Goal: Task Accomplishment & Management: Use online tool/utility

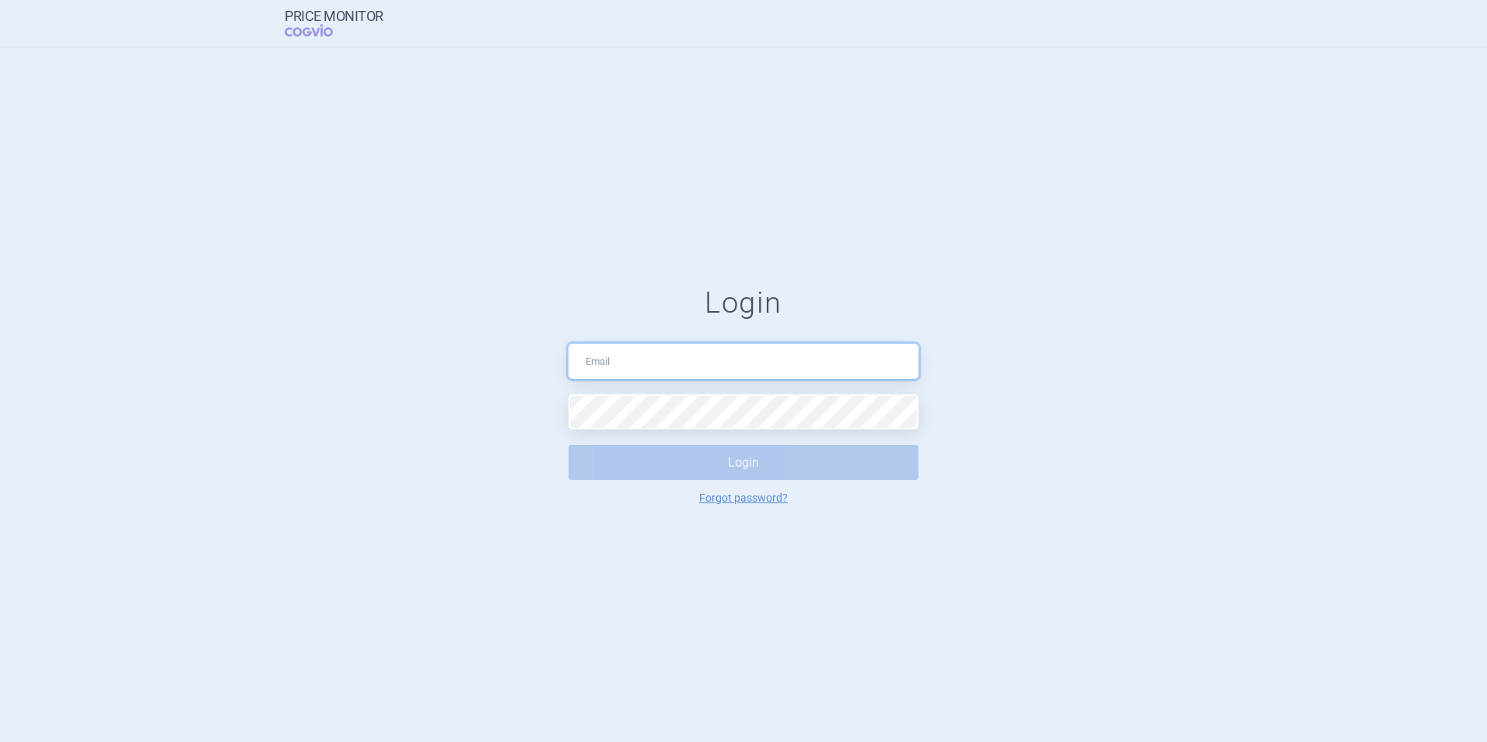
click at [644, 356] on input "text" at bounding box center [744, 361] width 350 height 35
type input "[PERSON_NAME][EMAIL_ADDRESS][DOMAIN_NAME]"
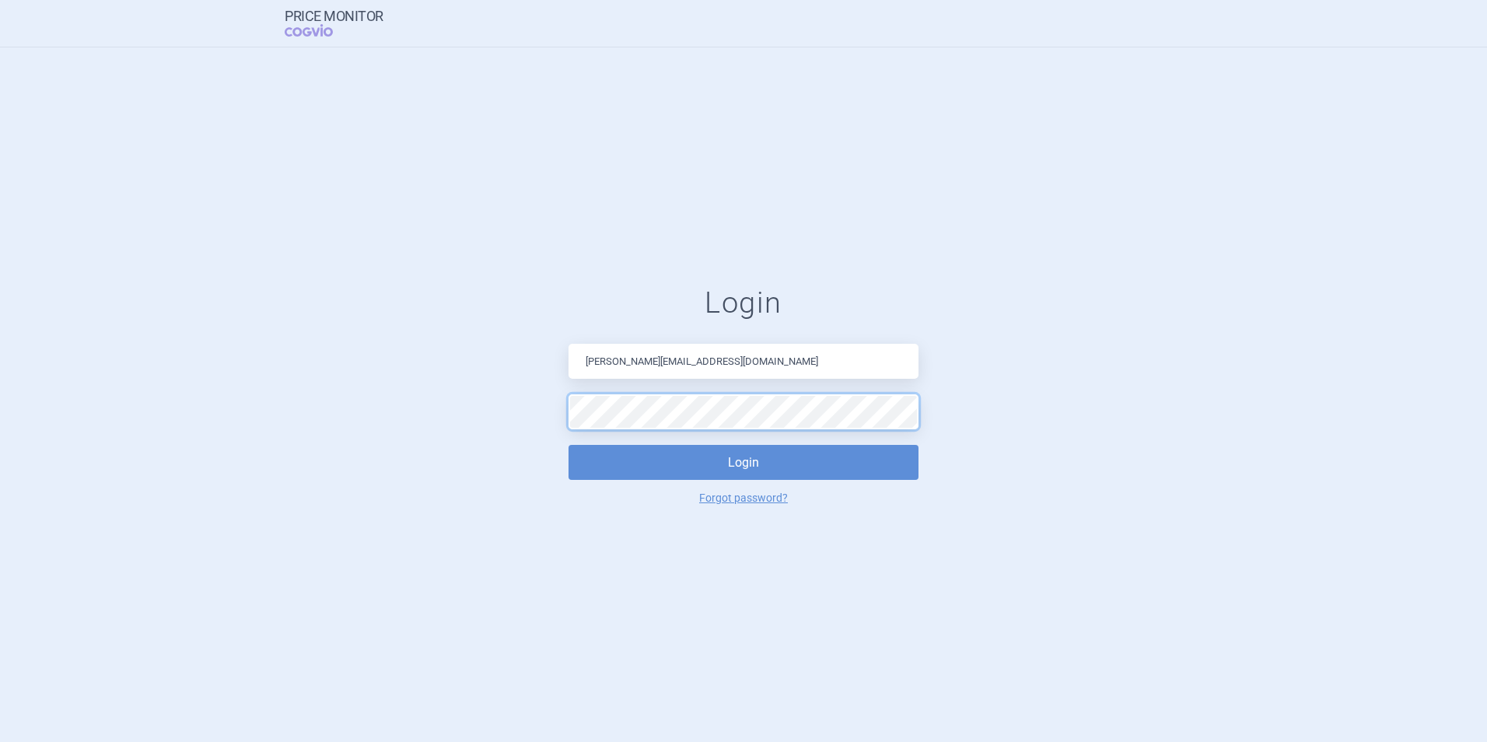
click at [569, 445] on button "Login" at bounding box center [744, 462] width 350 height 35
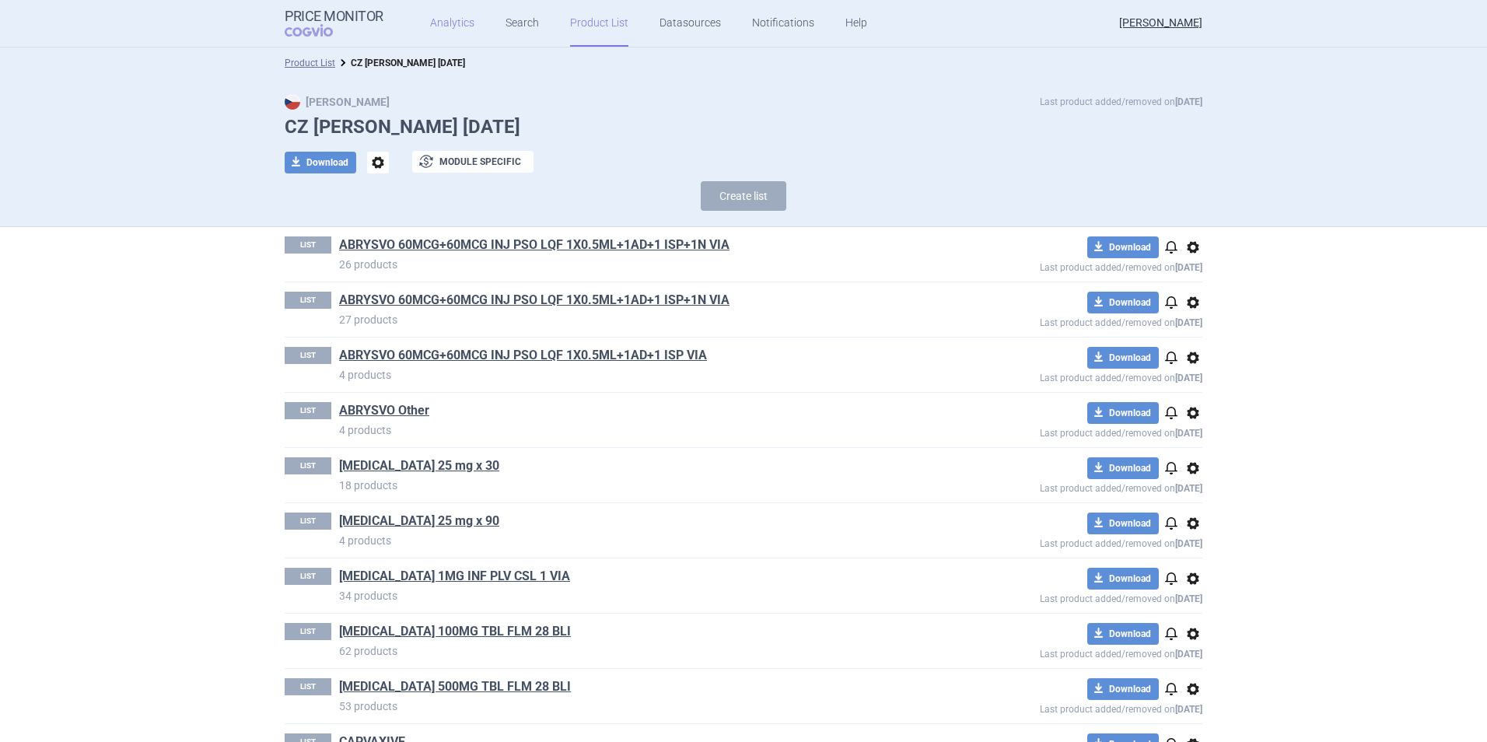
click at [449, 13] on link "Analytics" at bounding box center [452, 23] width 44 height 47
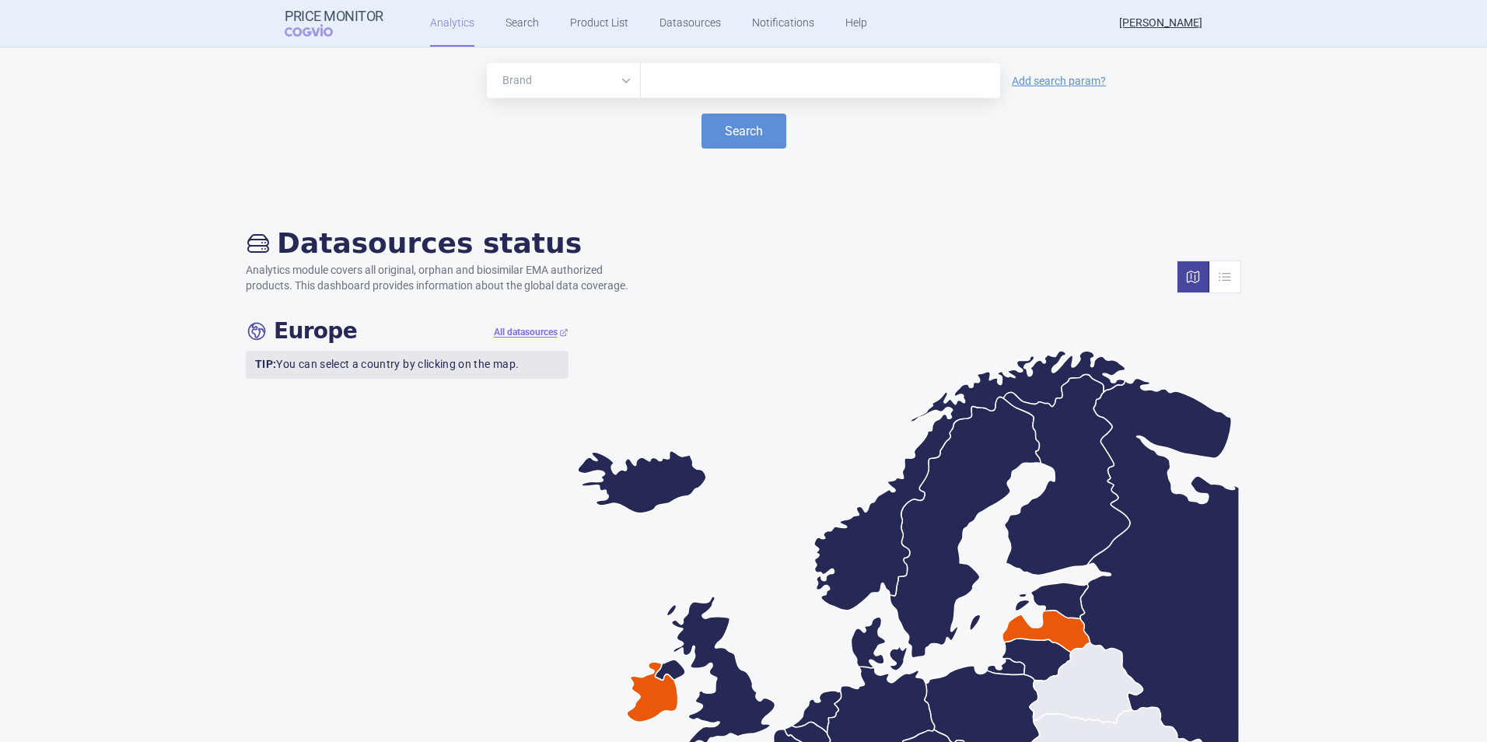
click at [721, 75] on input "text" at bounding box center [821, 81] width 344 height 20
type input "comirna"
click at [737, 129] on button "Search" at bounding box center [744, 131] width 85 height 35
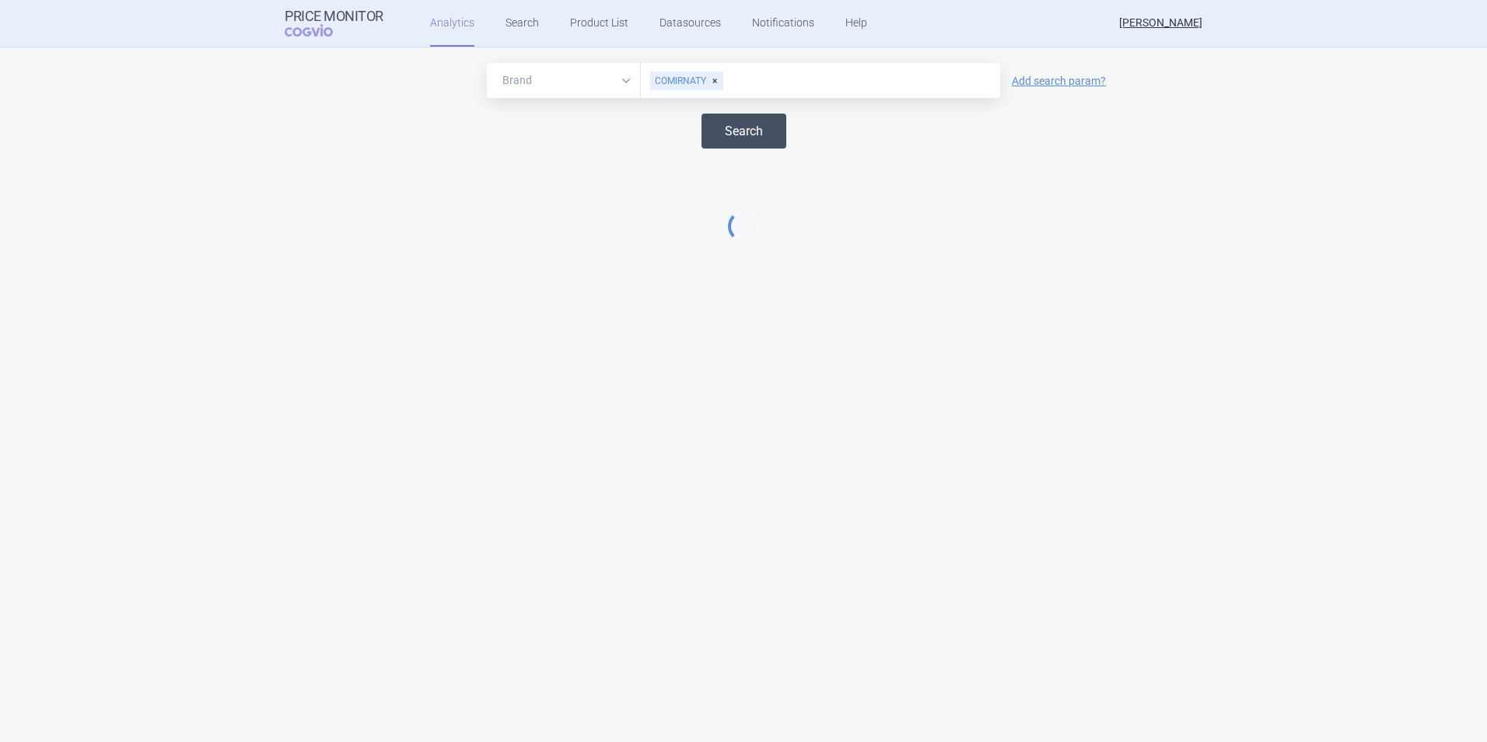
select select "EUR"
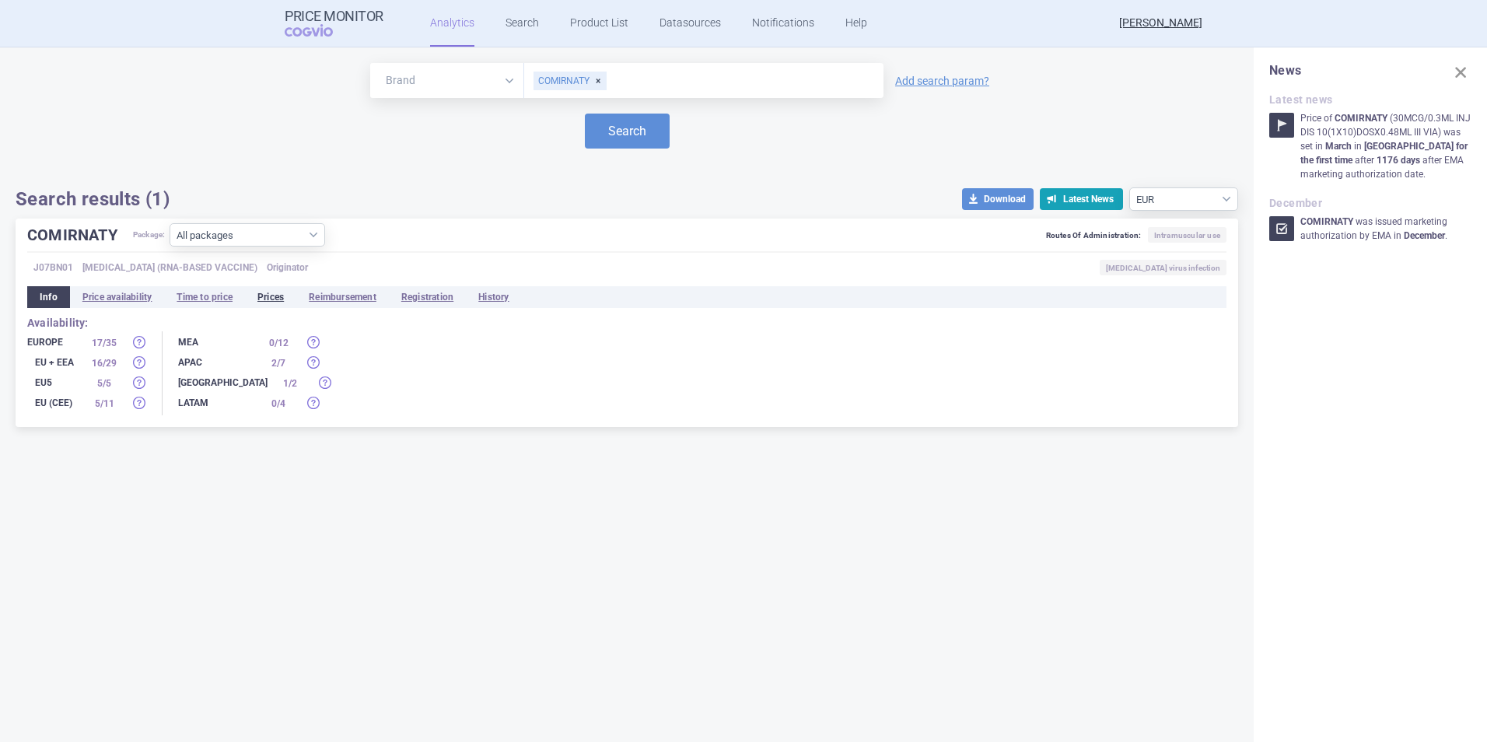
click at [280, 297] on li "Prices" at bounding box center [270, 297] width 51 height 22
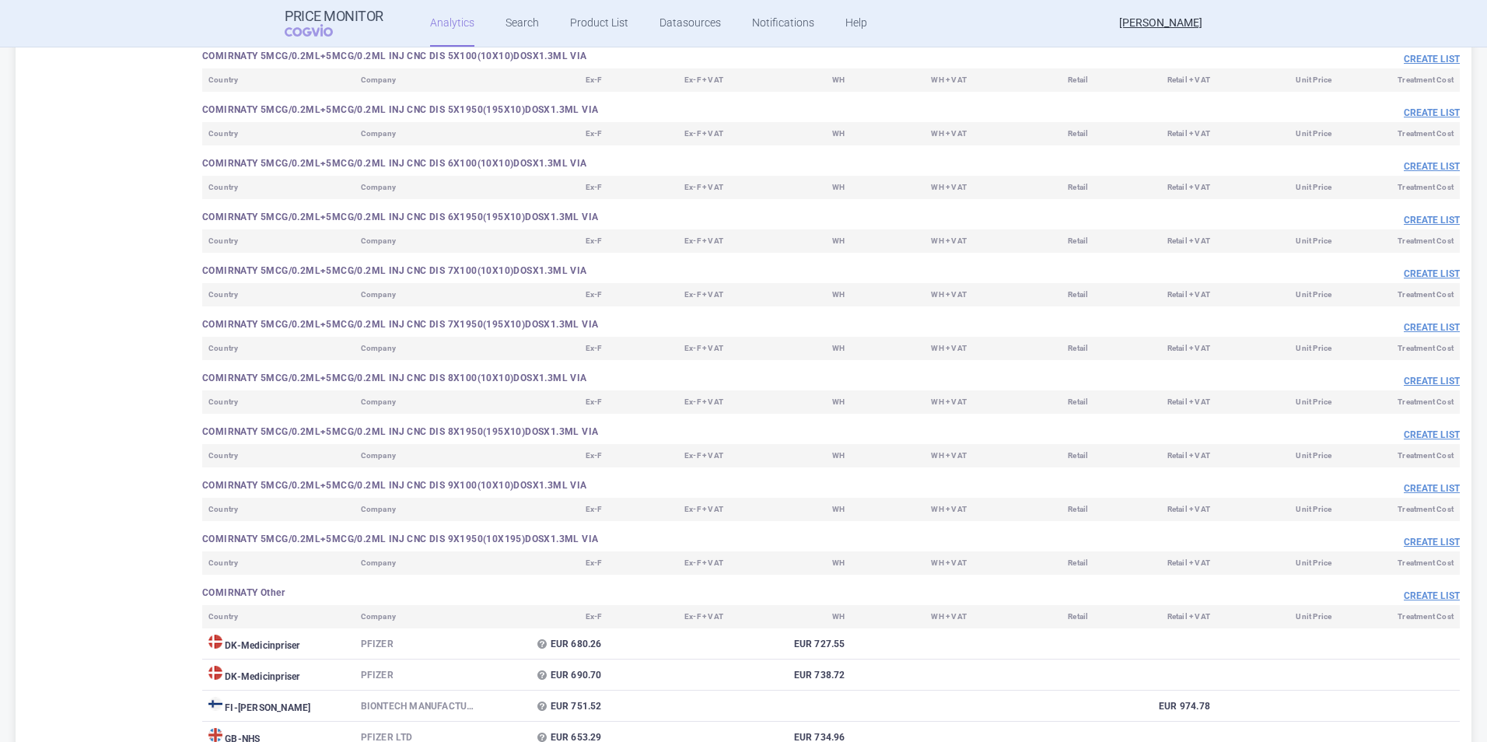
scroll to position [8120, 0]
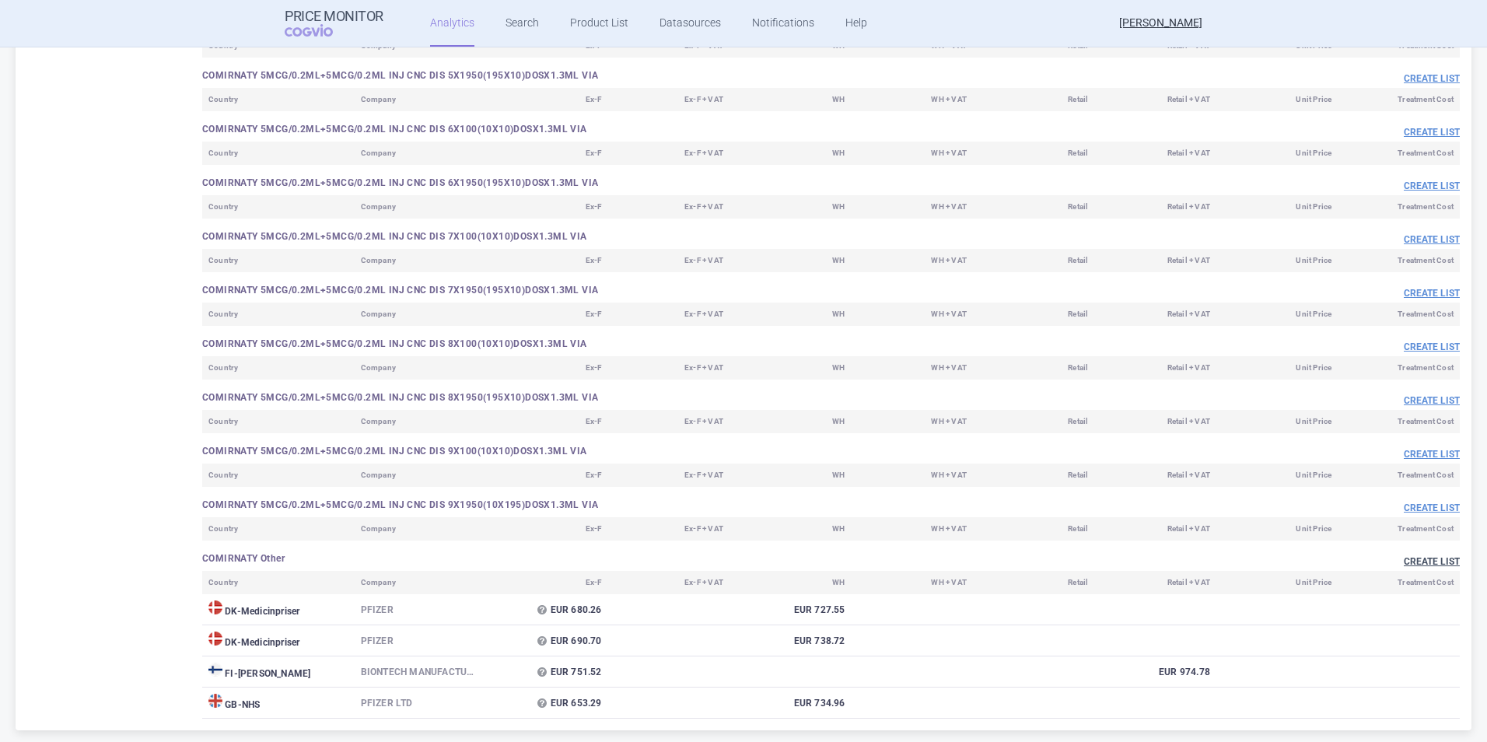
click at [1433, 558] on button "Create list" at bounding box center [1432, 561] width 56 height 13
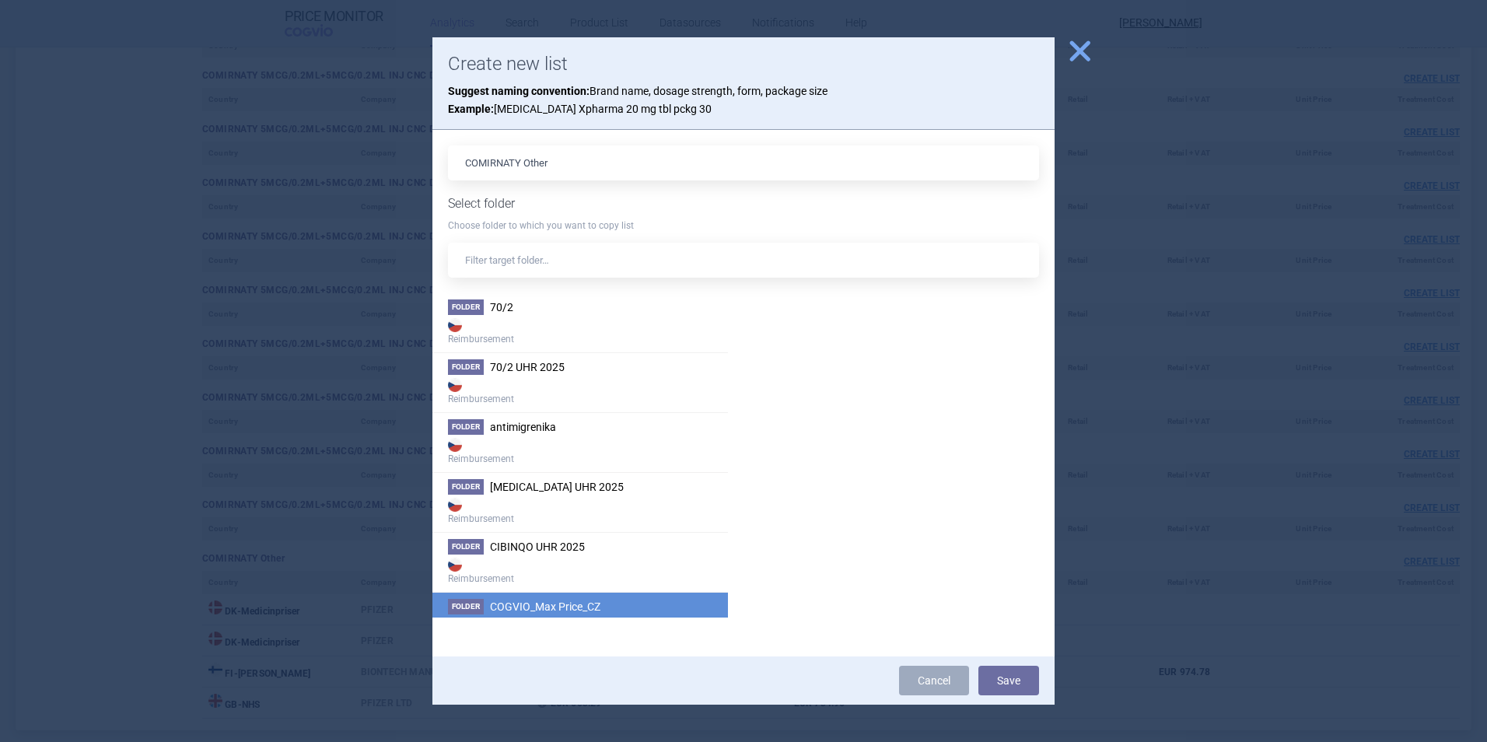
click at [579, 616] on strong "[PERSON_NAME]" at bounding box center [580, 629] width 264 height 31
click at [632, 163] on input "COMIRNATY Other" at bounding box center [743, 162] width 591 height 35
type input "COMIRNATY Other [DATE]"
click at [1016, 681] on button "Save" at bounding box center [1008, 681] width 61 height 30
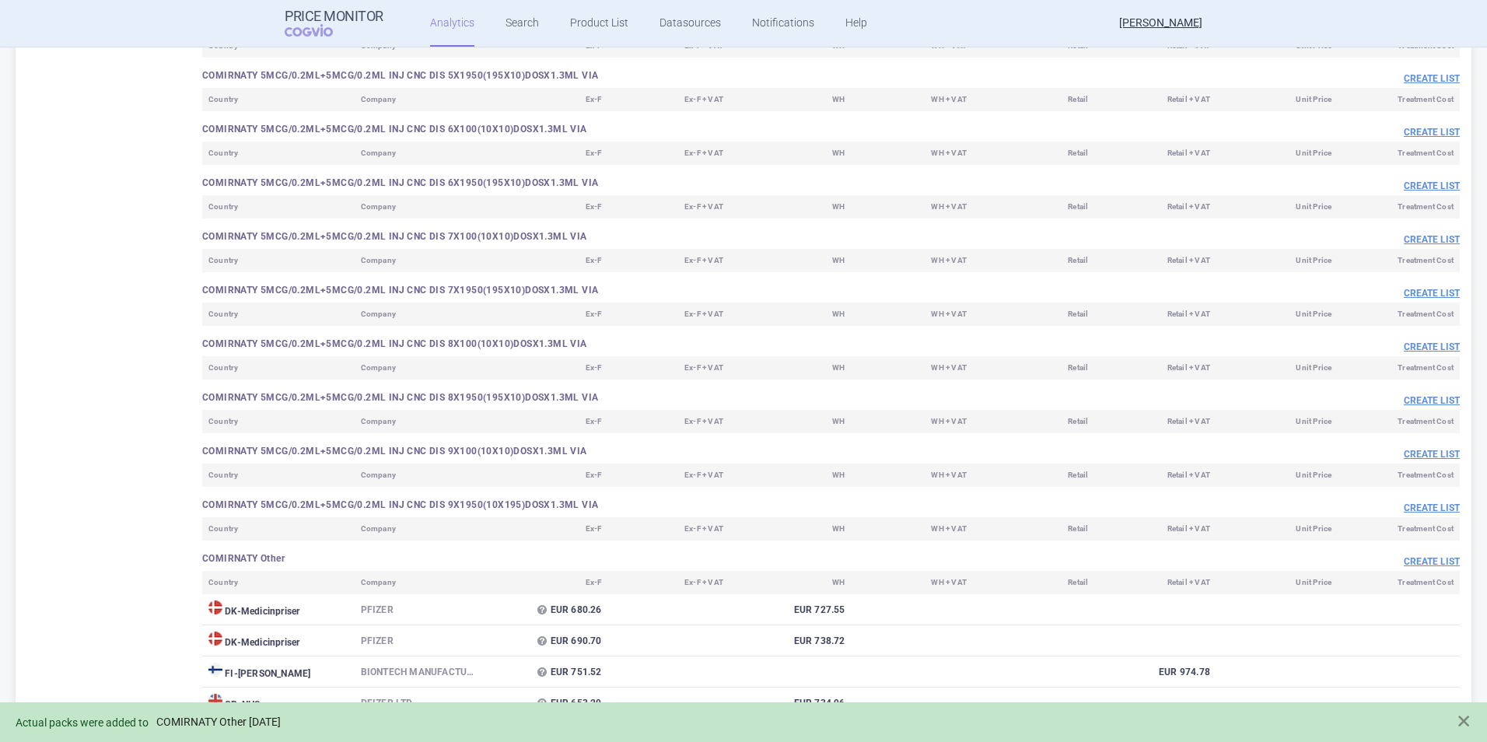
click at [281, 726] on link "COMIRNATY Other [DATE]" at bounding box center [218, 722] width 124 height 13
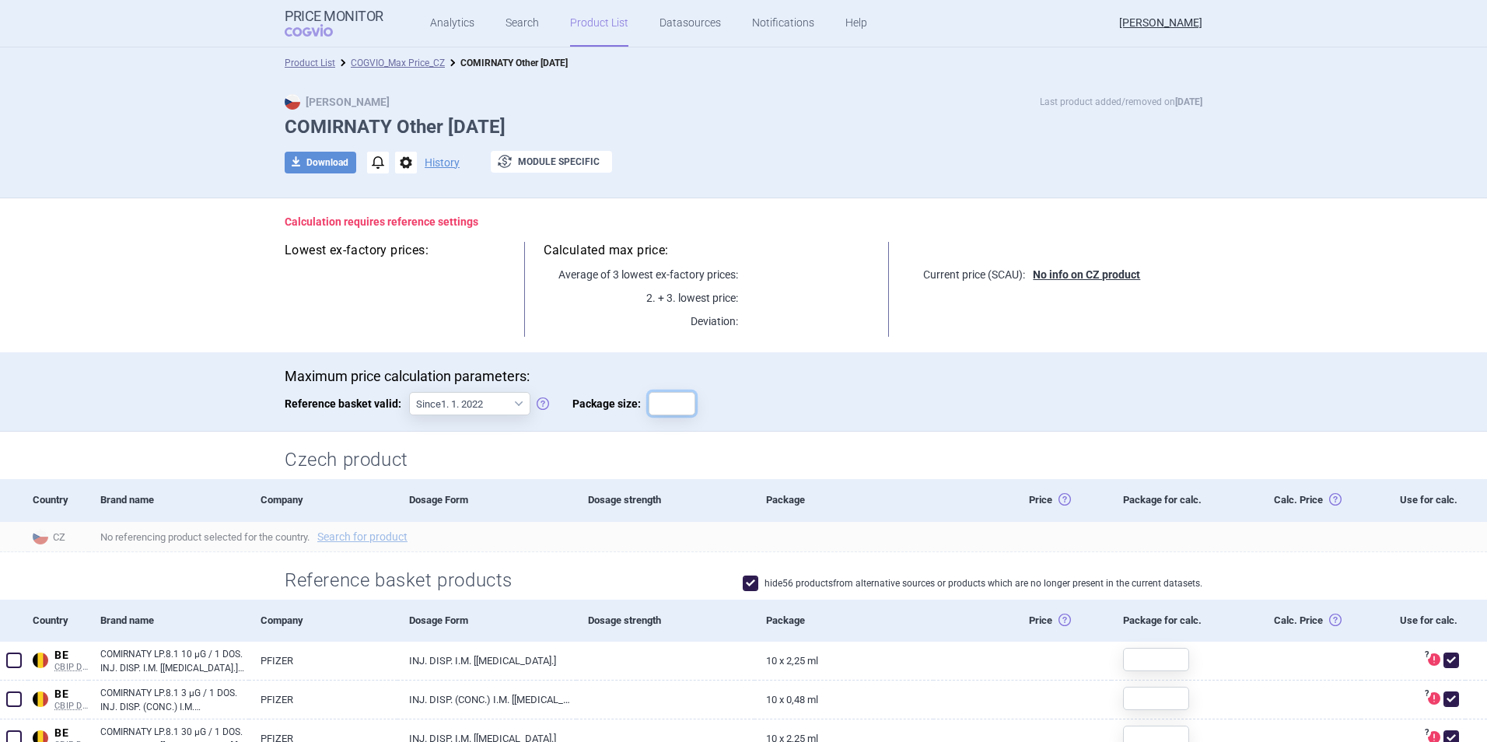
click at [660, 401] on input "Package size:" at bounding box center [672, 403] width 47 height 23
type input "1"
click at [769, 399] on div "Saving…" at bounding box center [758, 403] width 78 height 23
click at [443, 23] on link "Analytics" at bounding box center [452, 23] width 44 height 47
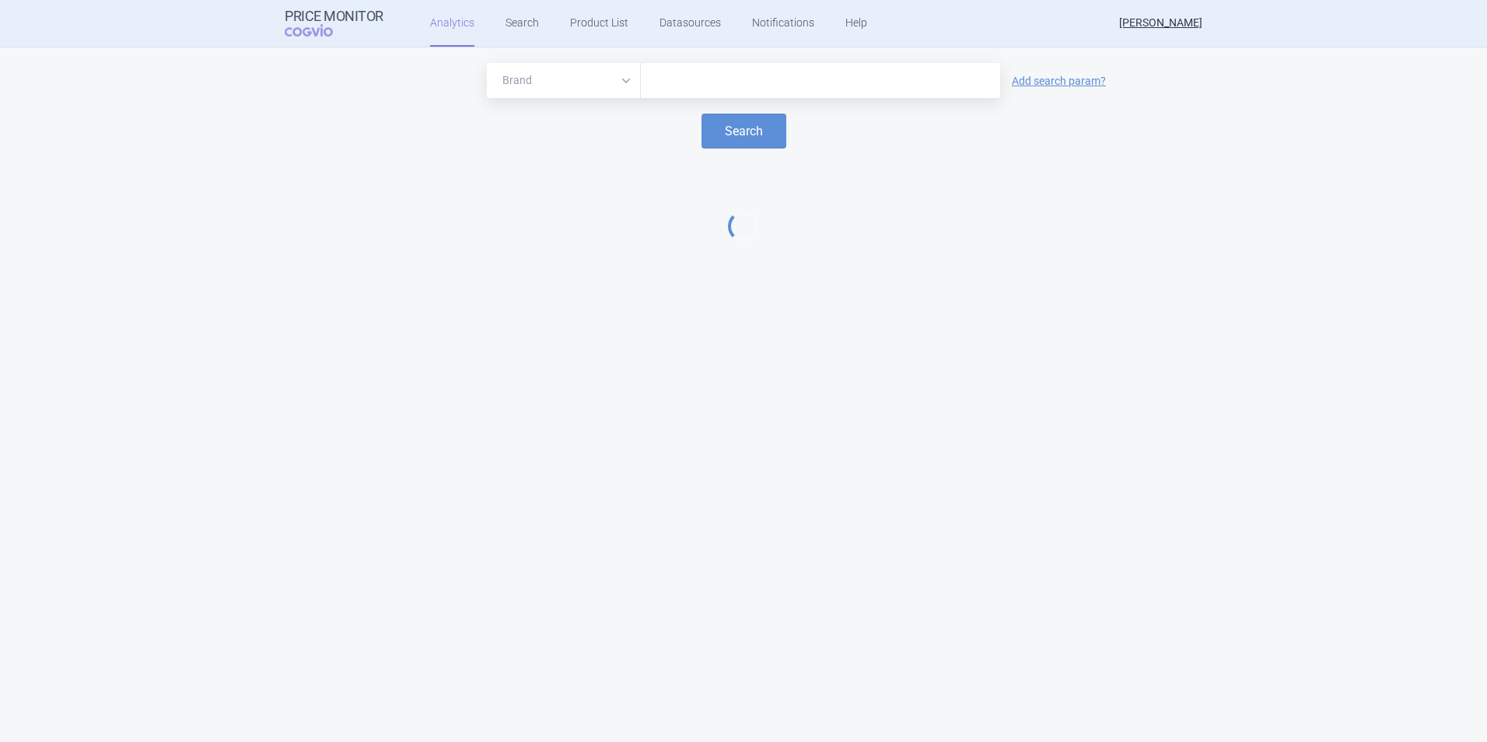
click at [677, 81] on input "text" at bounding box center [821, 81] width 344 height 20
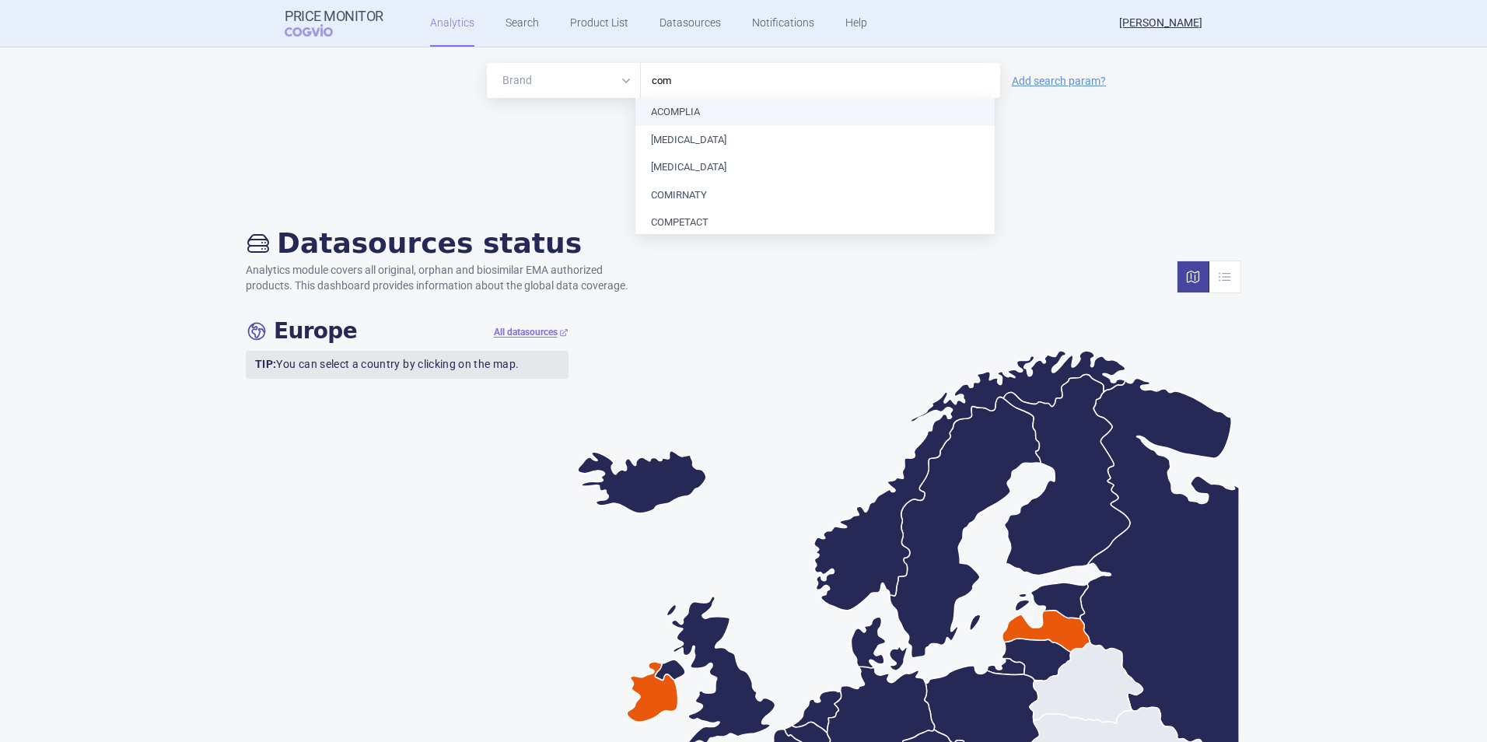
type input "comi"
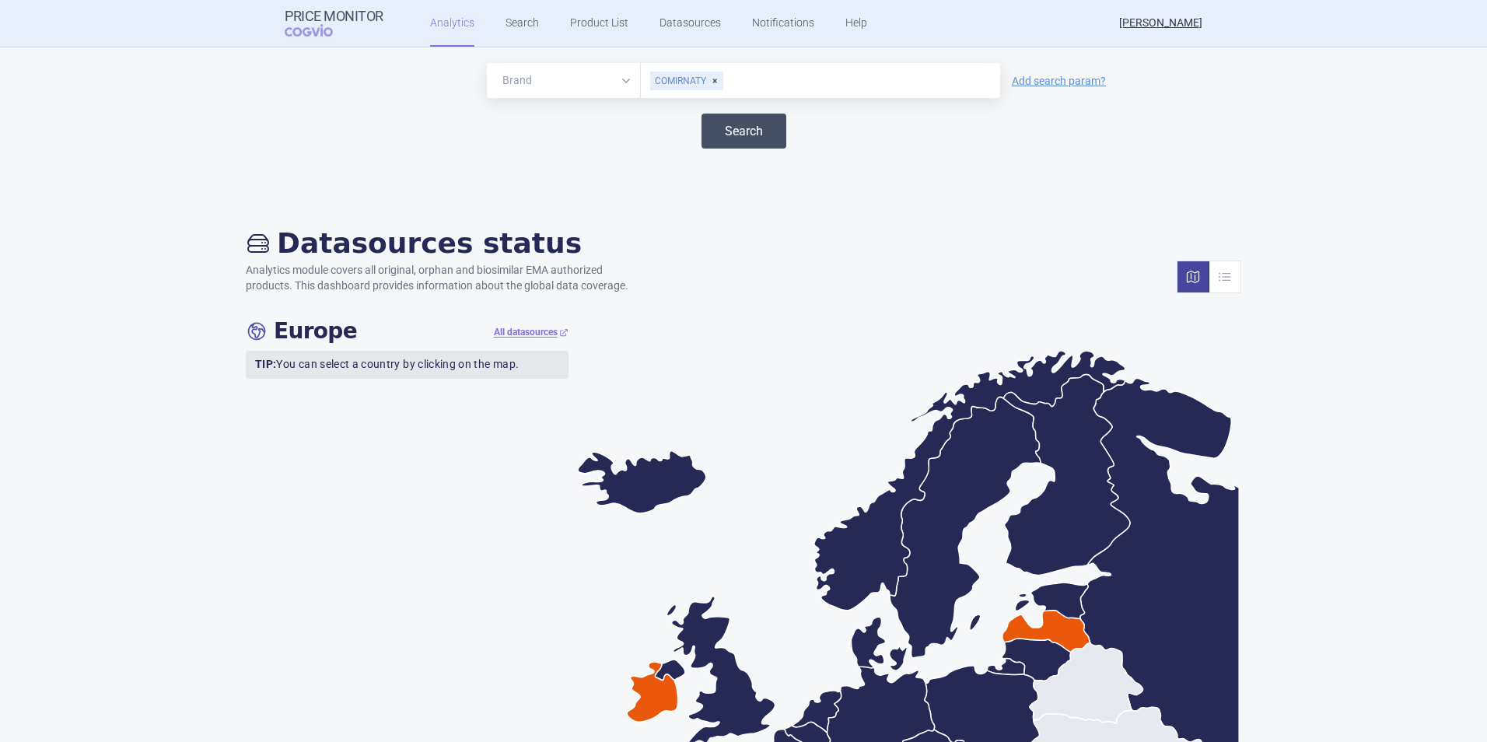
click at [725, 131] on button "Search" at bounding box center [744, 131] width 85 height 35
select select "EUR"
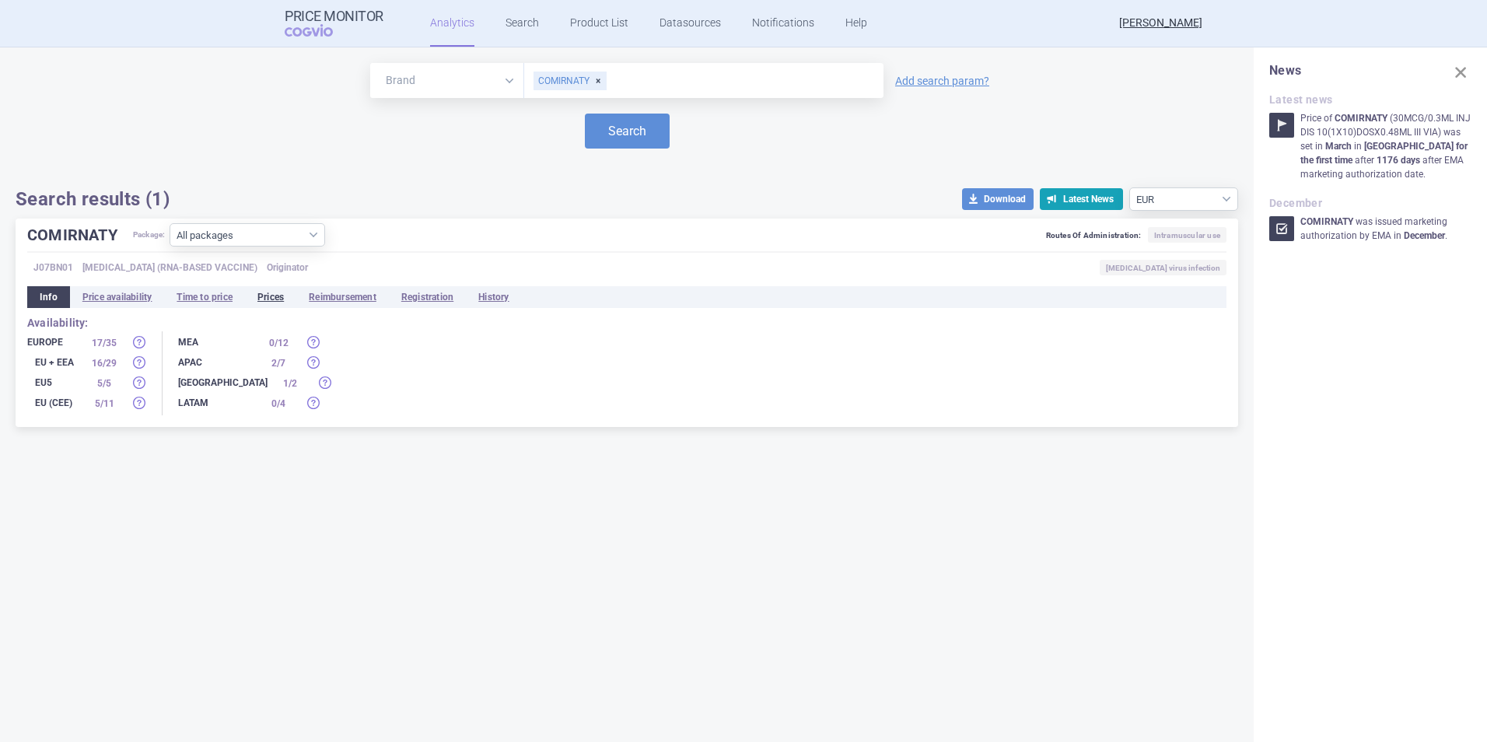
click at [272, 299] on li "Prices" at bounding box center [270, 297] width 51 height 22
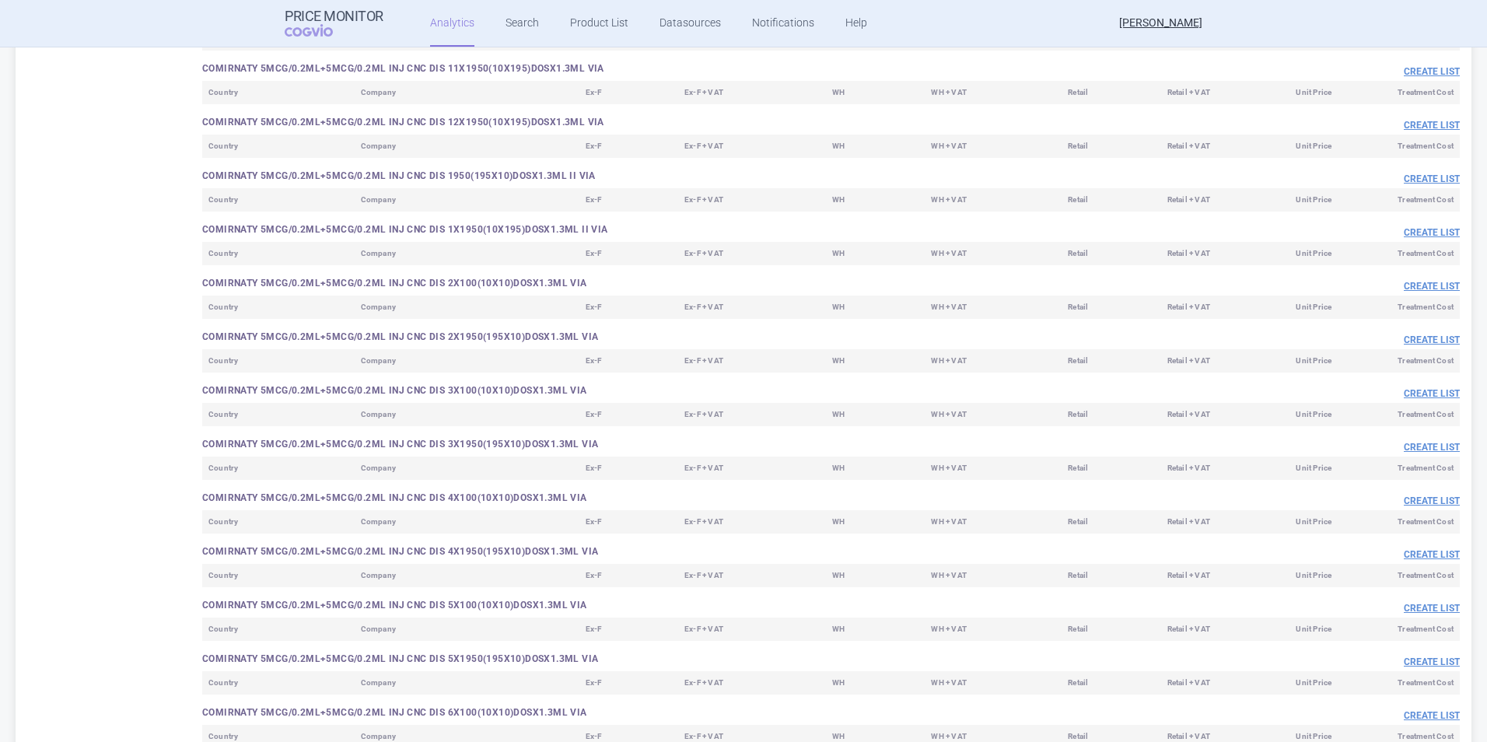
scroll to position [8120, 0]
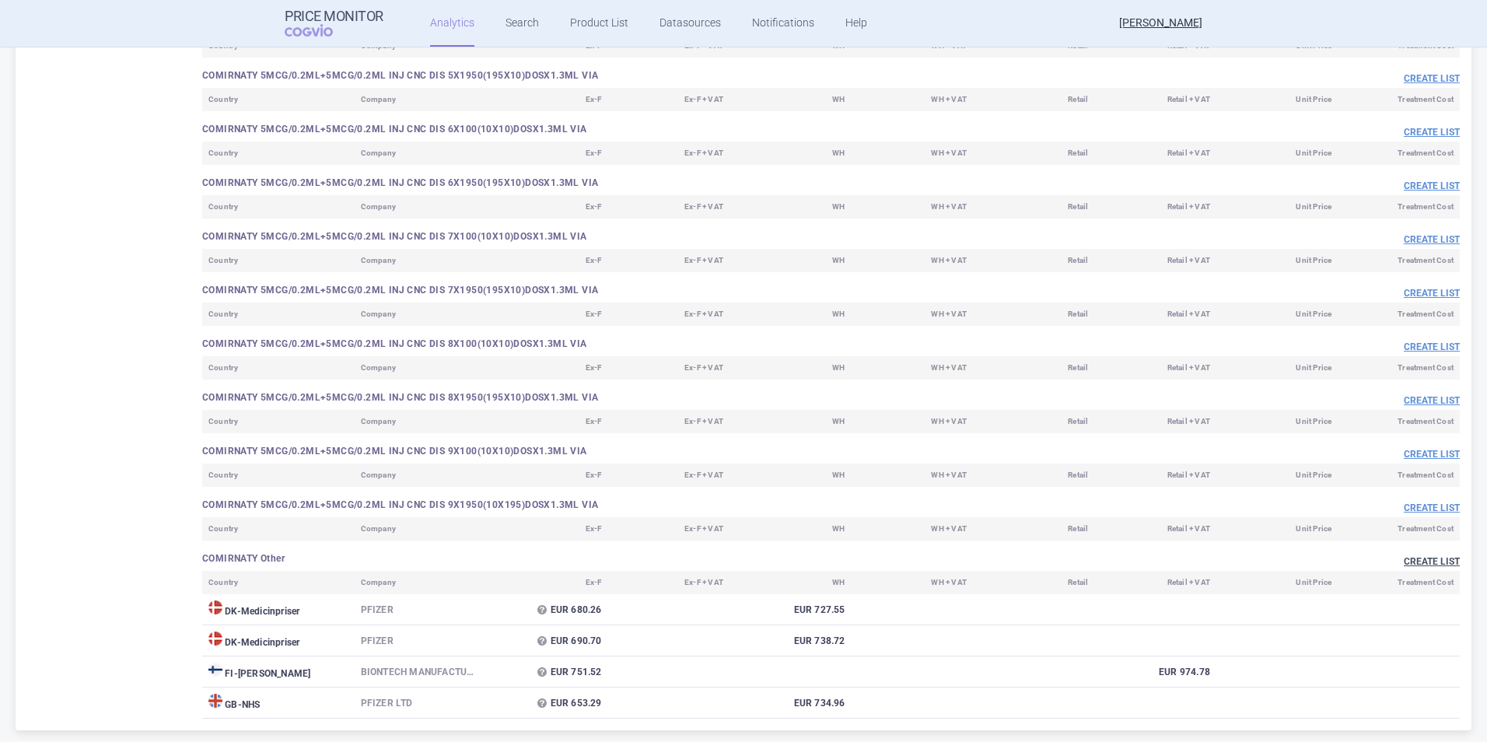
click at [1412, 557] on button "Create list" at bounding box center [1432, 561] width 56 height 13
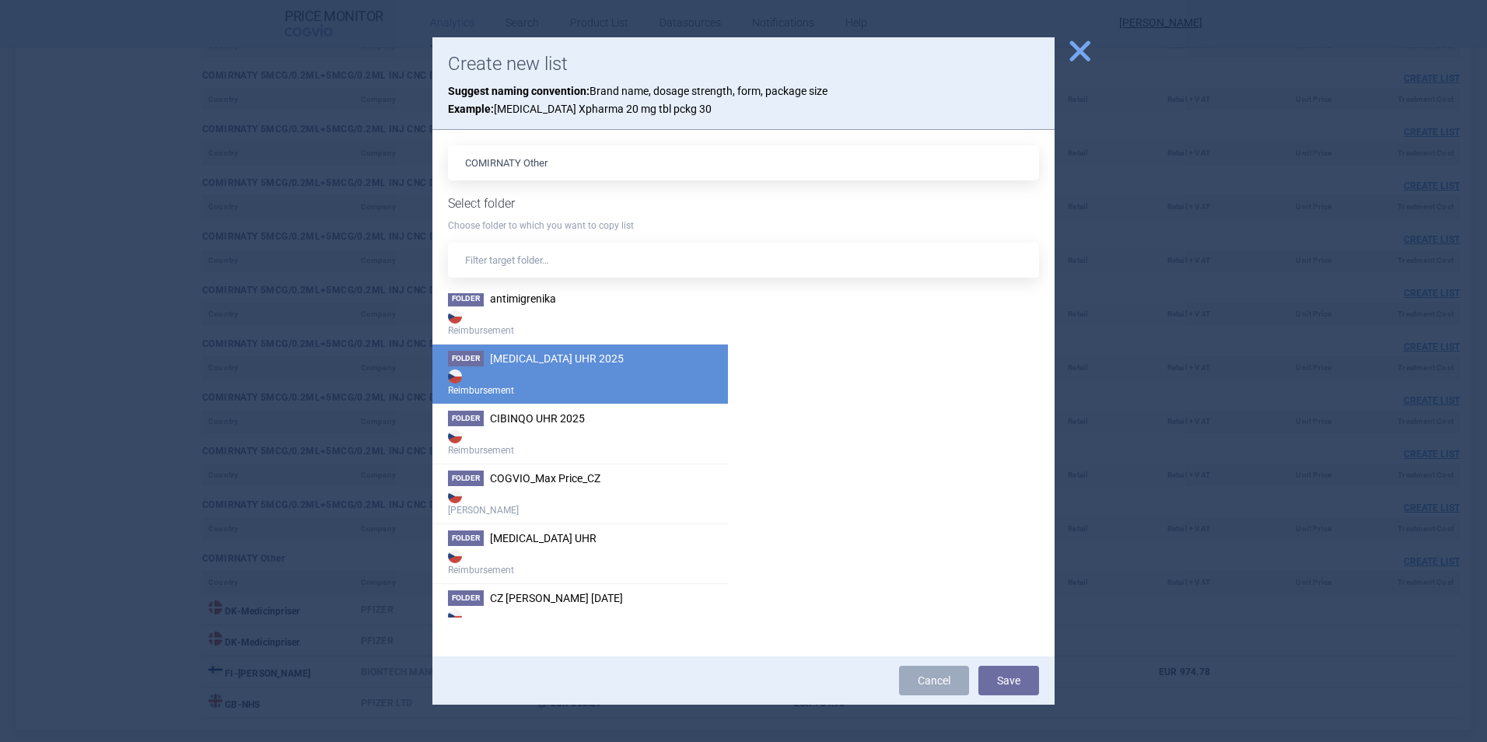
scroll to position [129, 0]
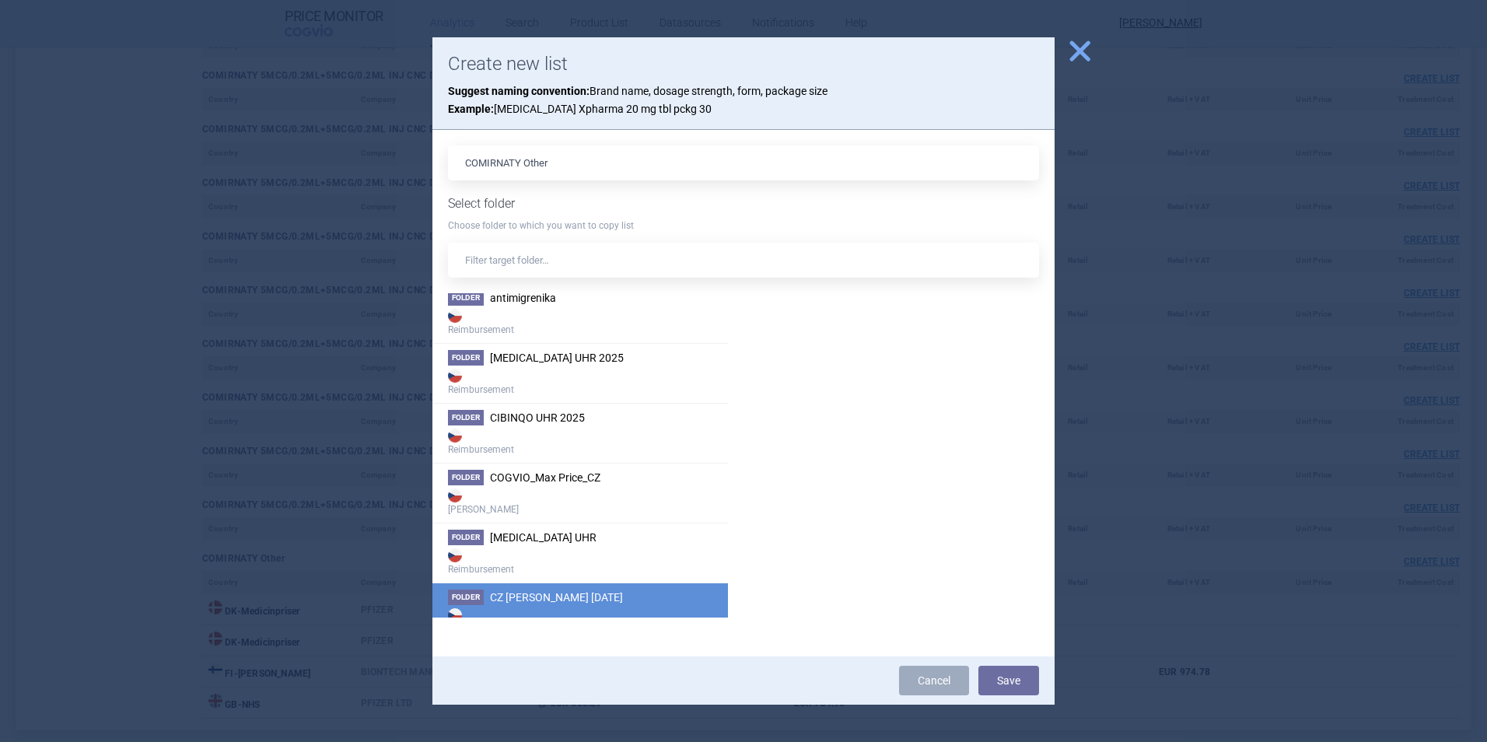
click at [594, 602] on span "CZ [PERSON_NAME] [DATE]" at bounding box center [556, 597] width 133 height 12
click at [1017, 674] on button "Save" at bounding box center [1008, 681] width 61 height 30
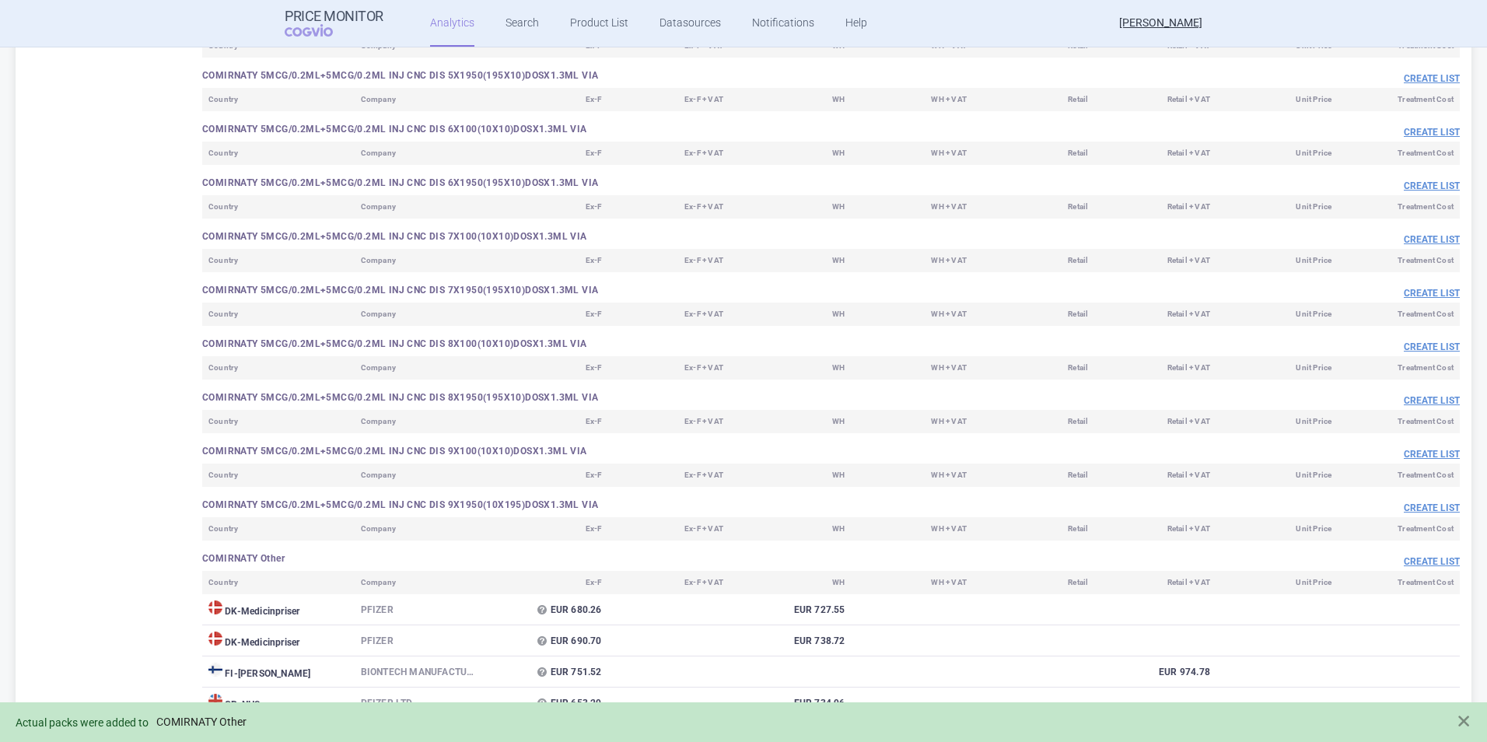
click at [229, 723] on link "COMIRNATY Other" at bounding box center [201, 722] width 90 height 13
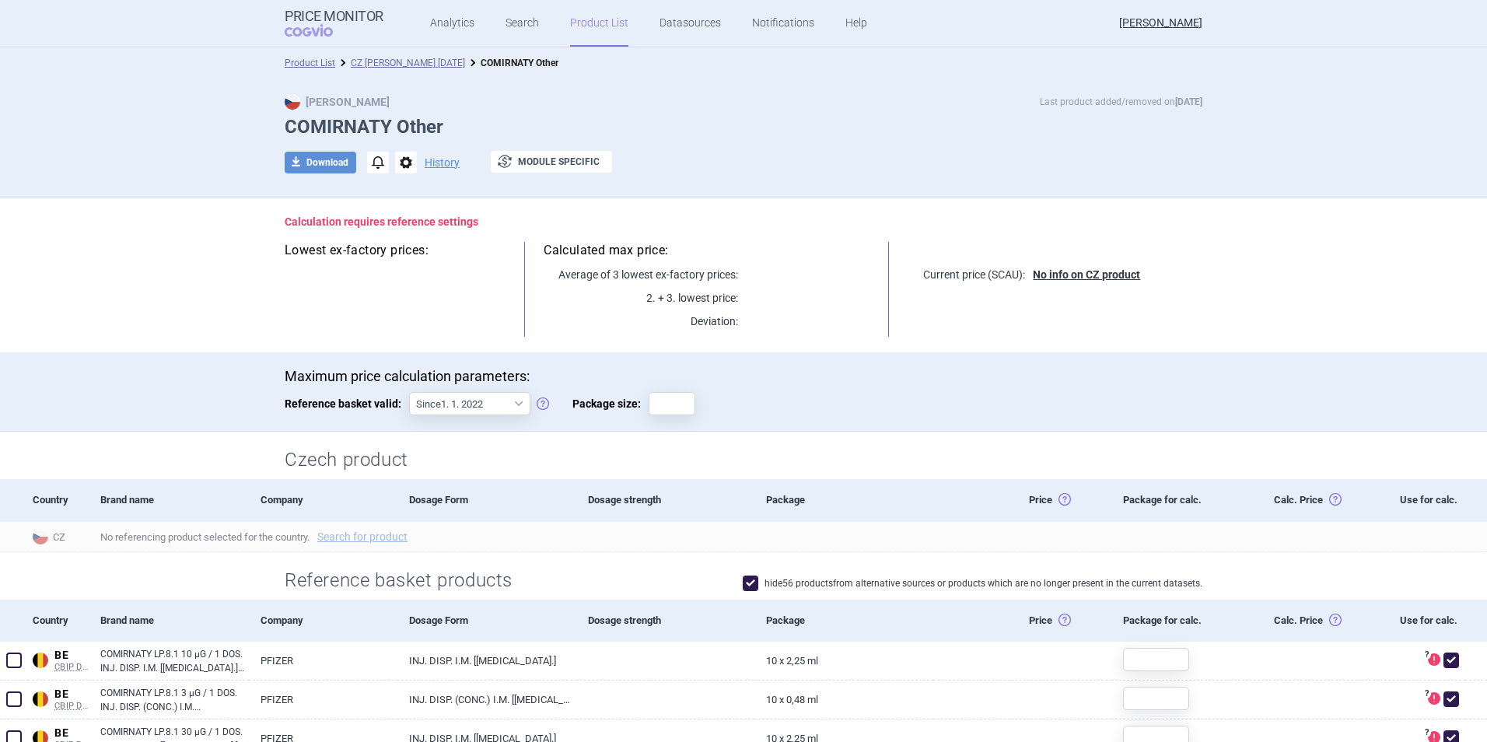
click at [747, 582] on span at bounding box center [751, 584] width 16 height 16
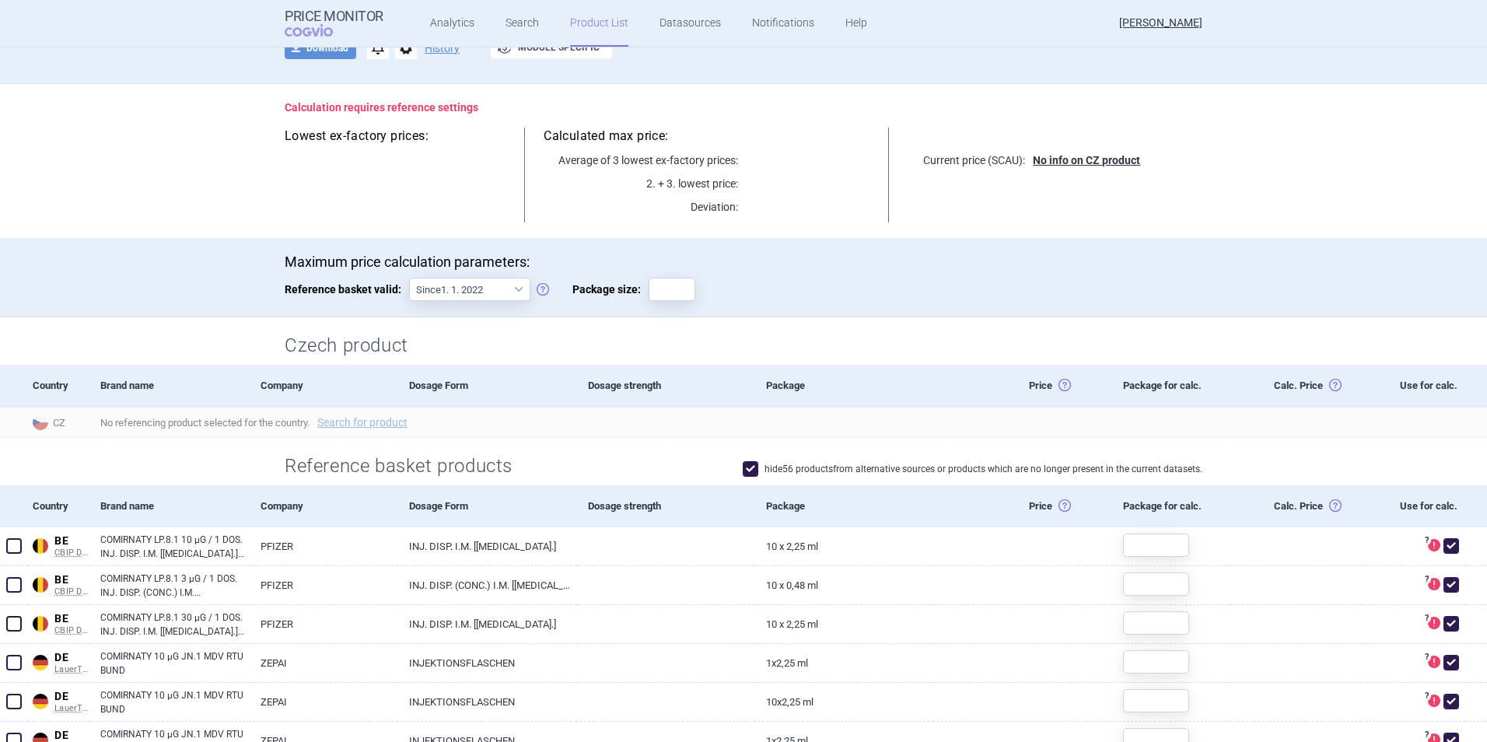
scroll to position [114, 0]
click at [745, 467] on span at bounding box center [751, 470] width 16 height 16
click at [747, 467] on span at bounding box center [751, 470] width 16 height 16
checkbox input "true"
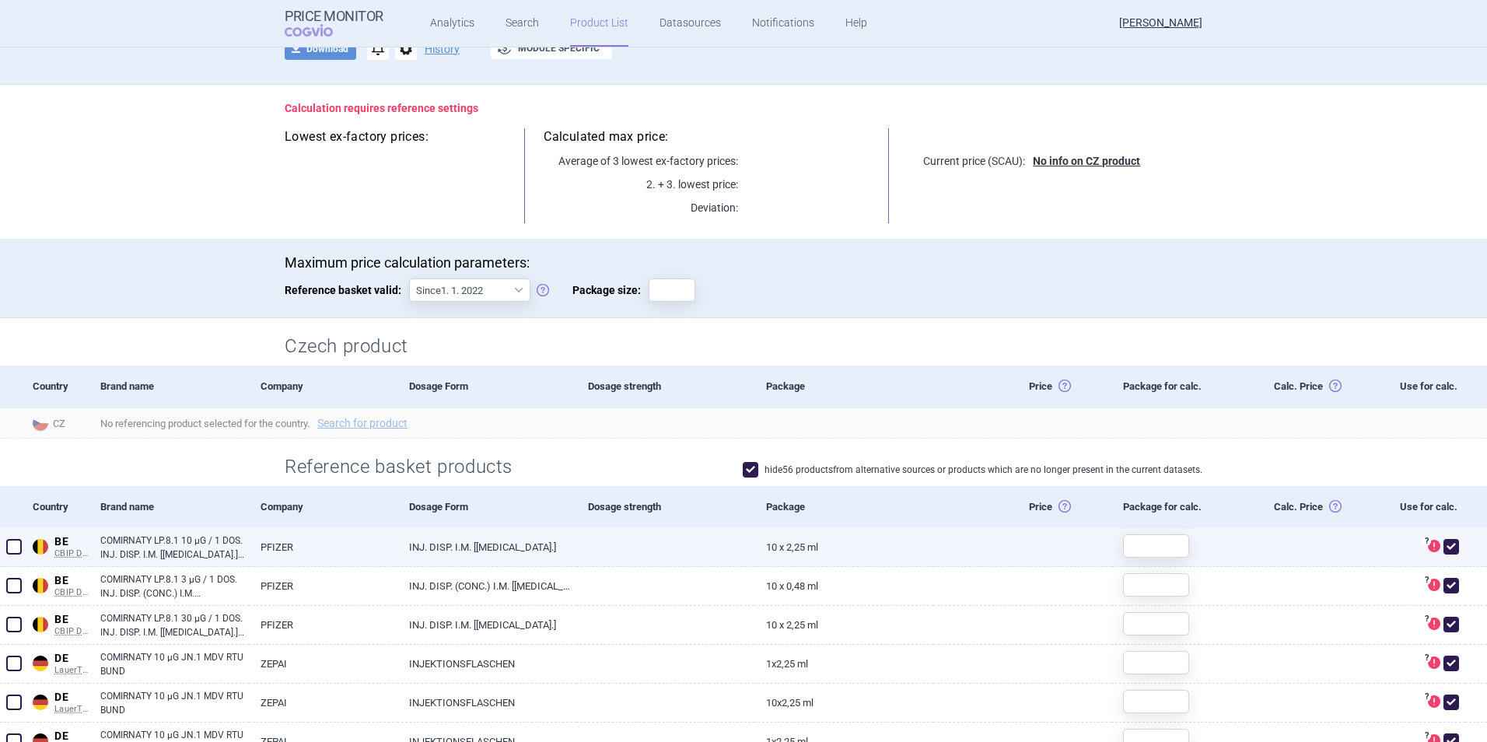
click at [13, 544] on span at bounding box center [14, 547] width 16 height 16
checkbox input "true"
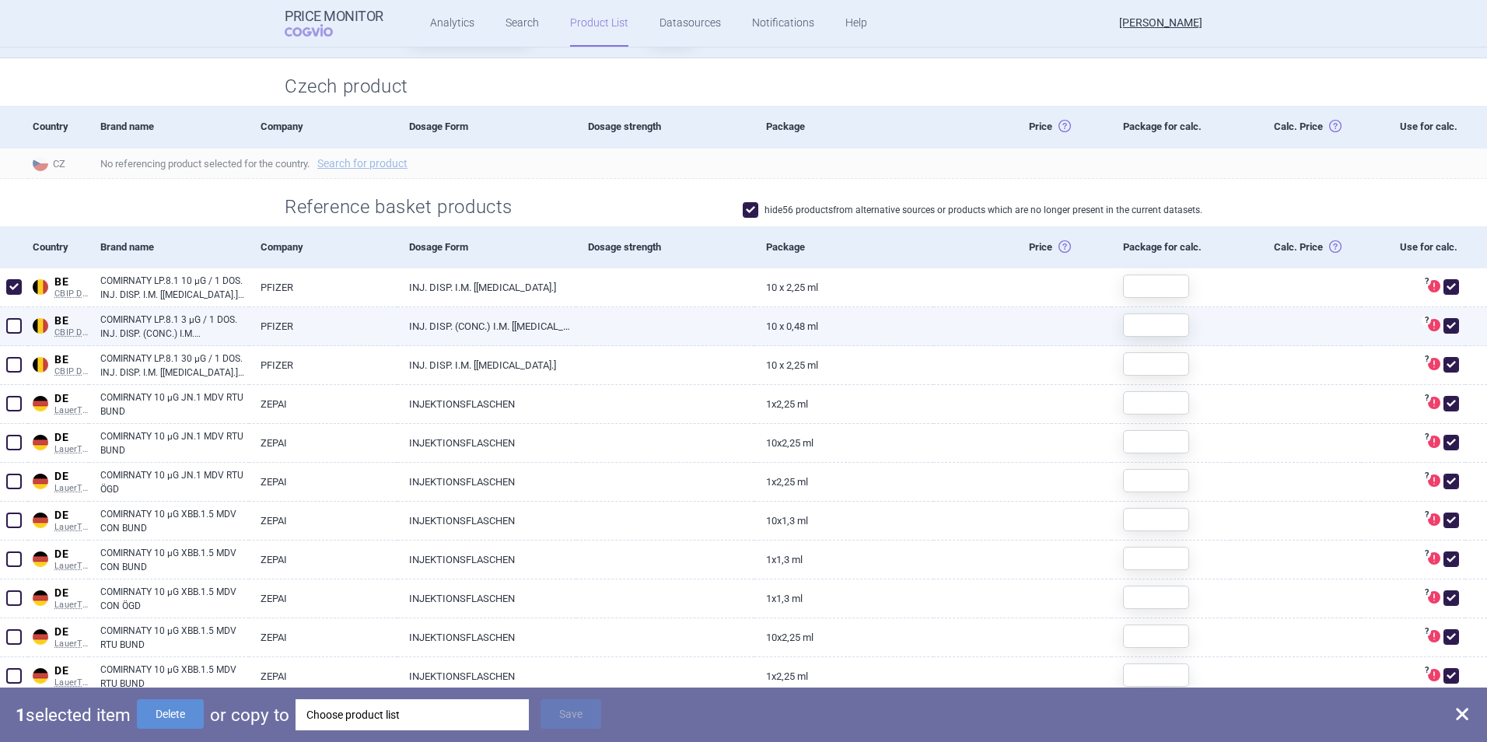
scroll to position [394, 0]
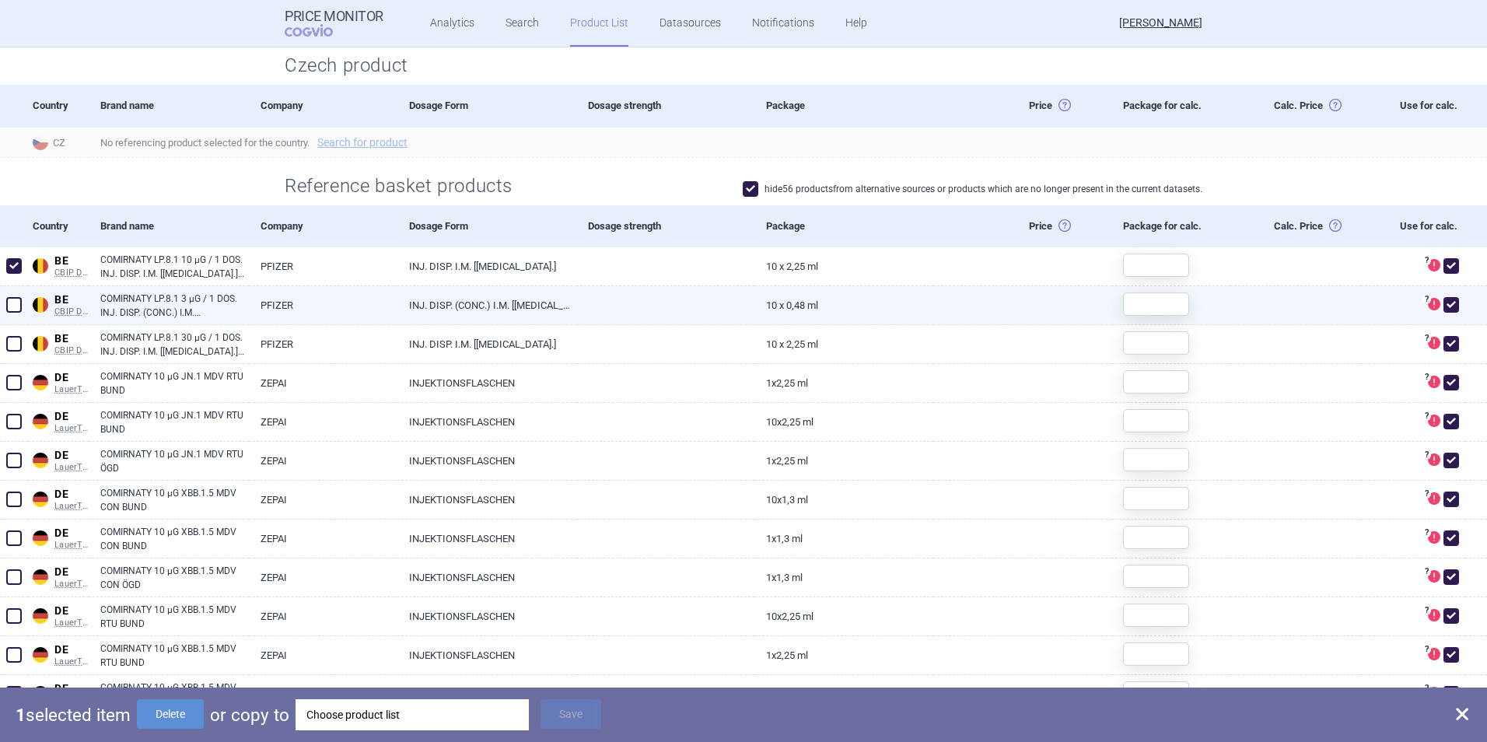
click at [15, 307] on span at bounding box center [14, 305] width 16 height 16
checkbox input "true"
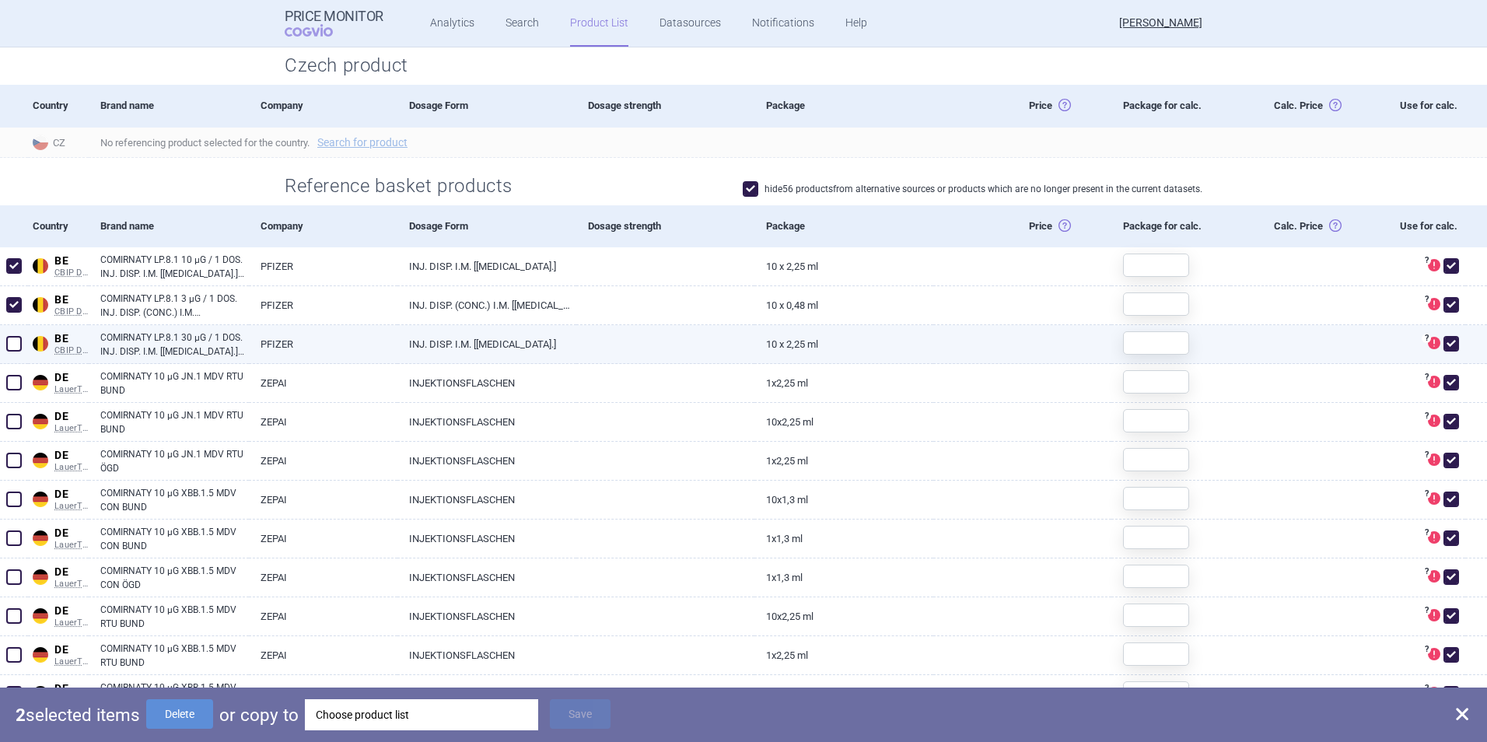
click at [16, 347] on span at bounding box center [14, 344] width 16 height 16
checkbox input "true"
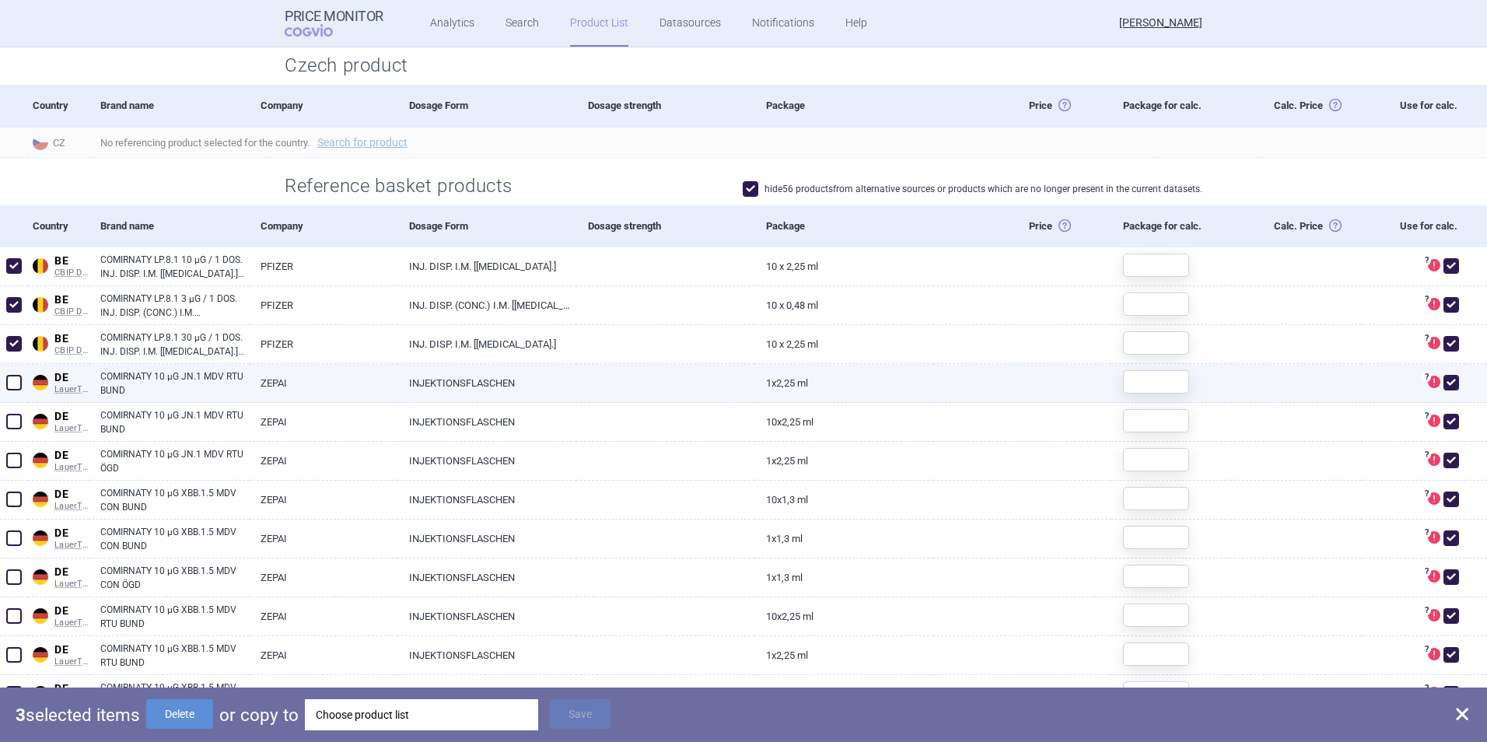
click at [14, 395] on div at bounding box center [14, 383] width 28 height 39
click at [13, 383] on span at bounding box center [14, 383] width 16 height 16
checkbox input "true"
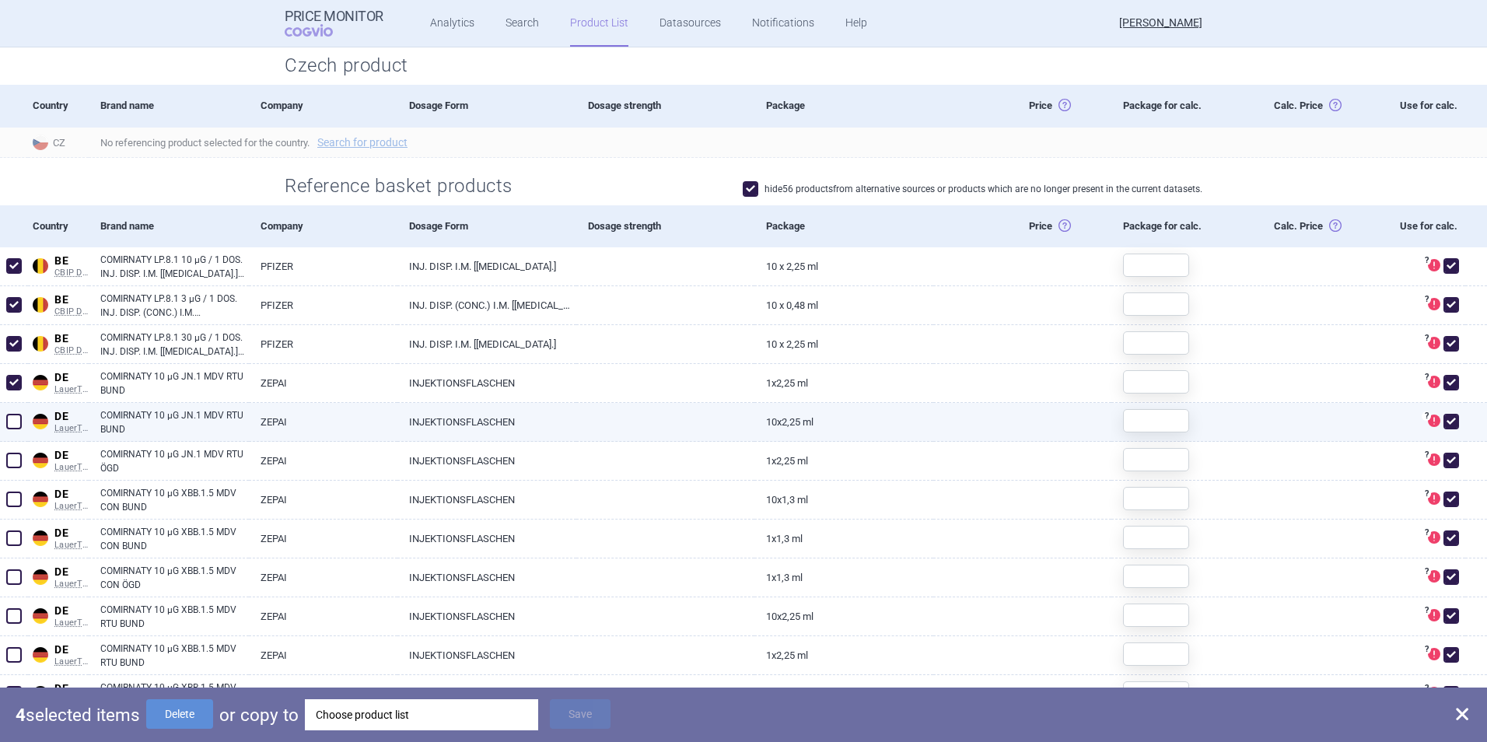
click at [12, 422] on span at bounding box center [14, 422] width 16 height 16
checkbox input "true"
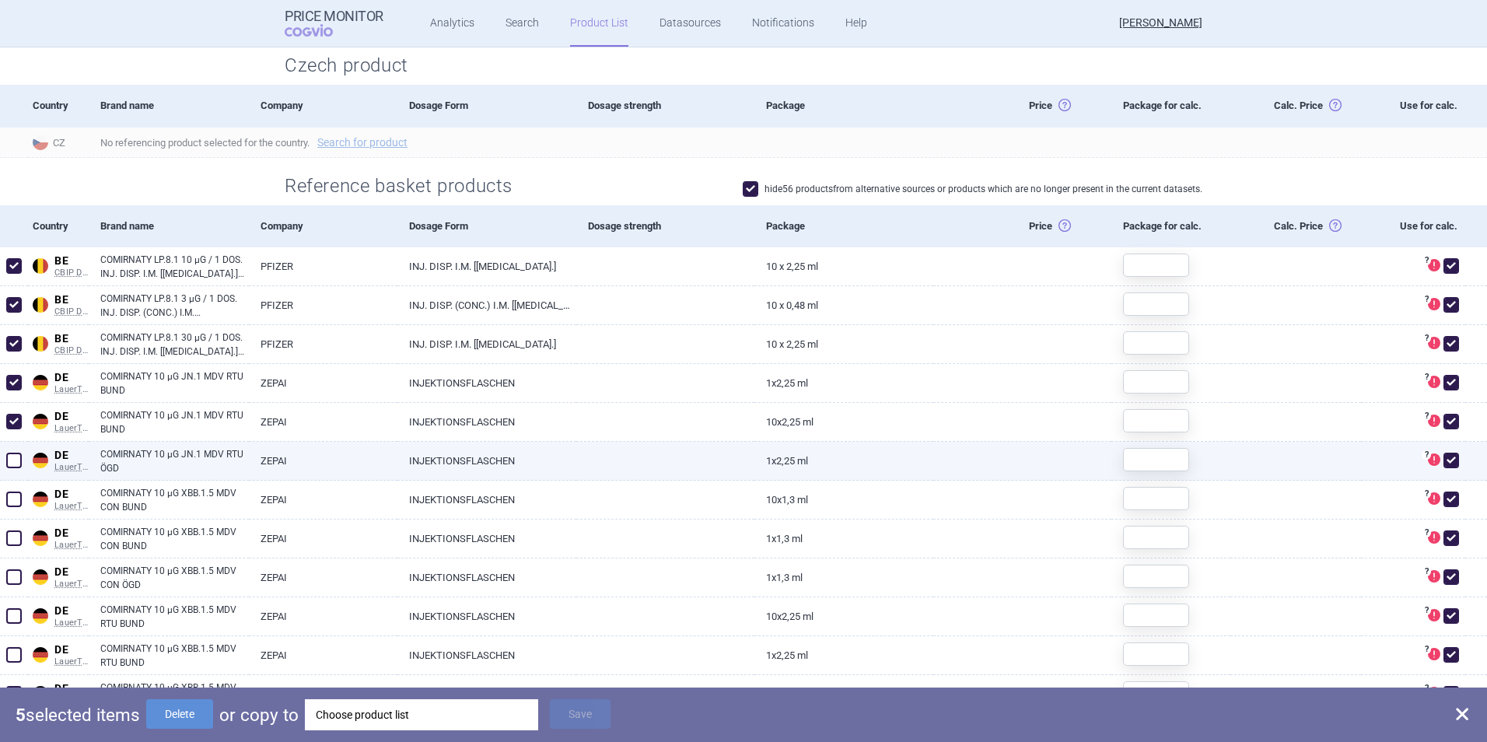
click at [12, 463] on span at bounding box center [14, 461] width 16 height 16
checkbox input "true"
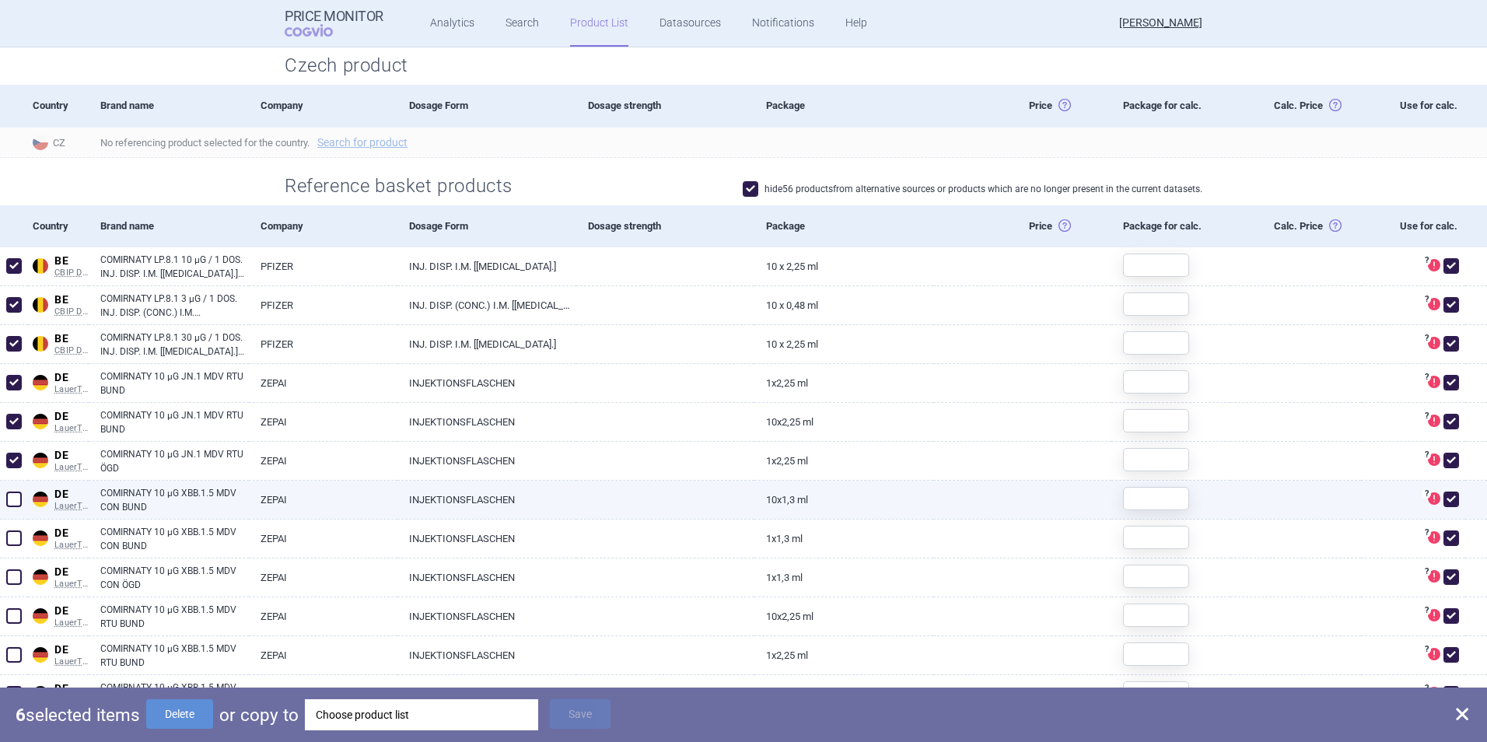
click at [9, 502] on span at bounding box center [14, 500] width 16 height 16
checkbox input "true"
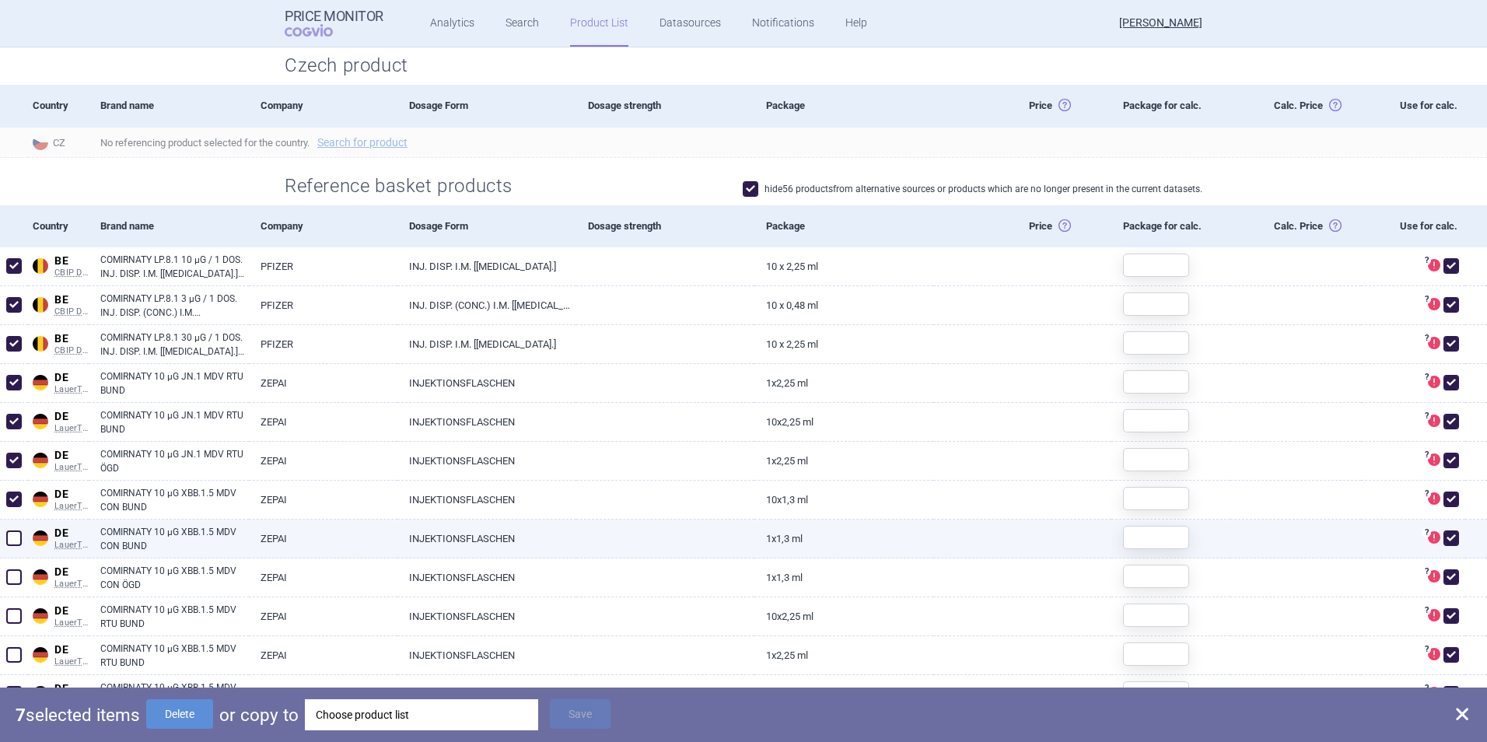
click at [12, 535] on span at bounding box center [14, 538] width 16 height 16
checkbox input "true"
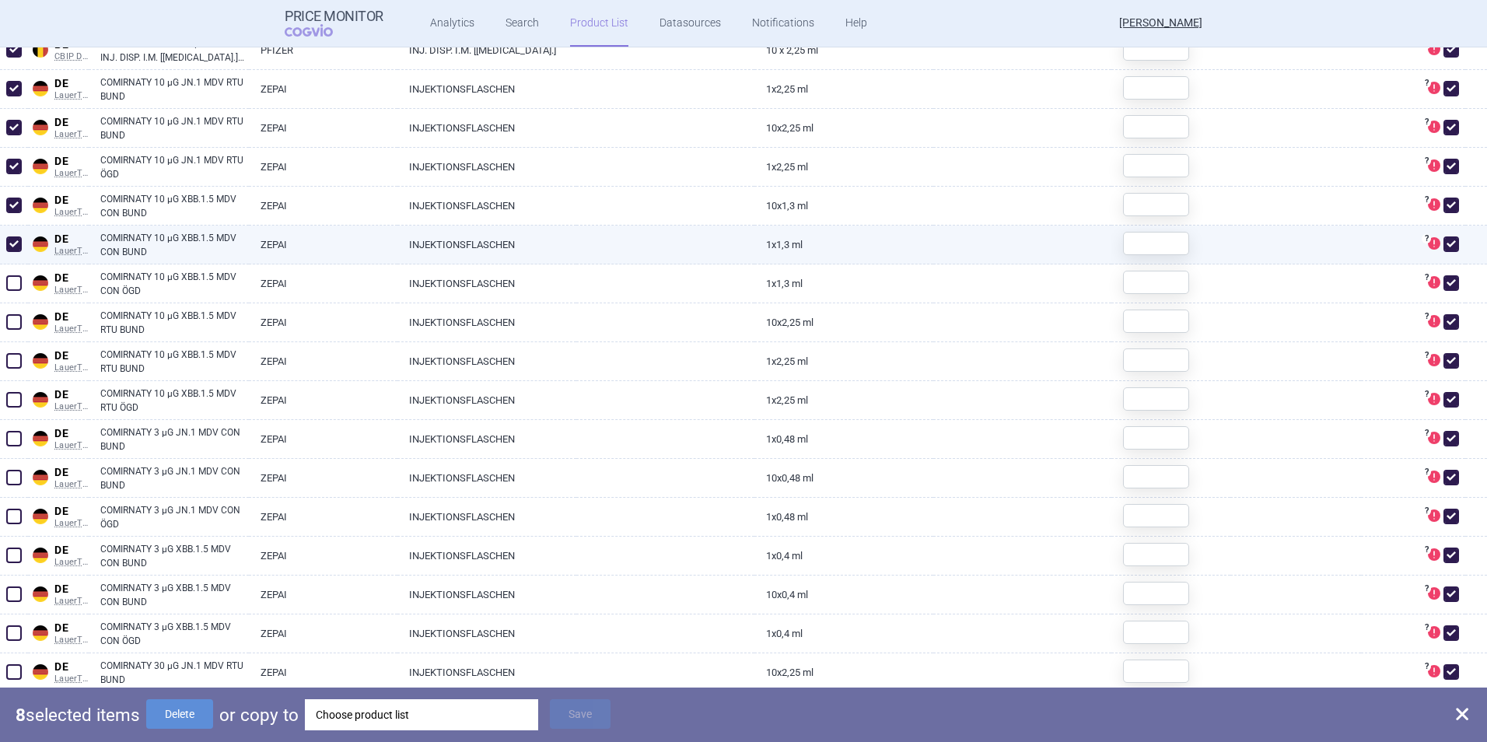
scroll to position [689, 0]
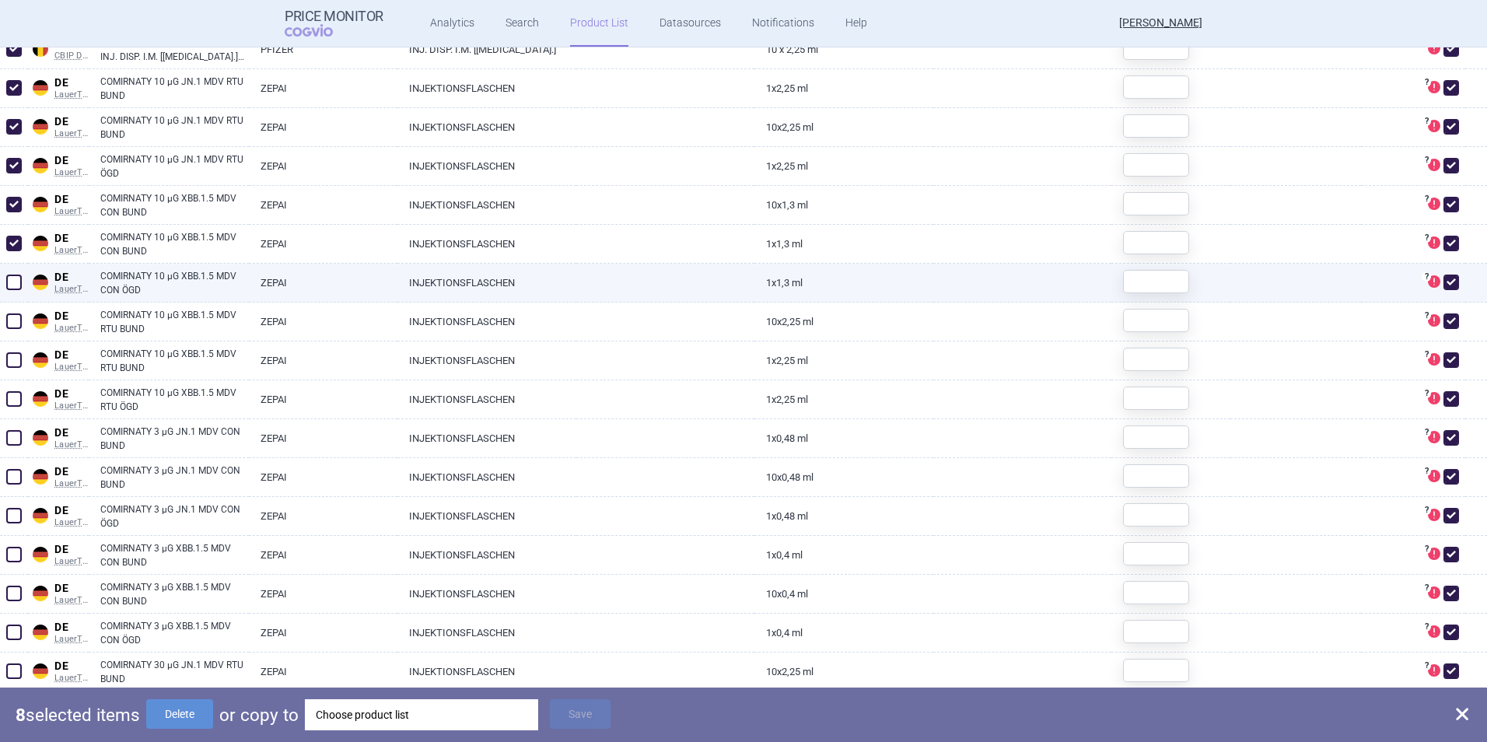
click at [17, 289] on span at bounding box center [14, 283] width 16 height 16
checkbox input "true"
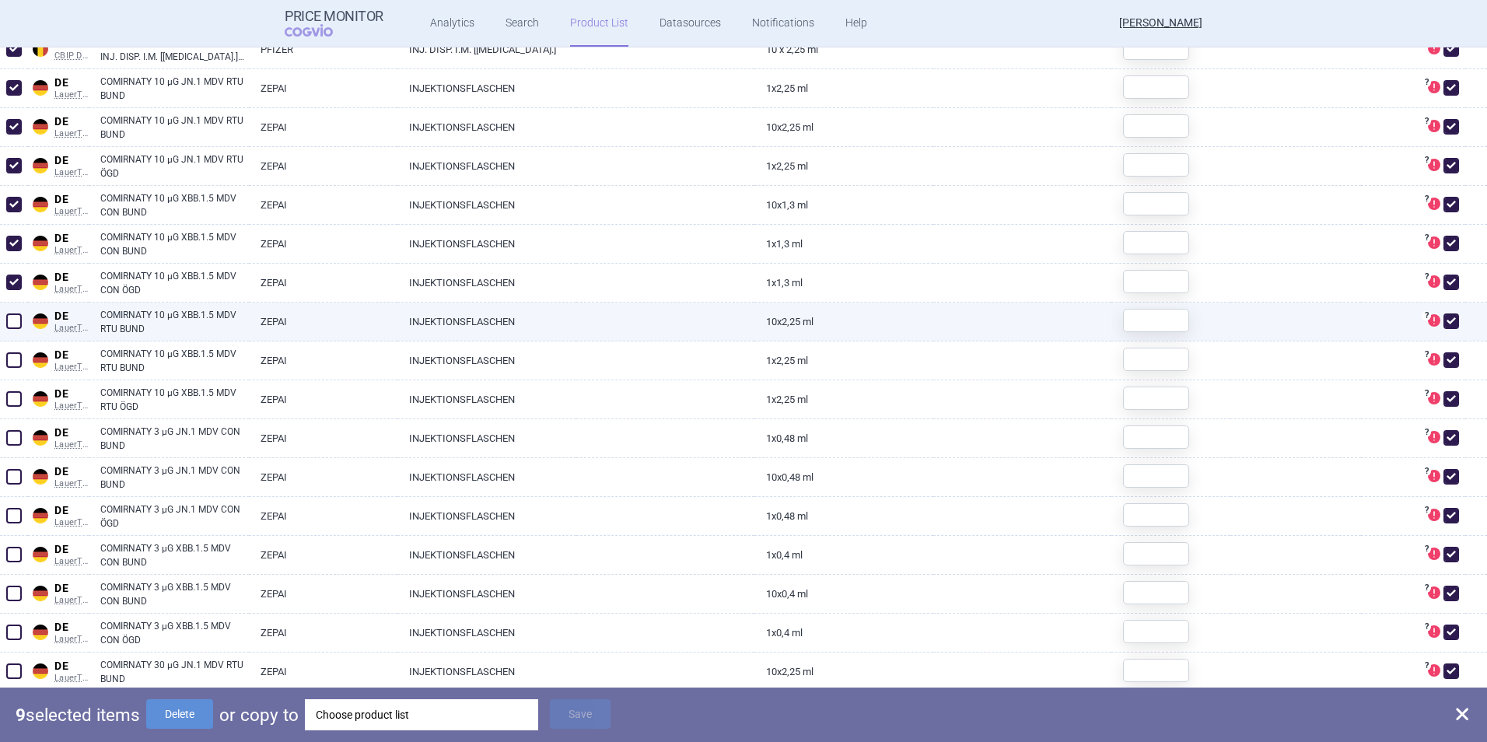
click at [17, 320] on span at bounding box center [14, 321] width 16 height 16
checkbox input "true"
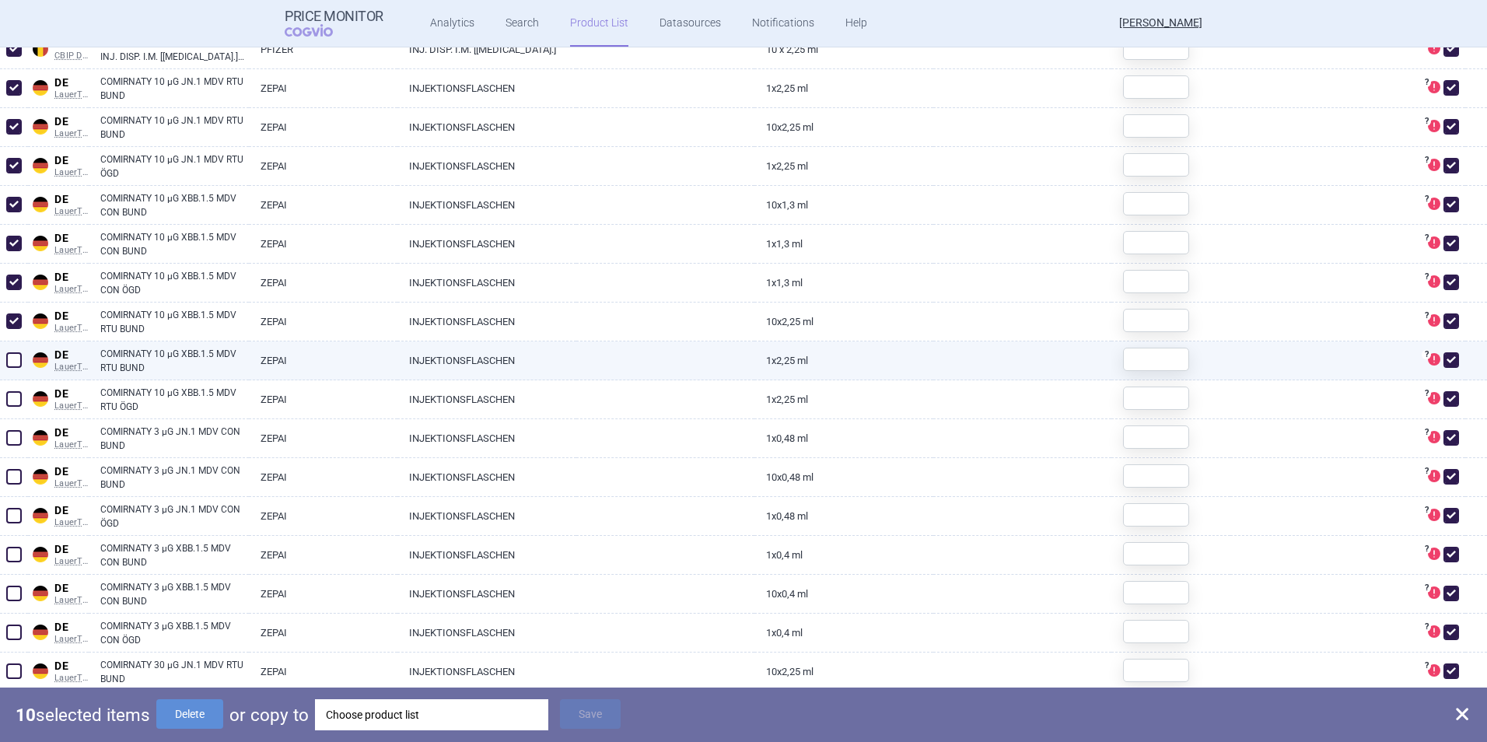
click at [11, 366] on span at bounding box center [14, 360] width 16 height 16
checkbox input "true"
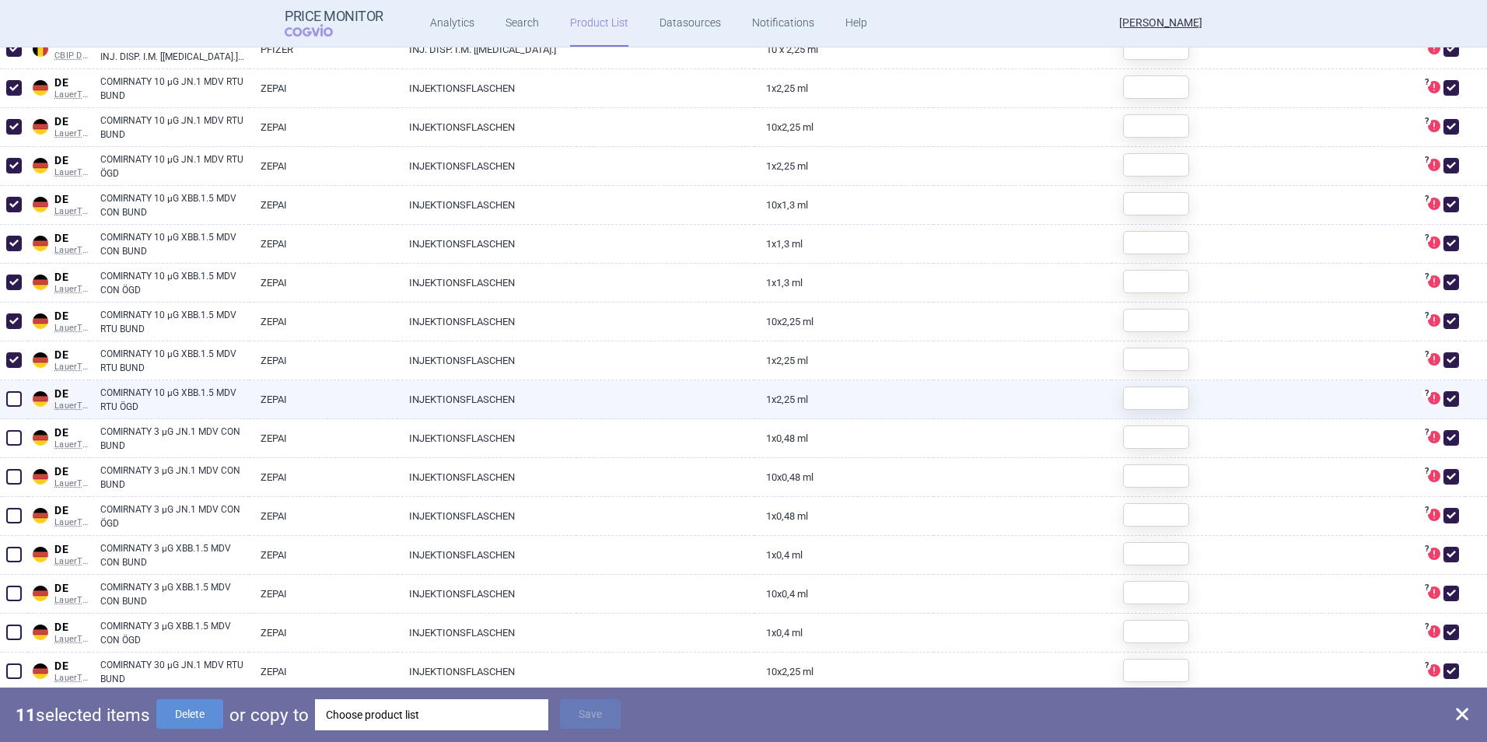
click at [9, 405] on span at bounding box center [14, 399] width 16 height 16
checkbox input "true"
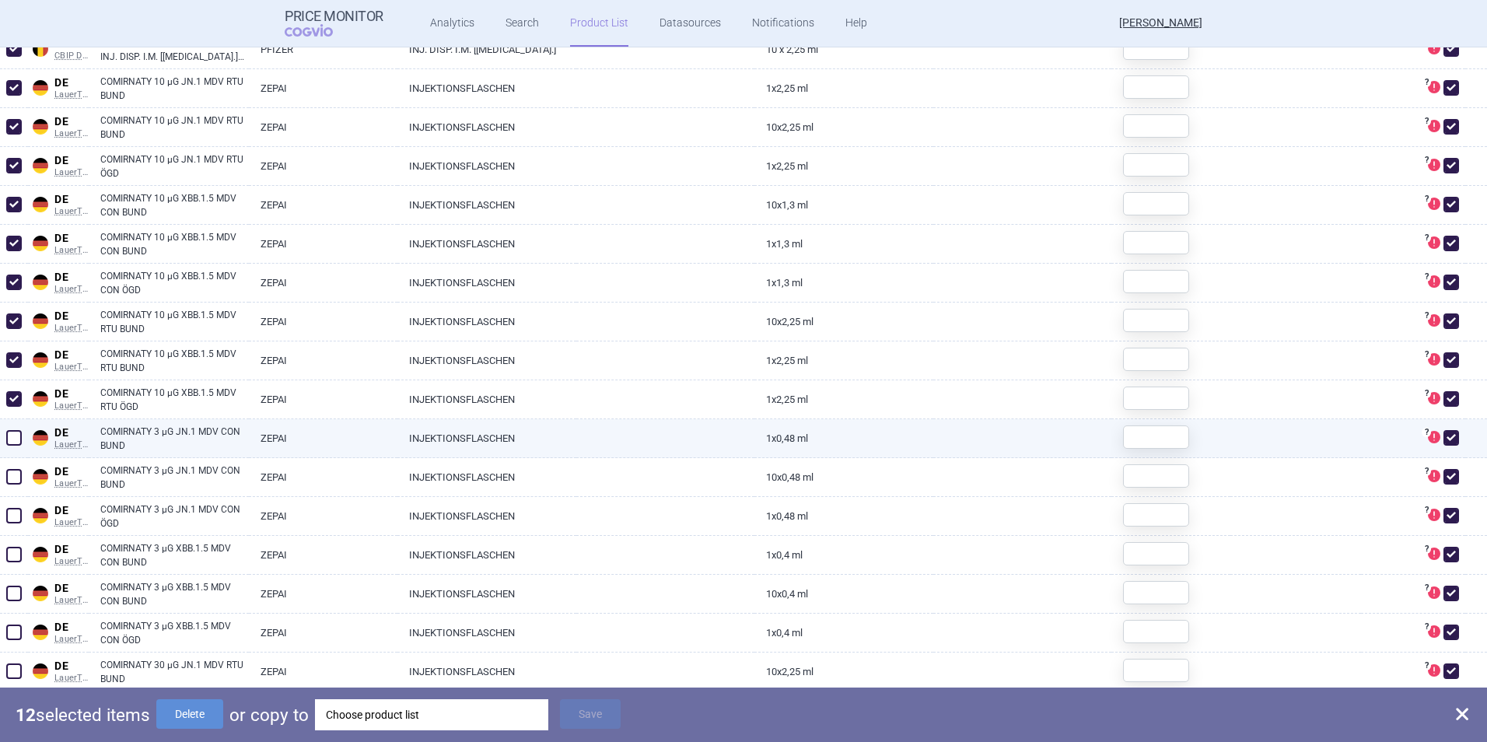
click at [15, 439] on span at bounding box center [14, 438] width 16 height 16
checkbox input "true"
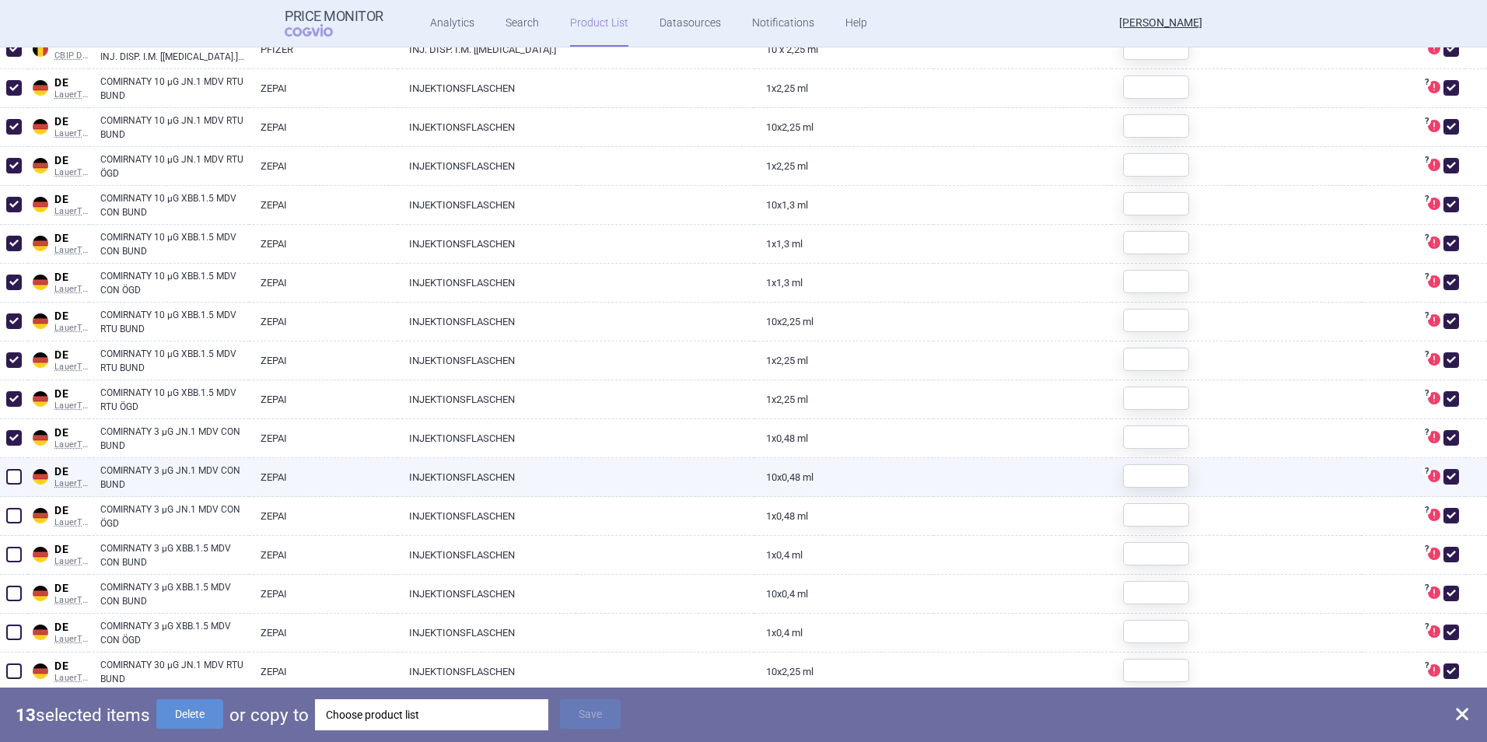
click at [14, 481] on span at bounding box center [14, 477] width 16 height 16
checkbox input "true"
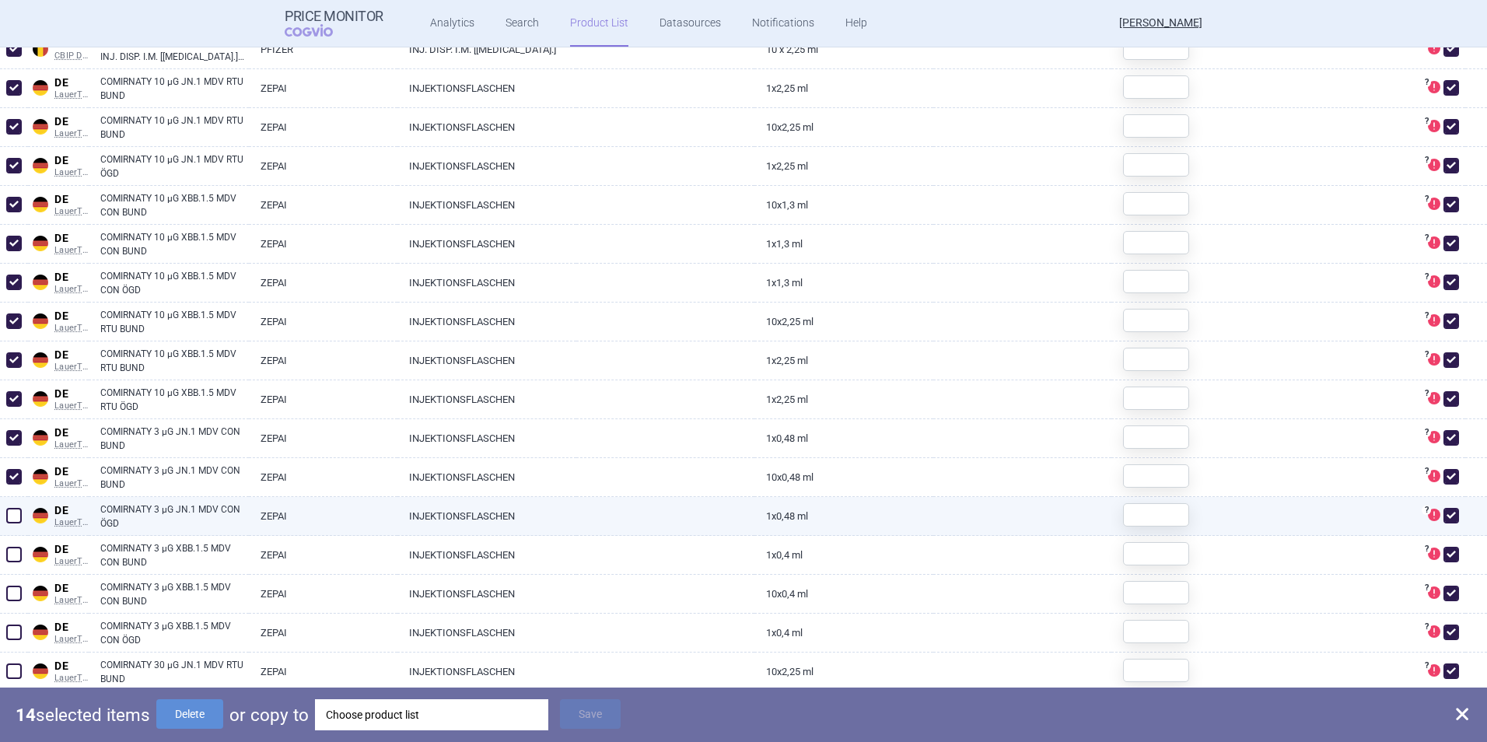
click at [15, 513] on span at bounding box center [14, 516] width 16 height 16
checkbox input "true"
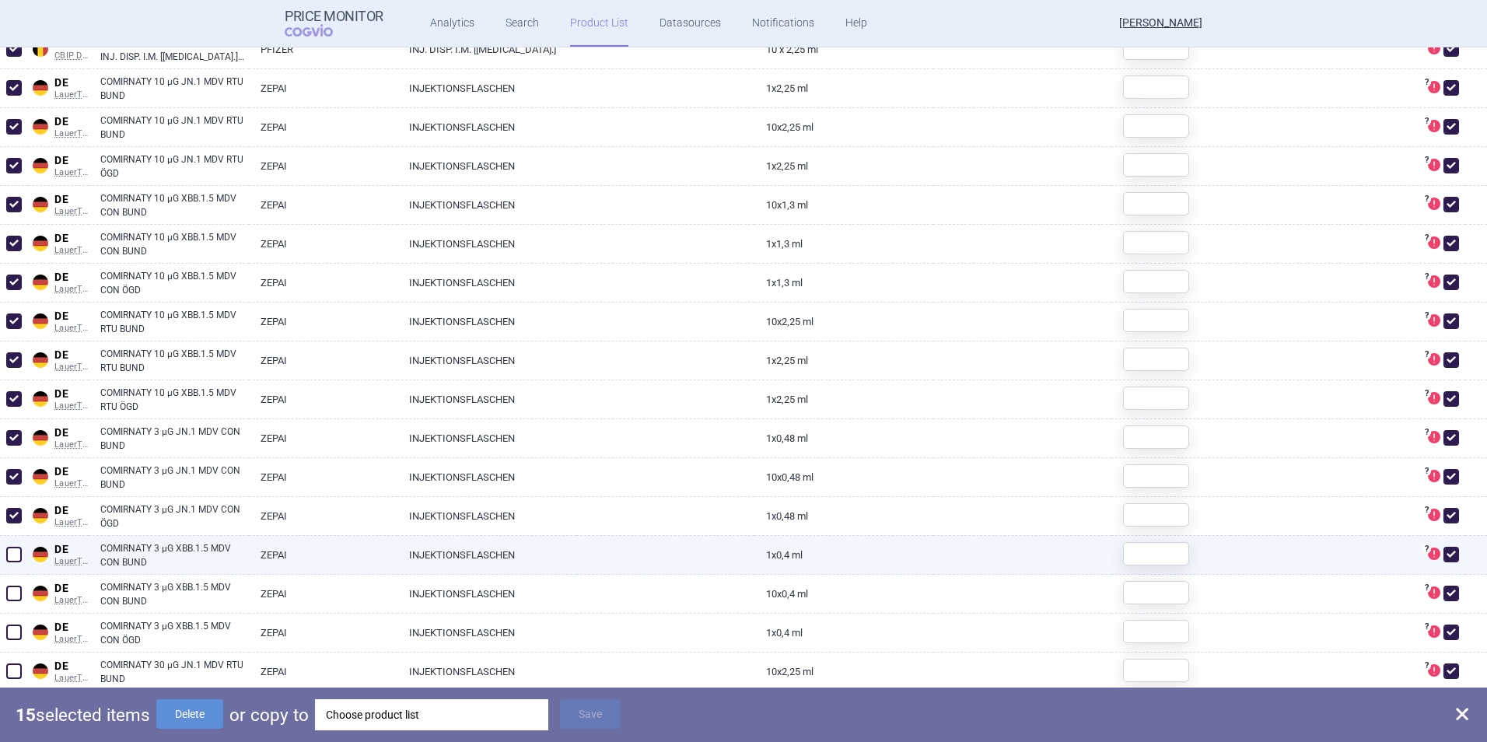
click at [16, 562] on span at bounding box center [13, 554] width 23 height 23
checkbox input "true"
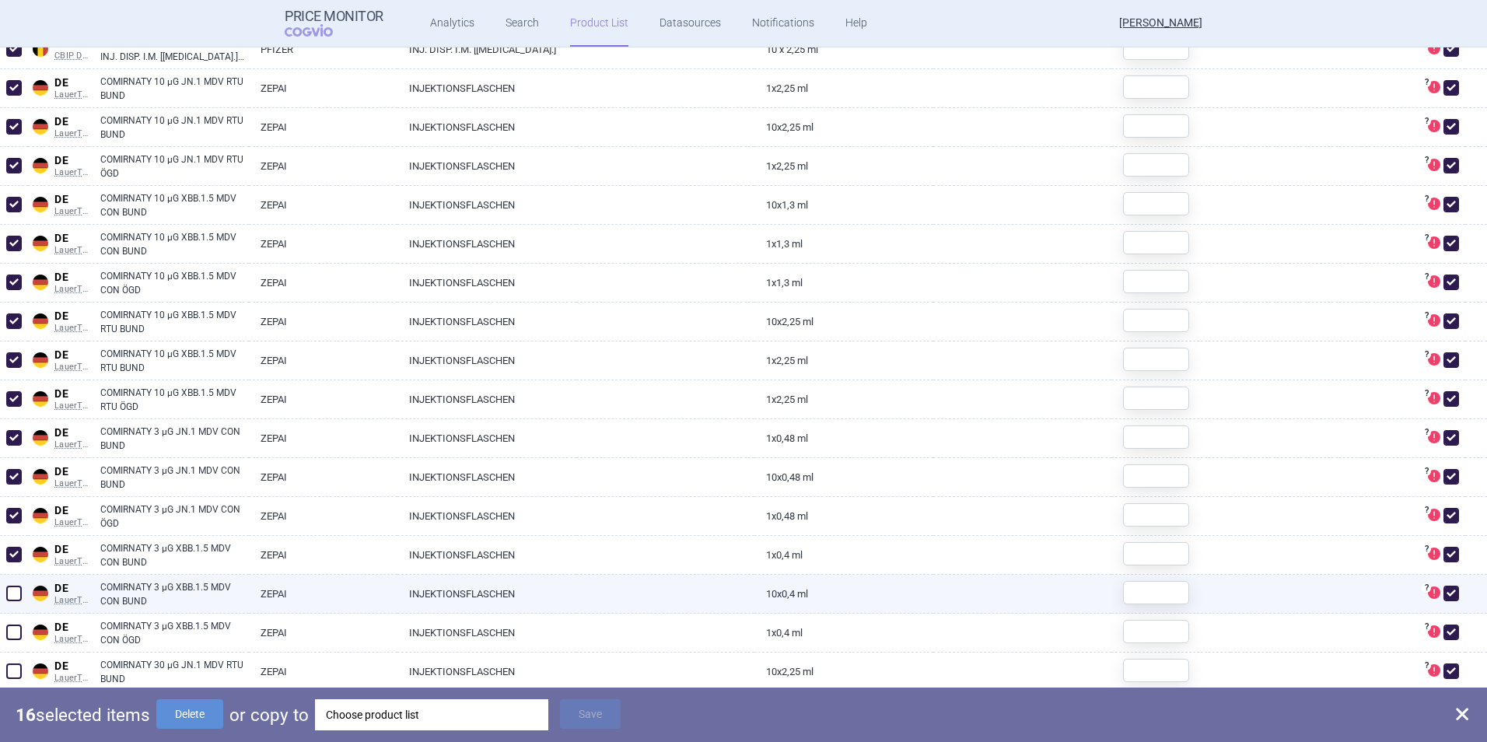
click at [18, 597] on span at bounding box center [14, 594] width 16 height 16
checkbox input "true"
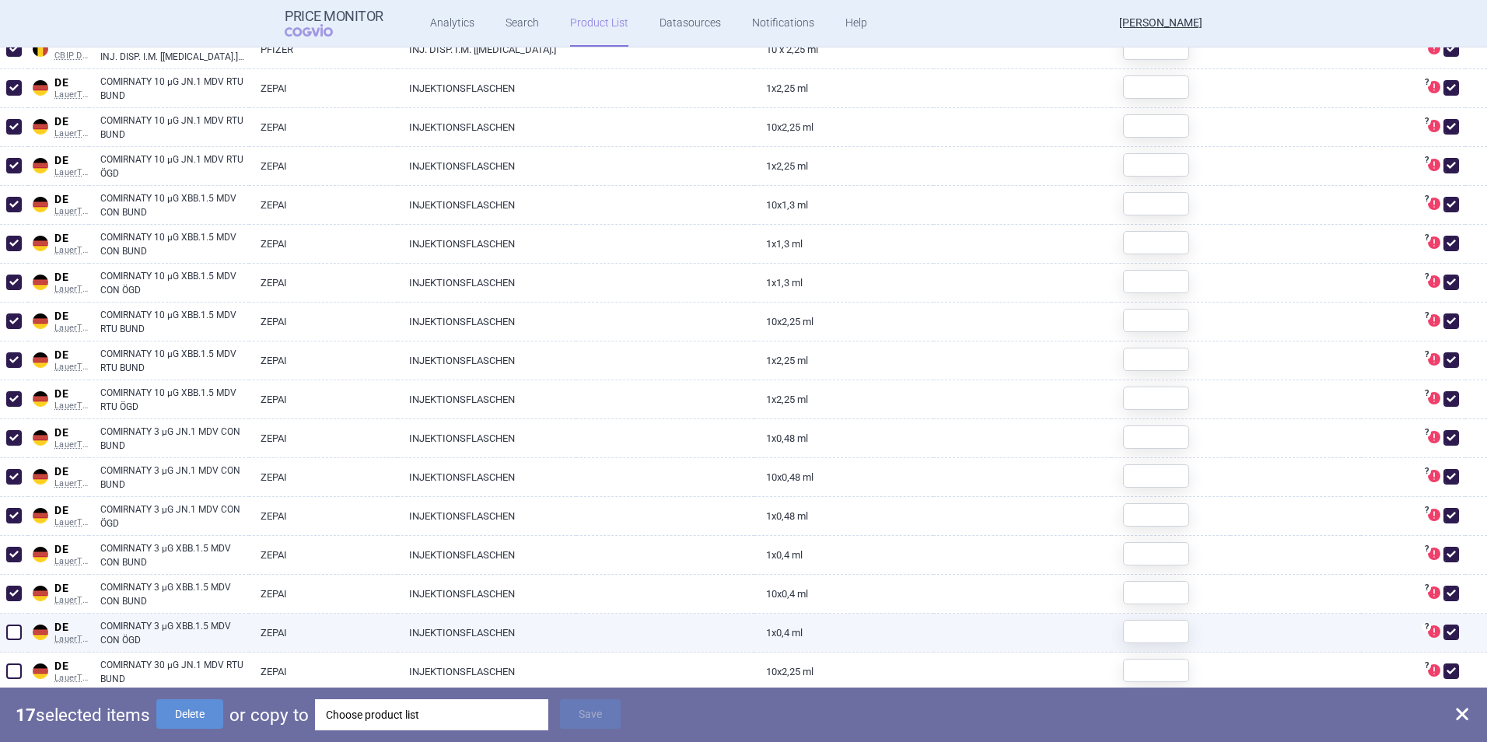
click at [18, 630] on span at bounding box center [14, 633] width 16 height 16
checkbox input "true"
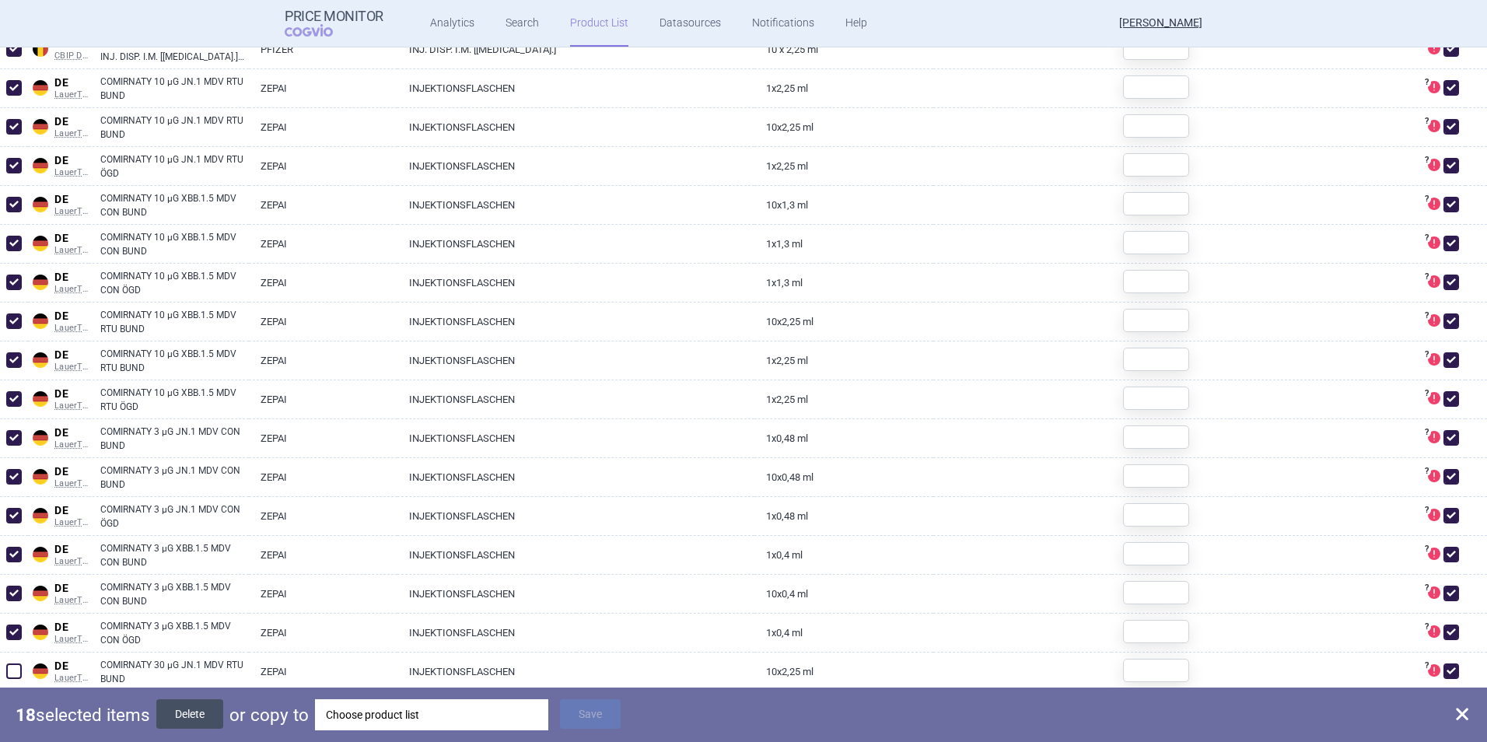
click at [192, 719] on button "Delete" at bounding box center [189, 714] width 67 height 30
checkbox input "false"
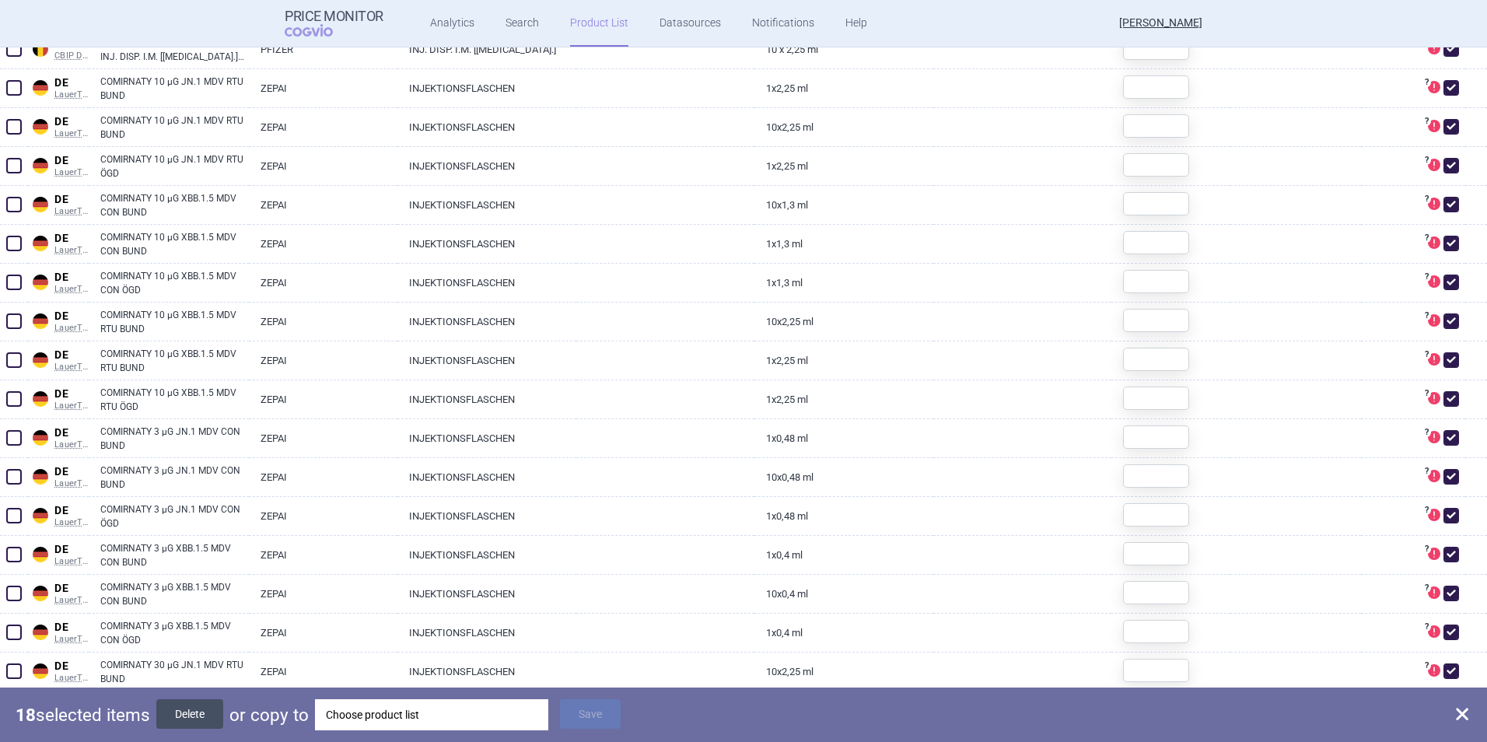
checkbox input "false"
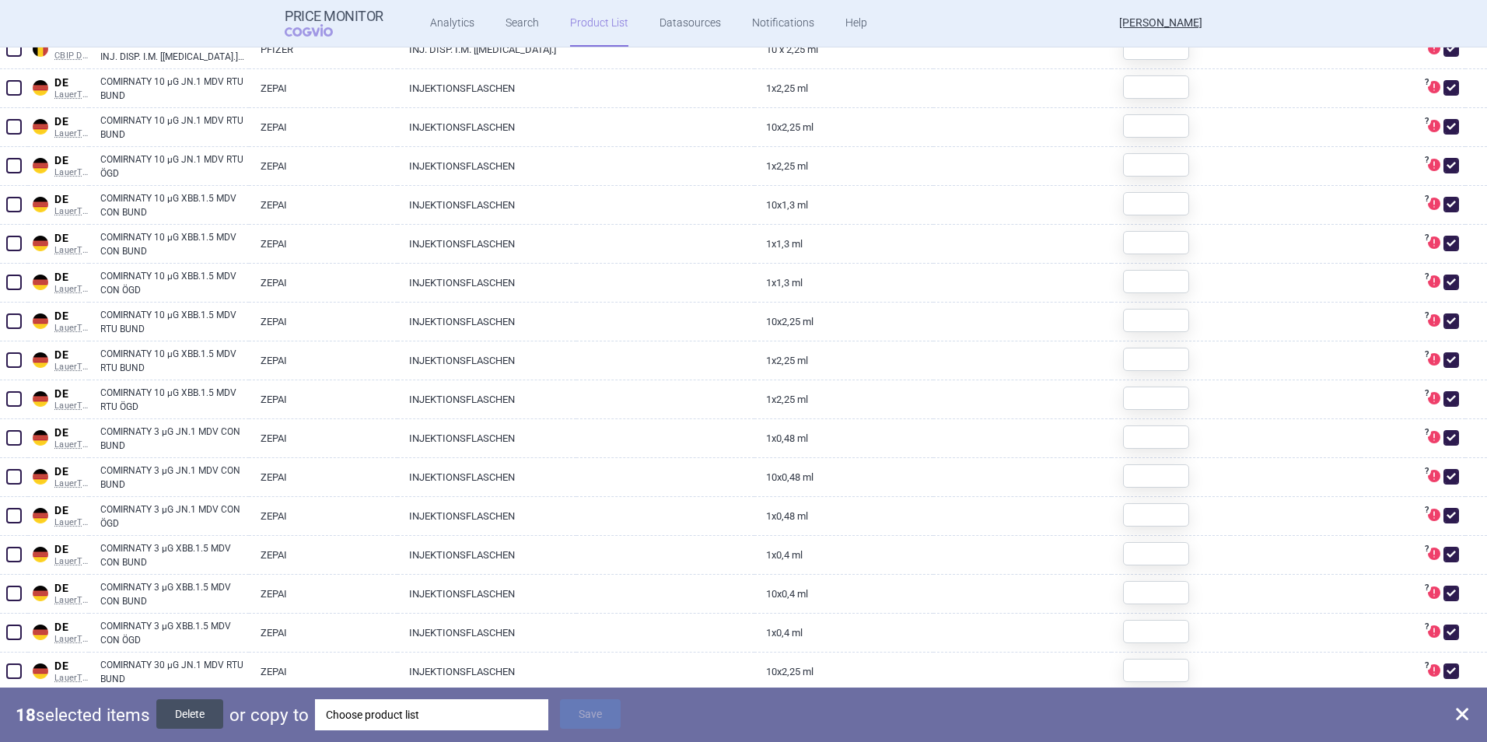
checkbox input "false"
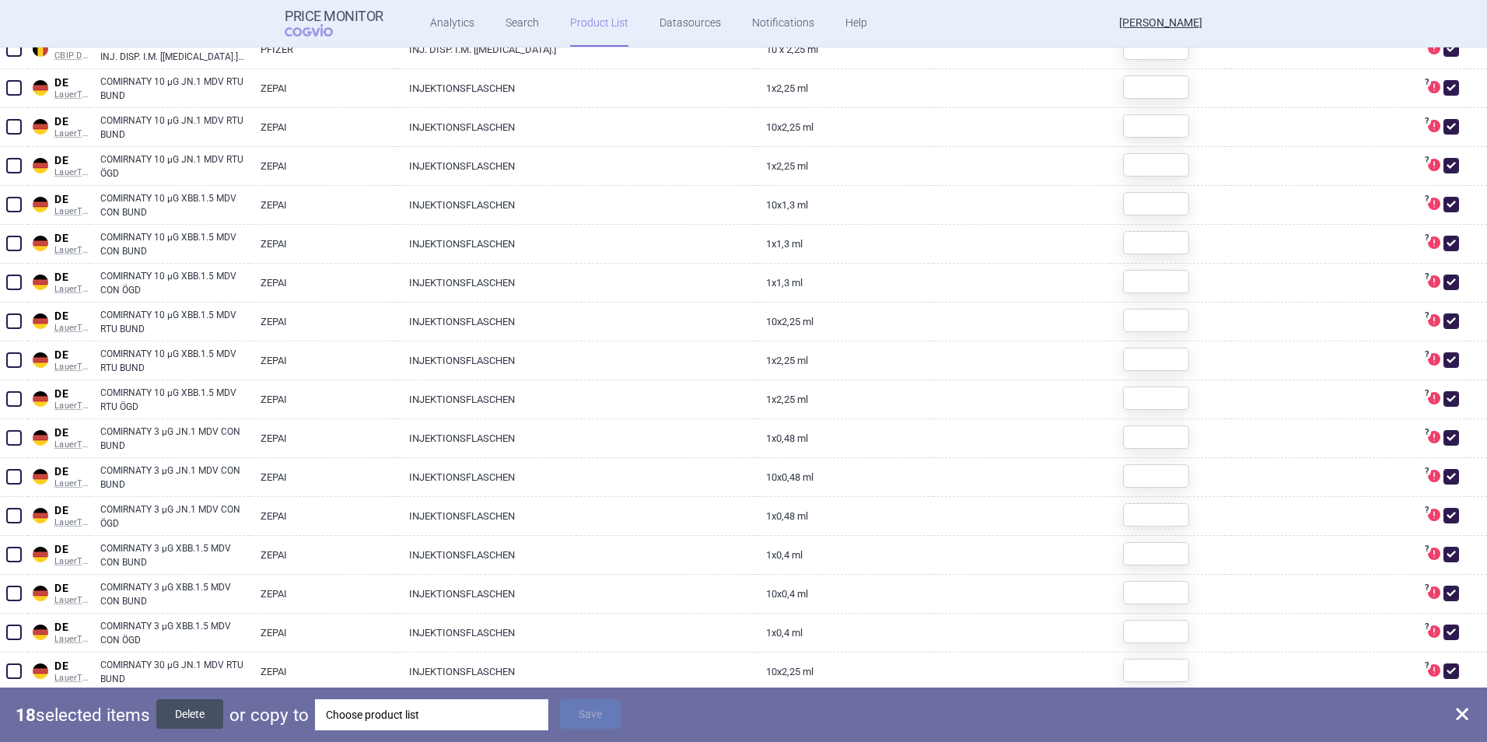
checkbox input "false"
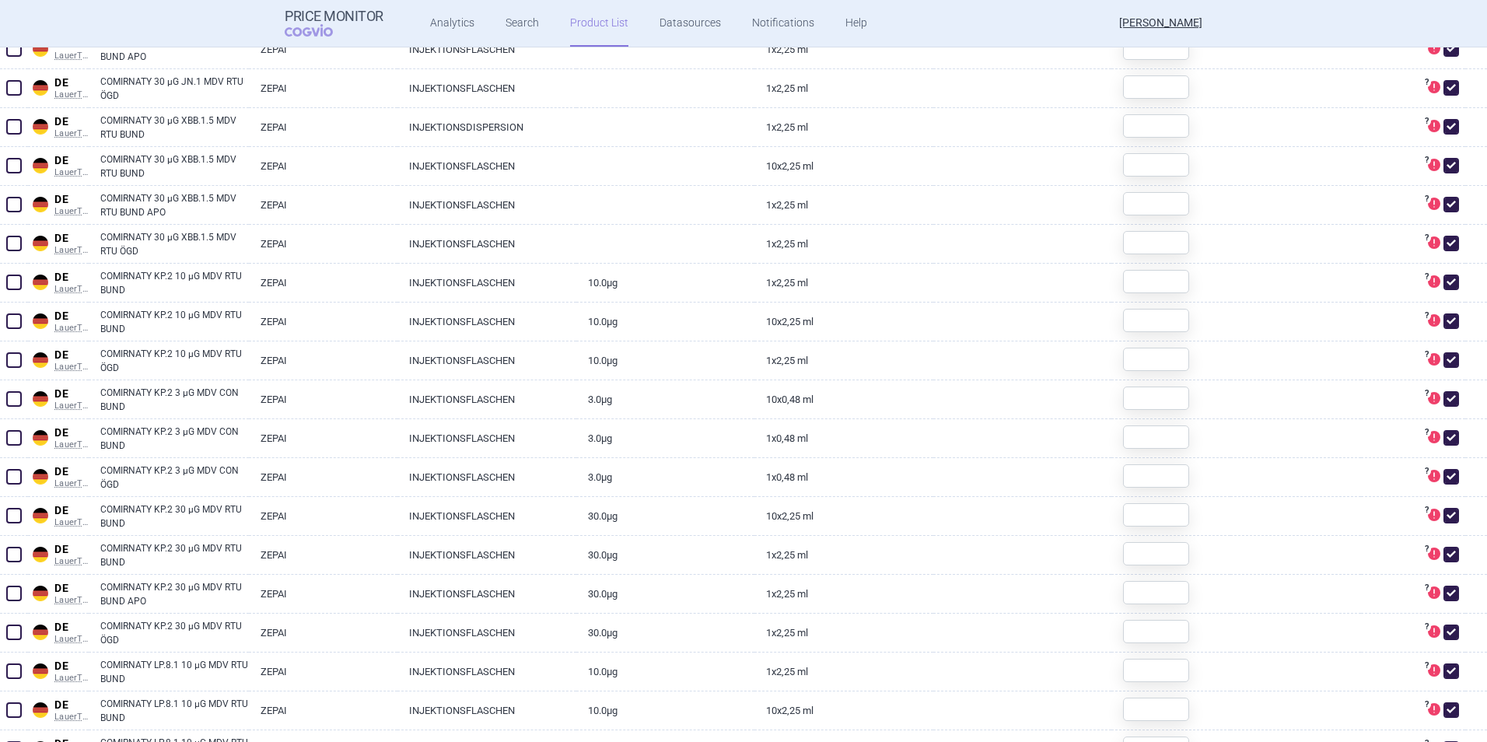
scroll to position [0, 0]
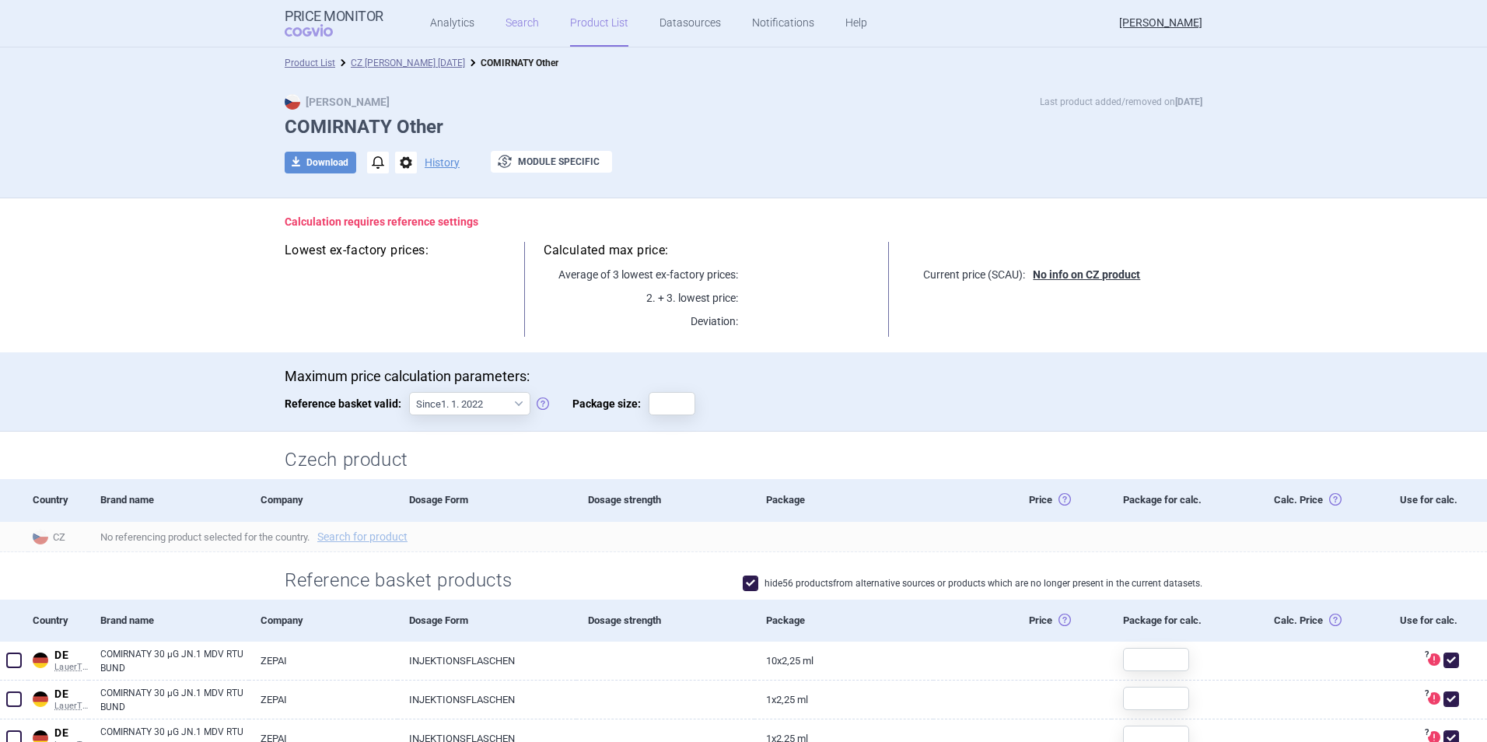
click at [516, 18] on link "Search" at bounding box center [522, 23] width 33 height 47
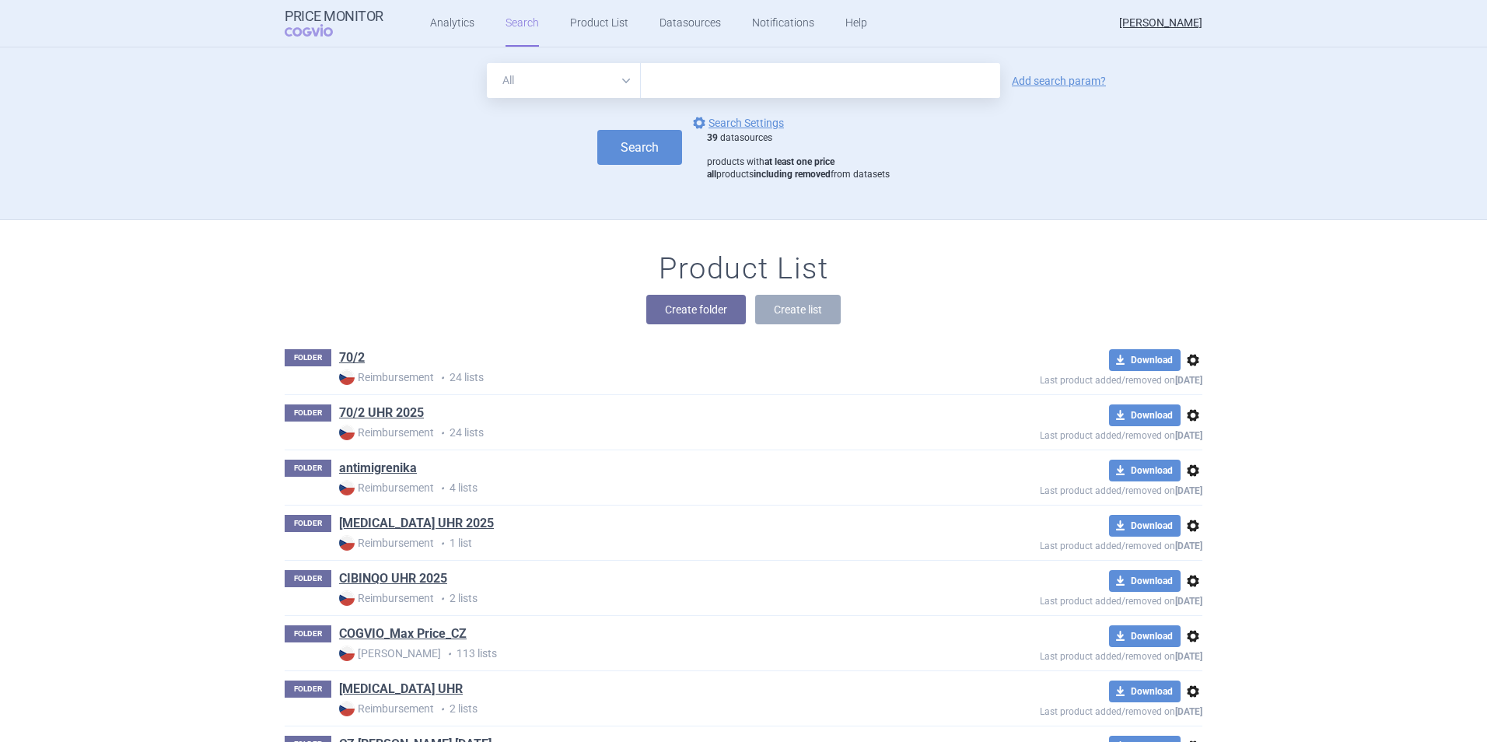
click at [710, 82] on input "text" at bounding box center [820, 80] width 359 height 35
type input "comirnaty"
click button "Search" at bounding box center [639, 147] width 85 height 35
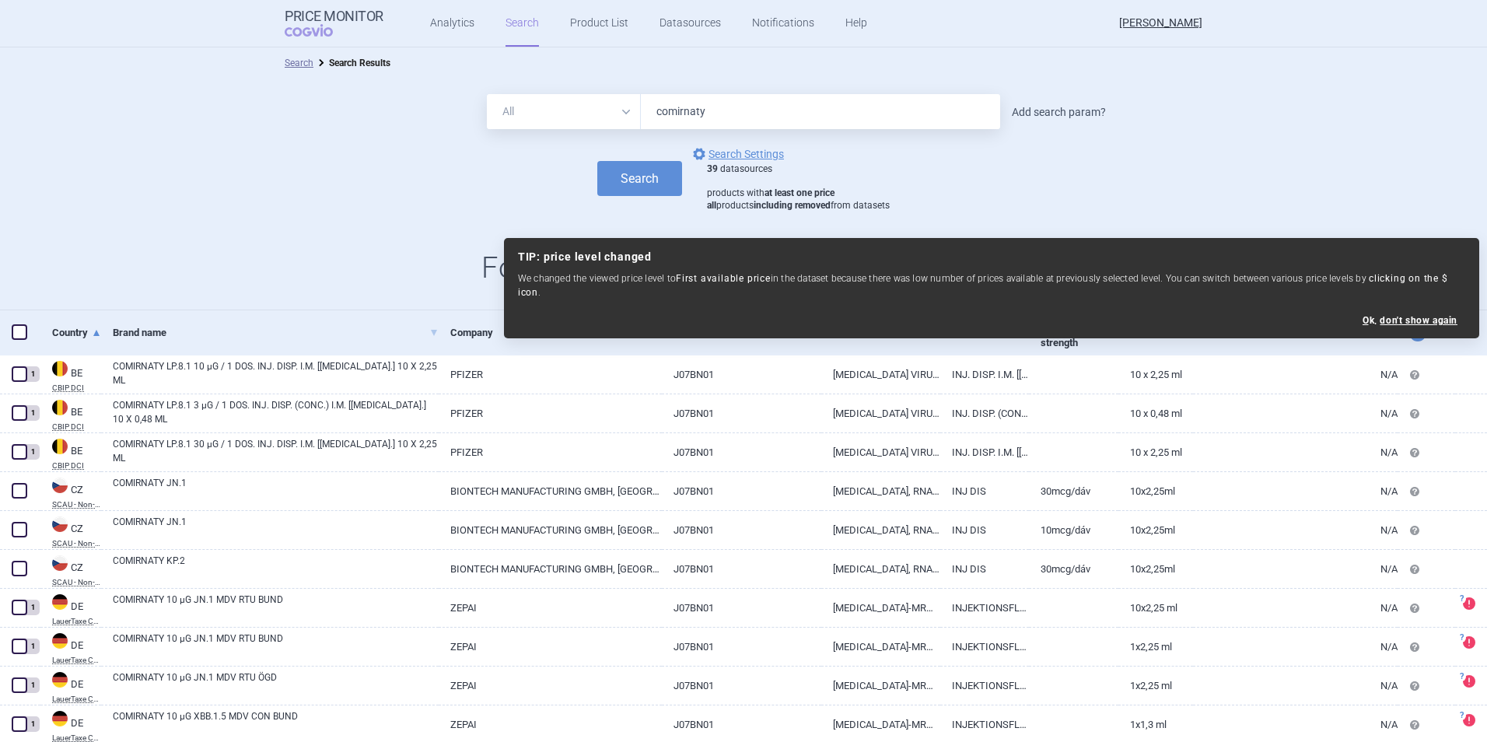
click at [1065, 111] on link "Add search param?" at bounding box center [1059, 112] width 94 height 11
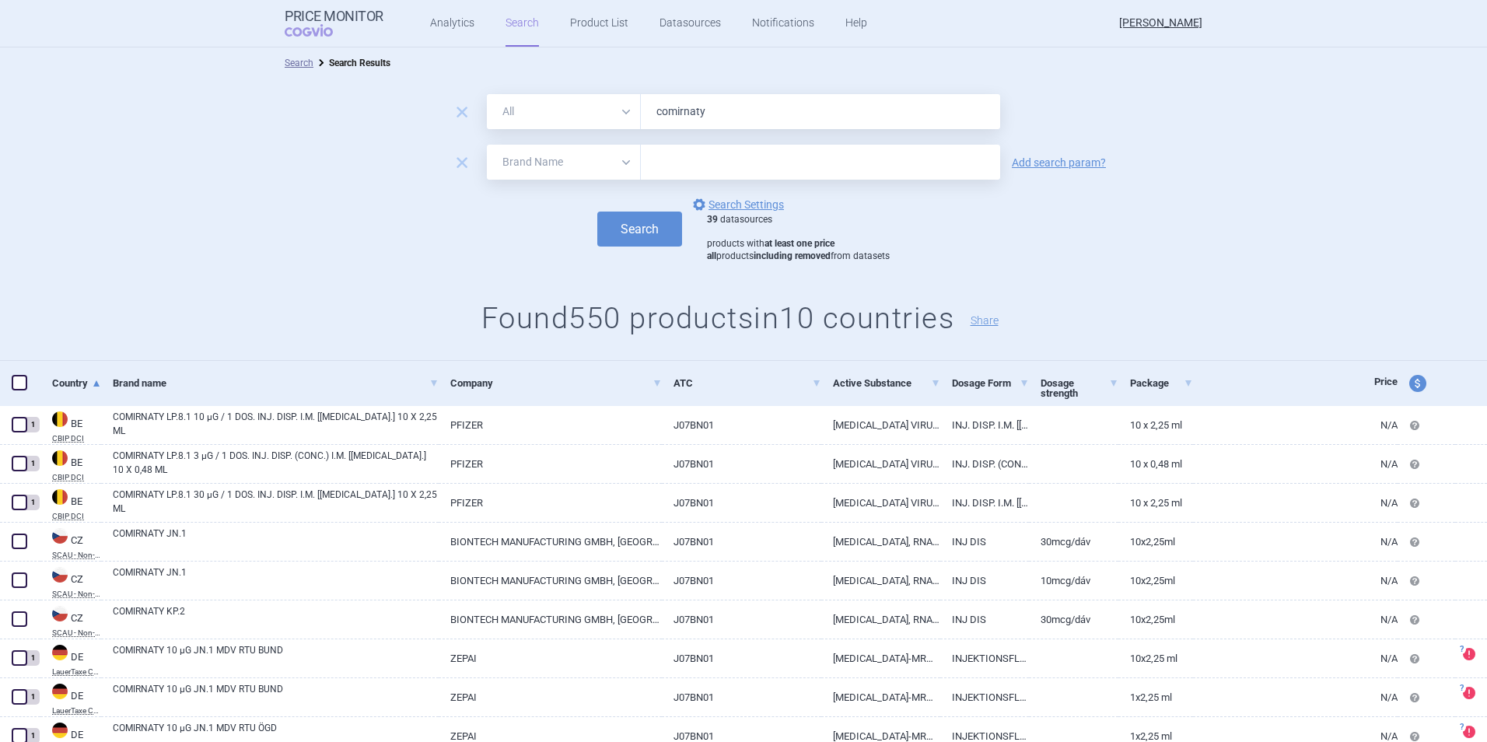
click at [609, 156] on select "All Brand Name ATC Company Active Substance Country Newer than" at bounding box center [564, 162] width 154 height 35
select select "country"
click at [487, 145] on select "All Brand Name ATC Company Active Substance Country Newer than" at bounding box center [564, 162] width 154 height 35
click at [660, 157] on input "text" at bounding box center [821, 162] width 344 height 20
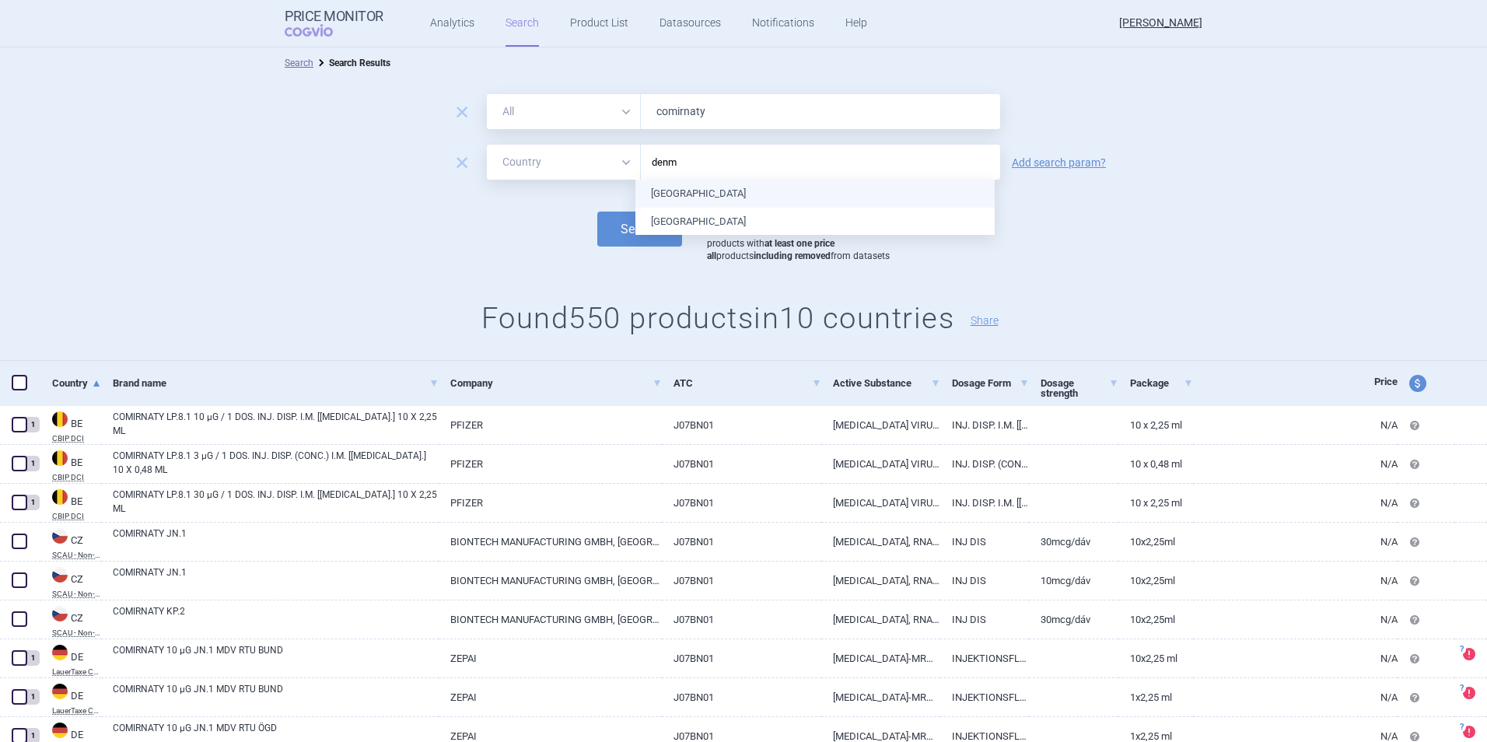
type input "denma"
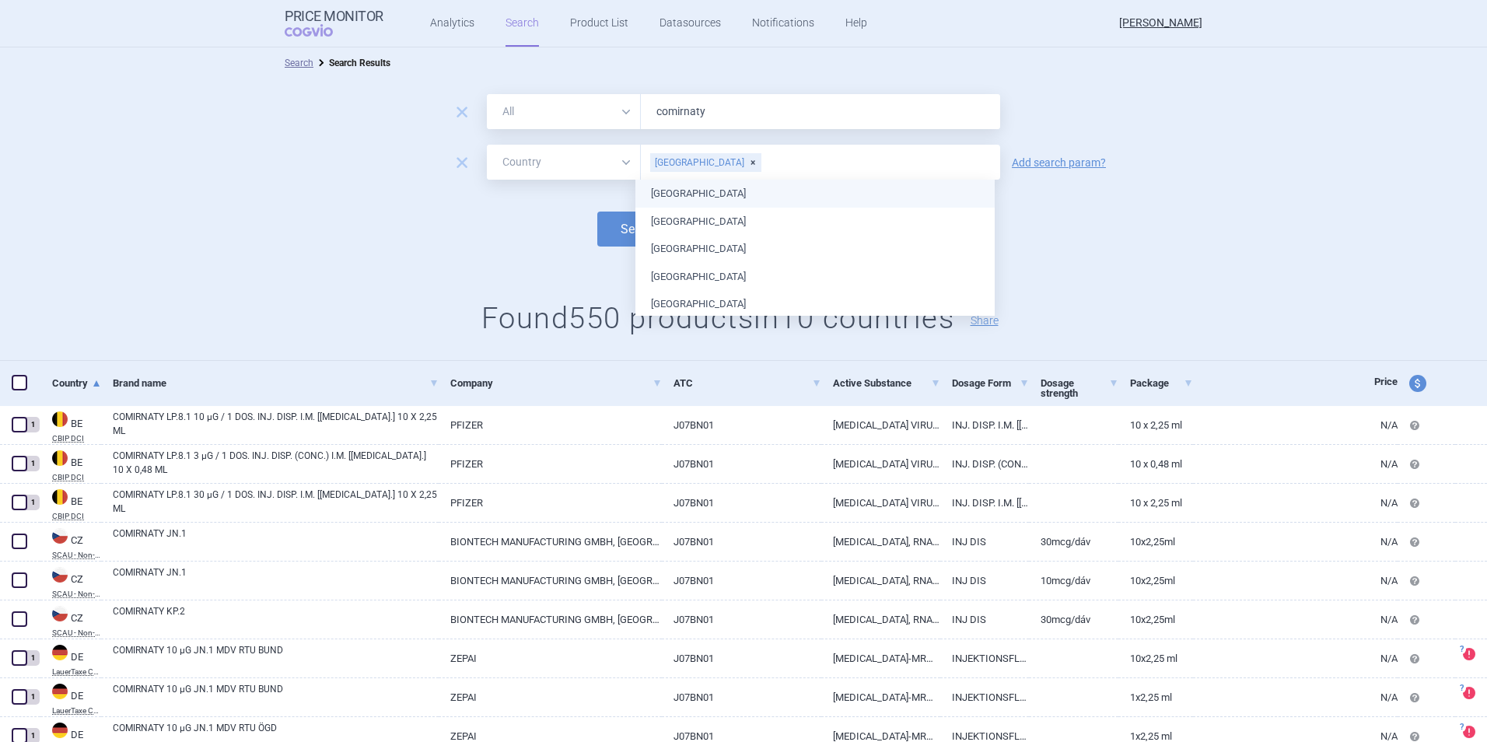
click at [689, 194] on ul "[GEOGRAPHIC_DATA] [GEOGRAPHIC_DATA] [GEOGRAPHIC_DATA] [GEOGRAPHIC_DATA] [GEOGRA…" at bounding box center [814, 553] width 359 height 747
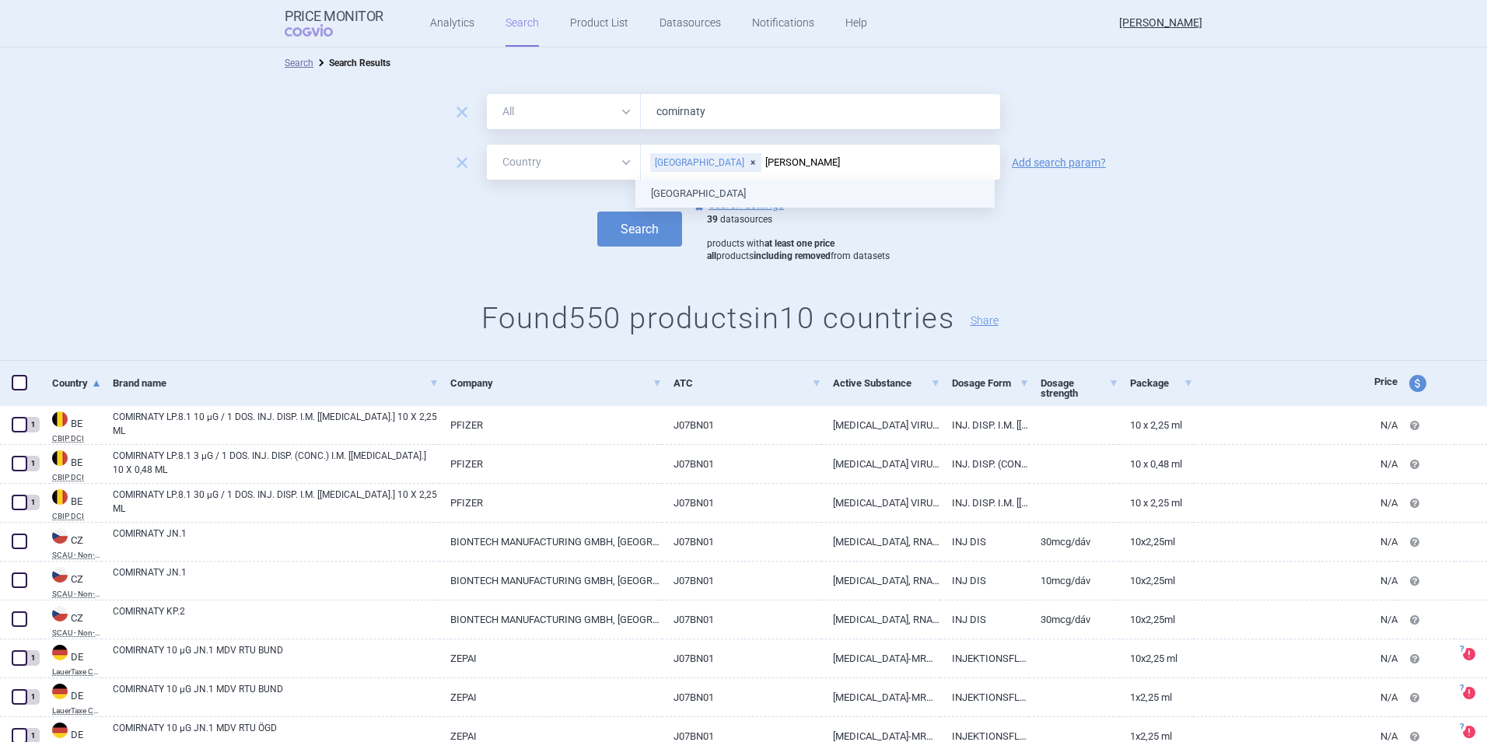
type input "[GEOGRAPHIC_DATA]"
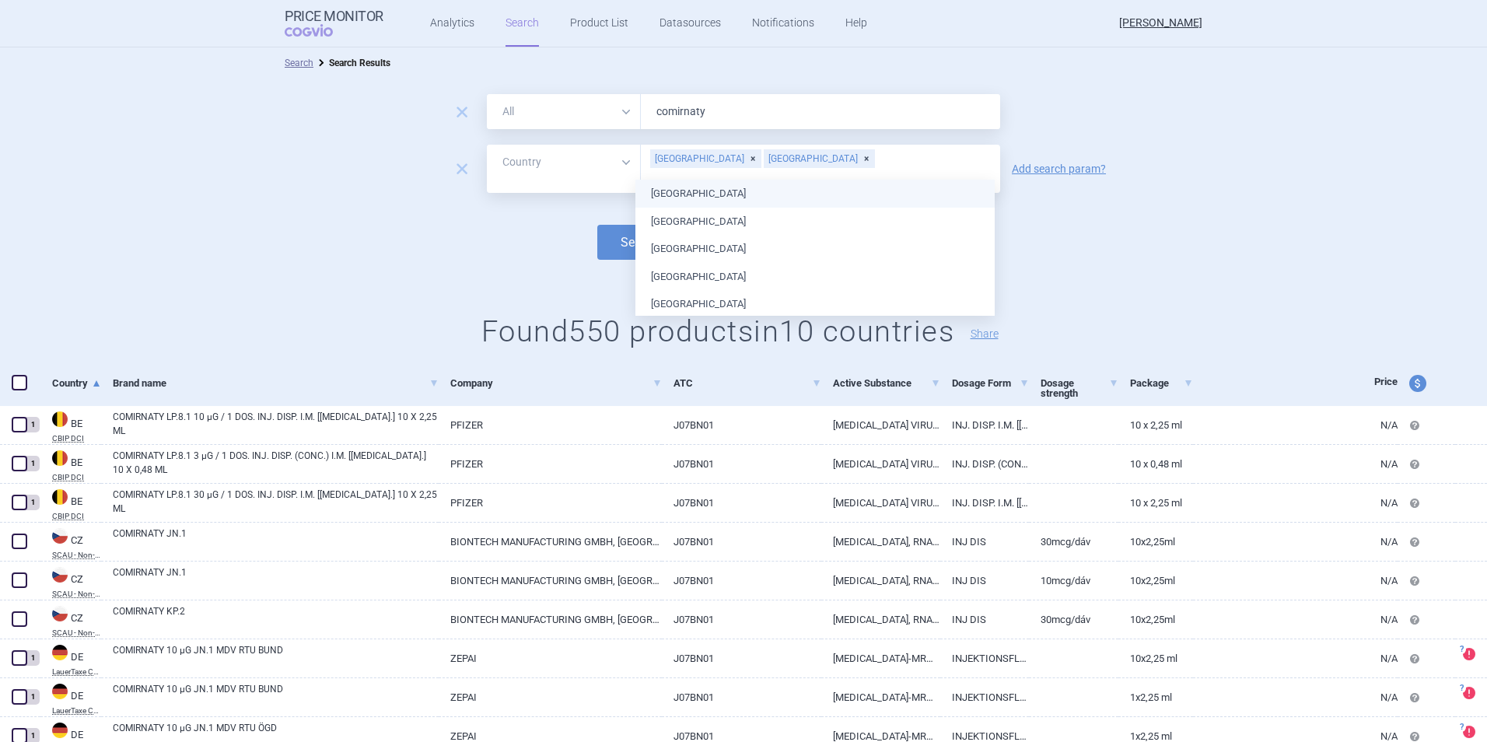
click at [680, 194] on ul "[GEOGRAPHIC_DATA] [GEOGRAPHIC_DATA] [GEOGRAPHIC_DATA] [GEOGRAPHIC_DATA] [GEOGRA…" at bounding box center [814, 553] width 359 height 747
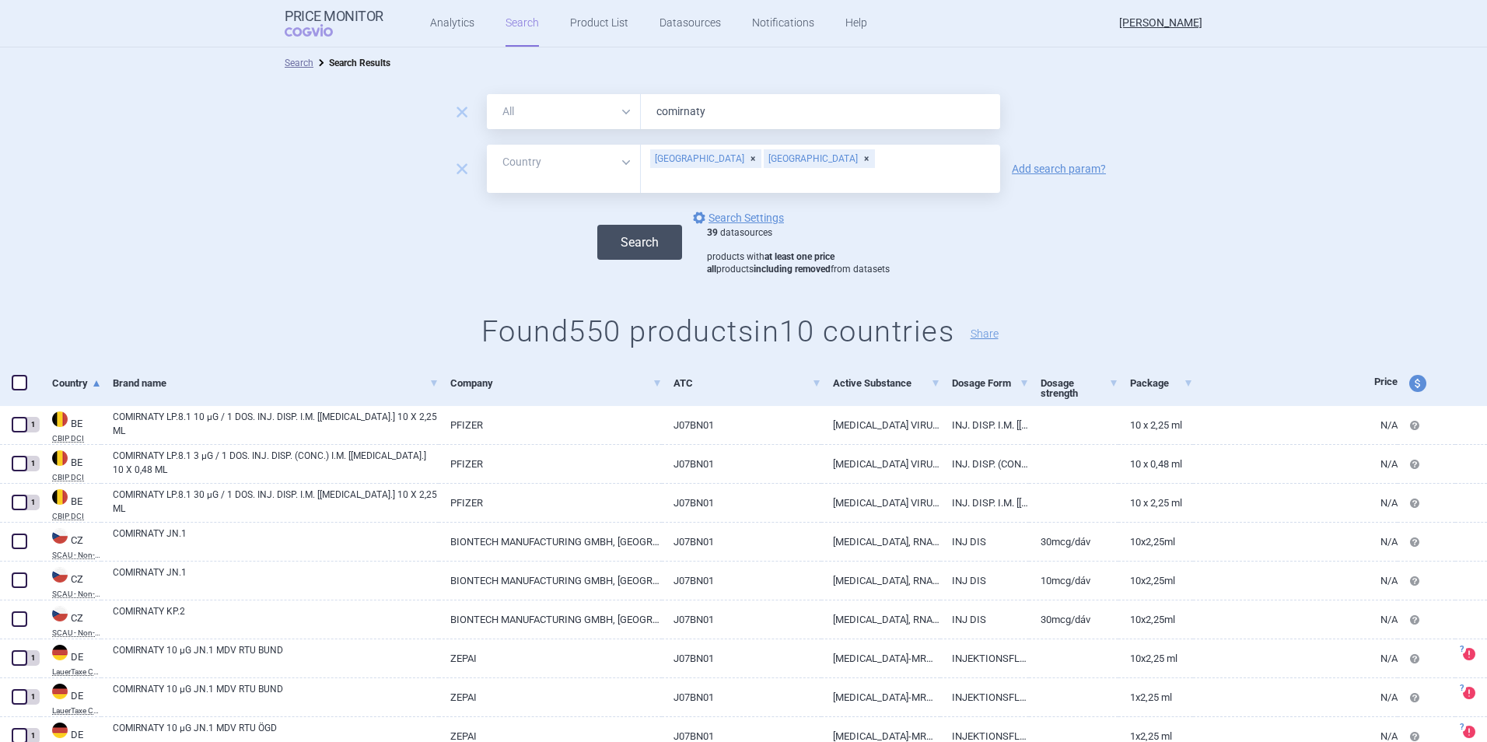
click at [615, 232] on button "Search" at bounding box center [639, 242] width 85 height 35
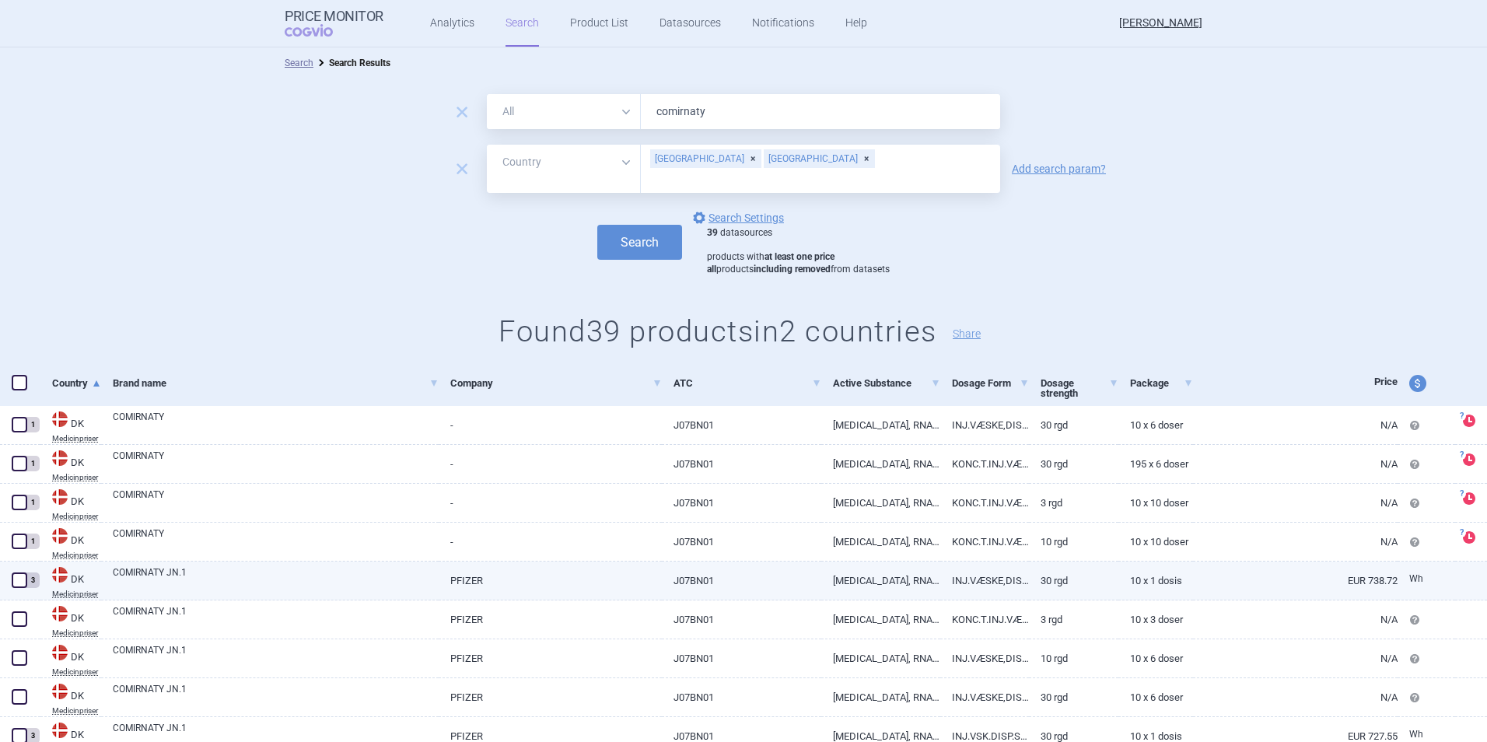
click at [21, 581] on span at bounding box center [20, 580] width 16 height 16
checkbox input "true"
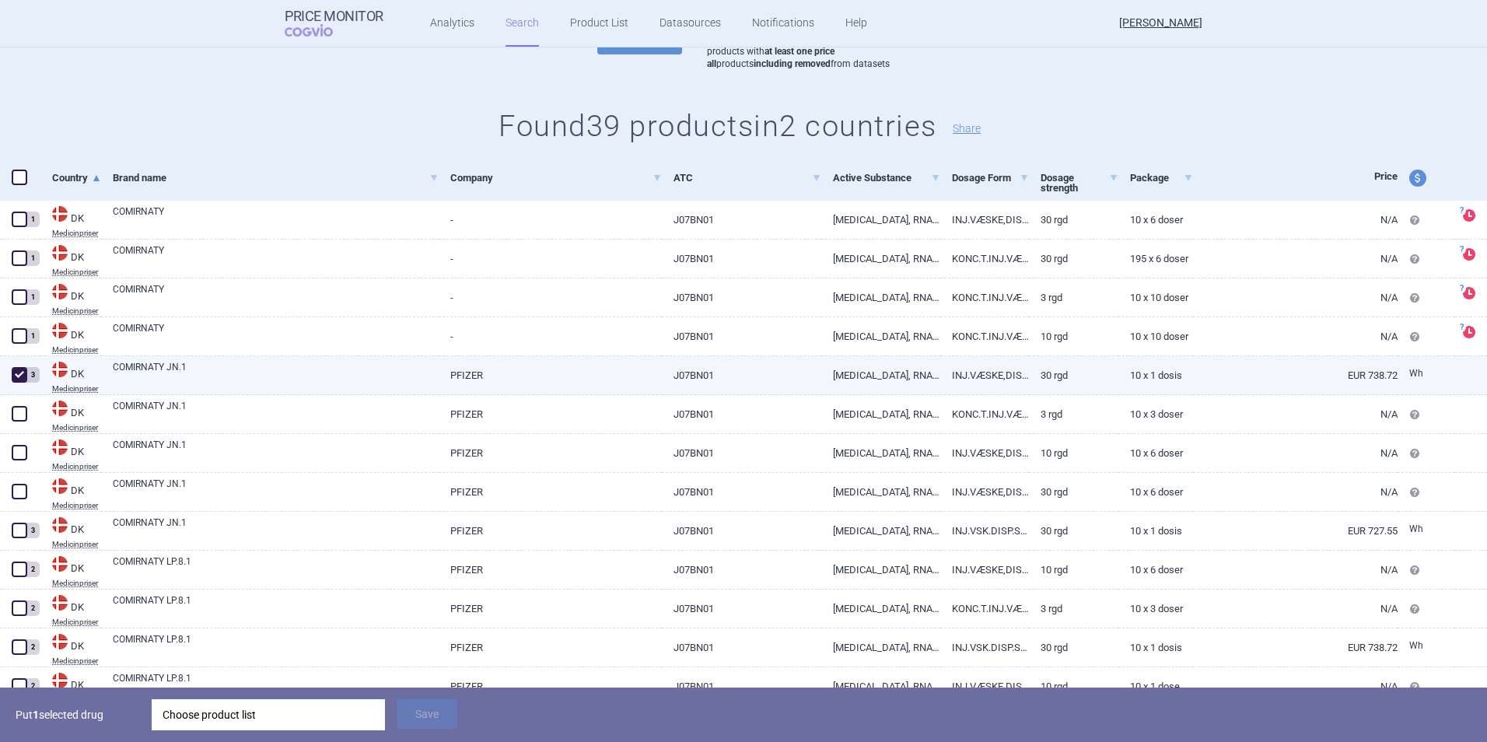
scroll to position [208, 0]
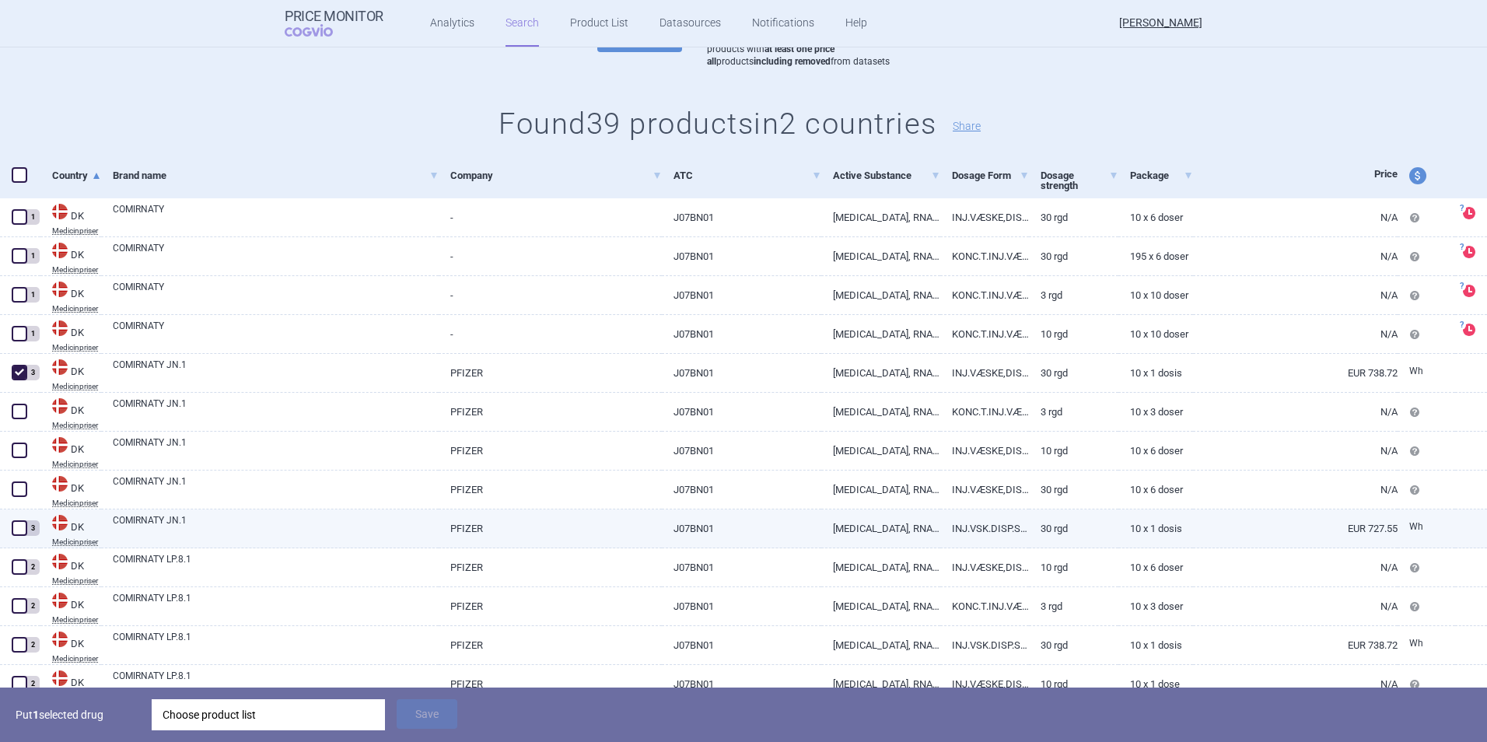
click at [16, 531] on span at bounding box center [20, 528] width 16 height 16
checkbox input "true"
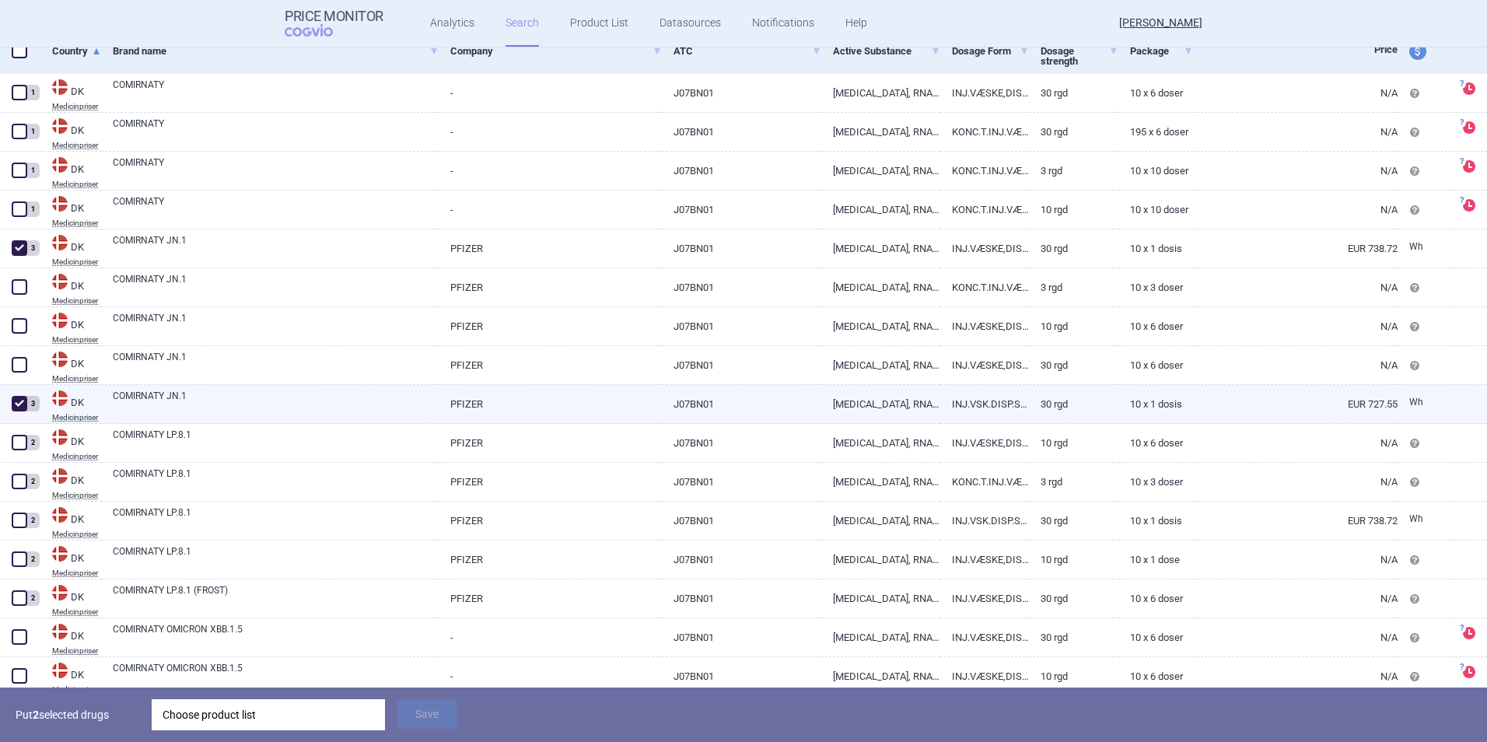
scroll to position [335, 0]
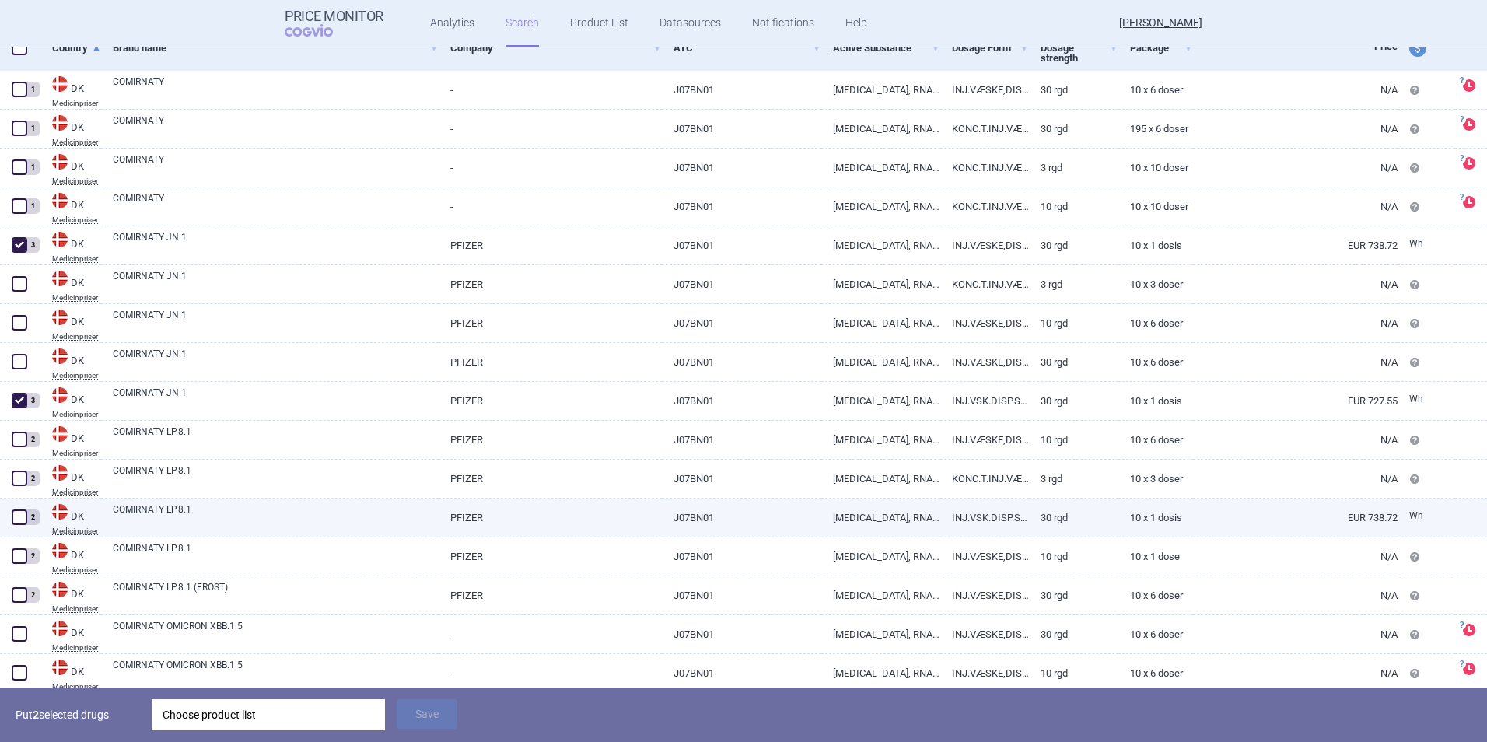
click at [22, 515] on span at bounding box center [20, 517] width 16 height 16
checkbox input "true"
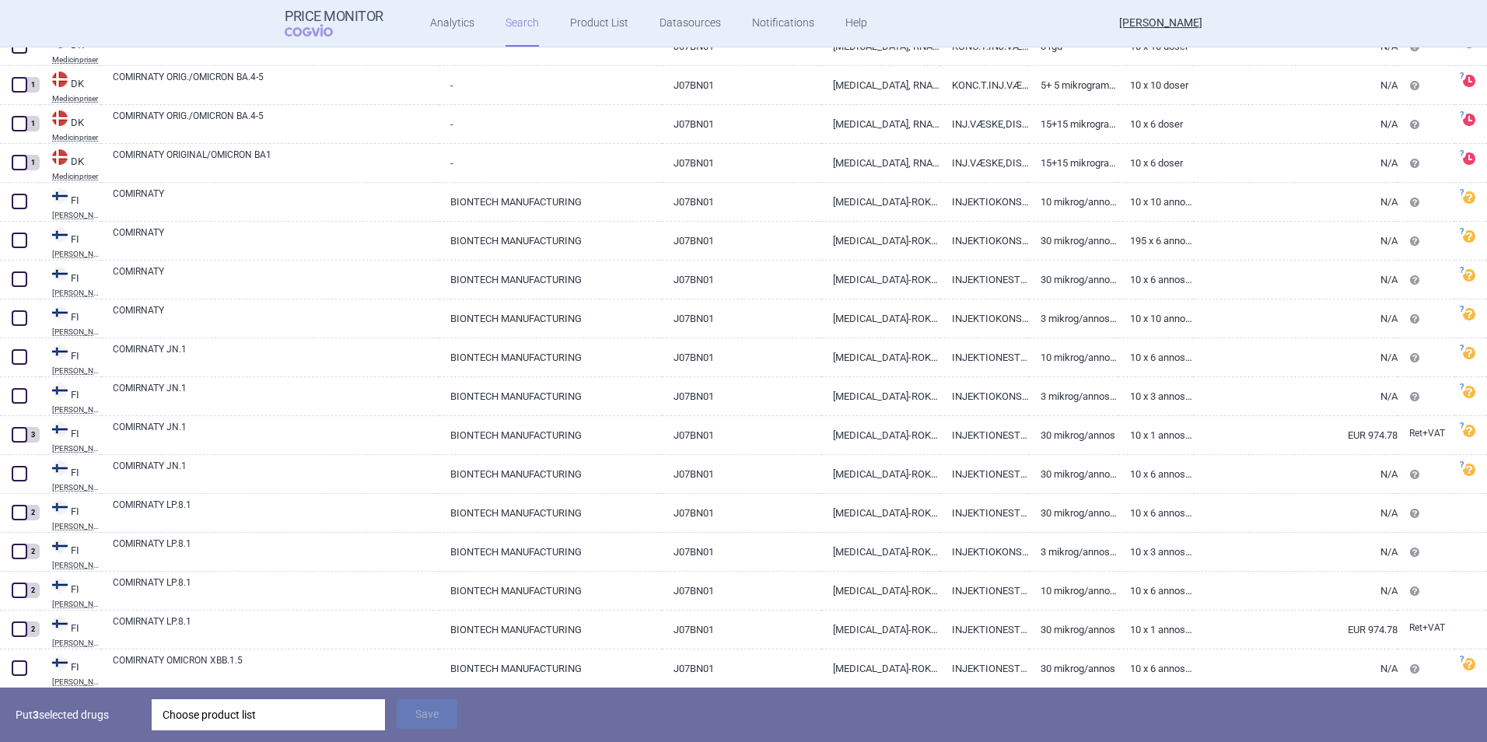
scroll to position [1041, 0]
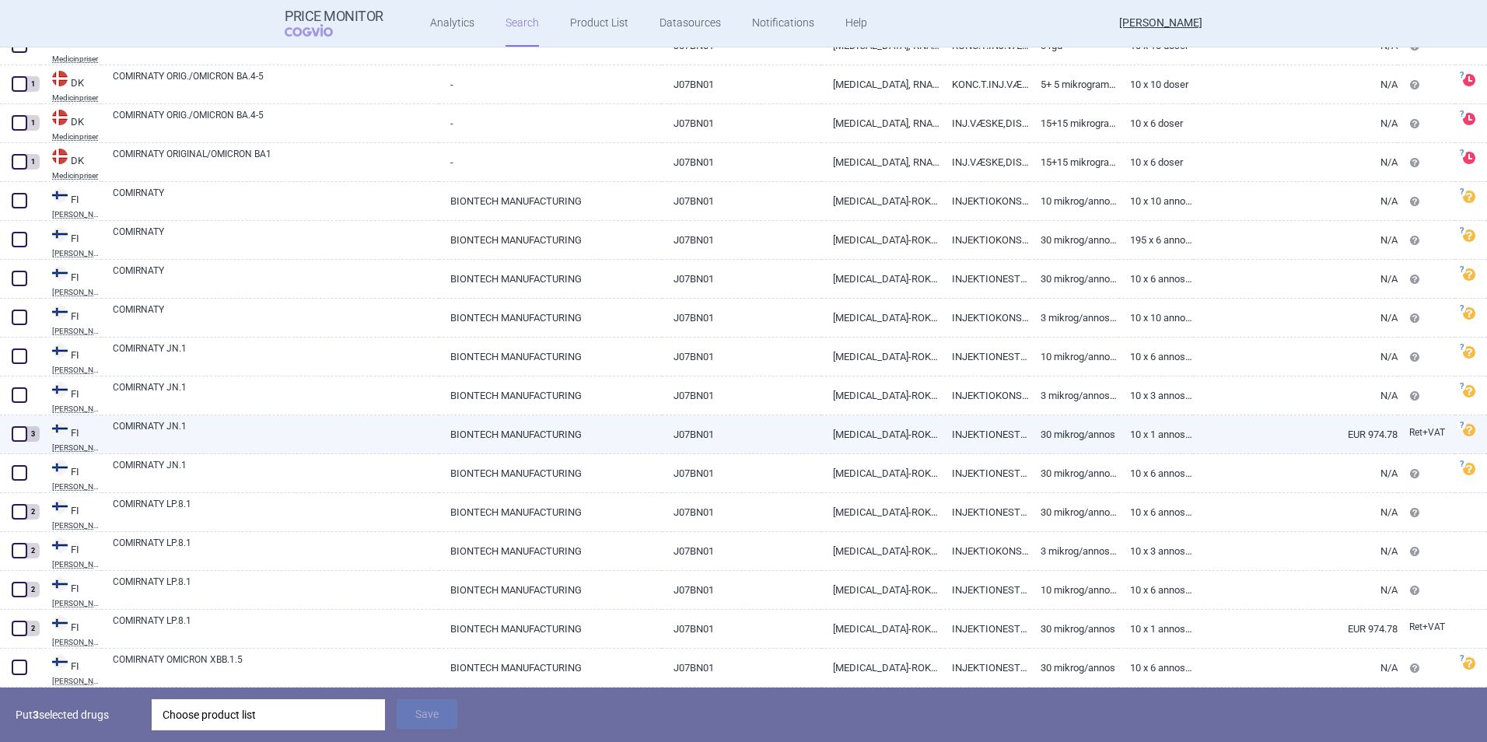
click at [20, 434] on span at bounding box center [20, 434] width 16 height 16
checkbox input "true"
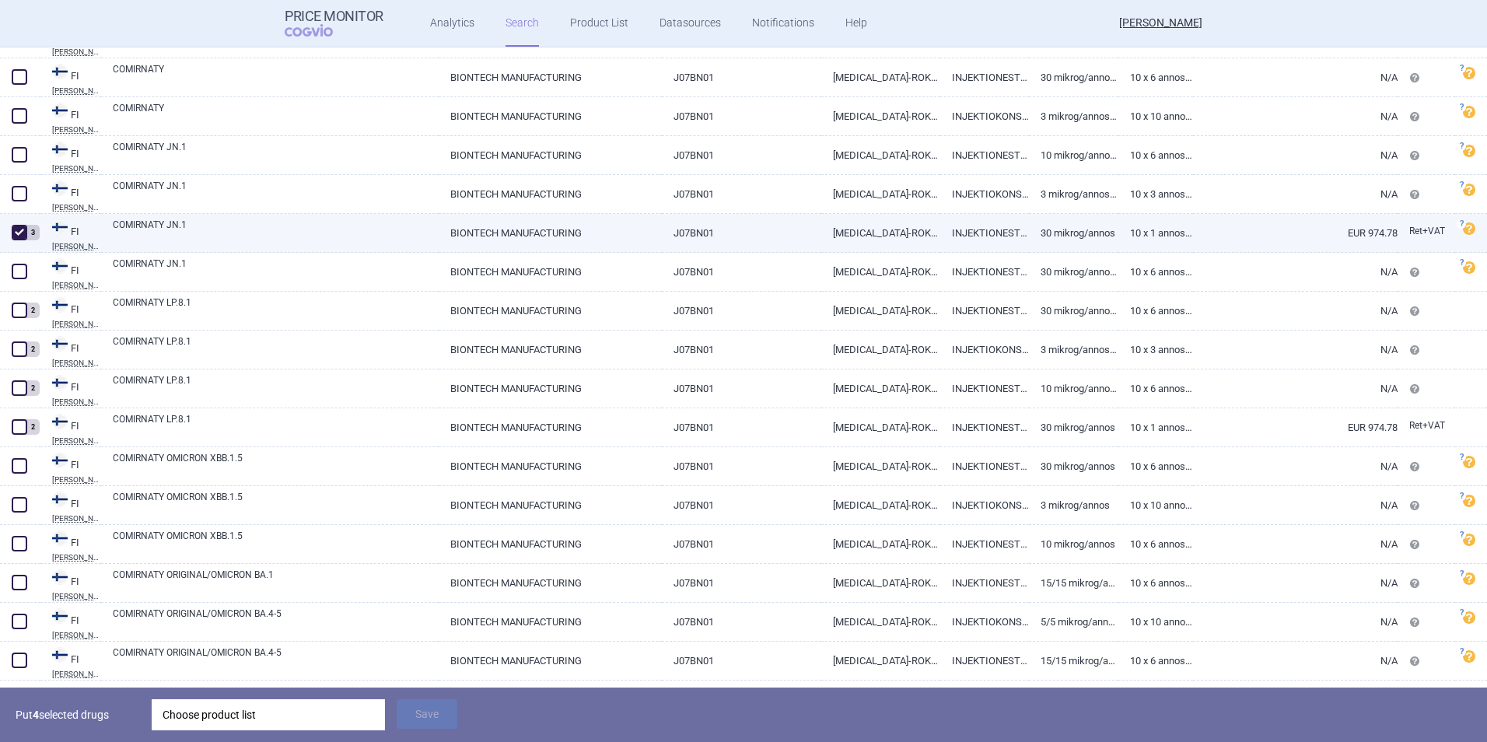
scroll to position [1256, 0]
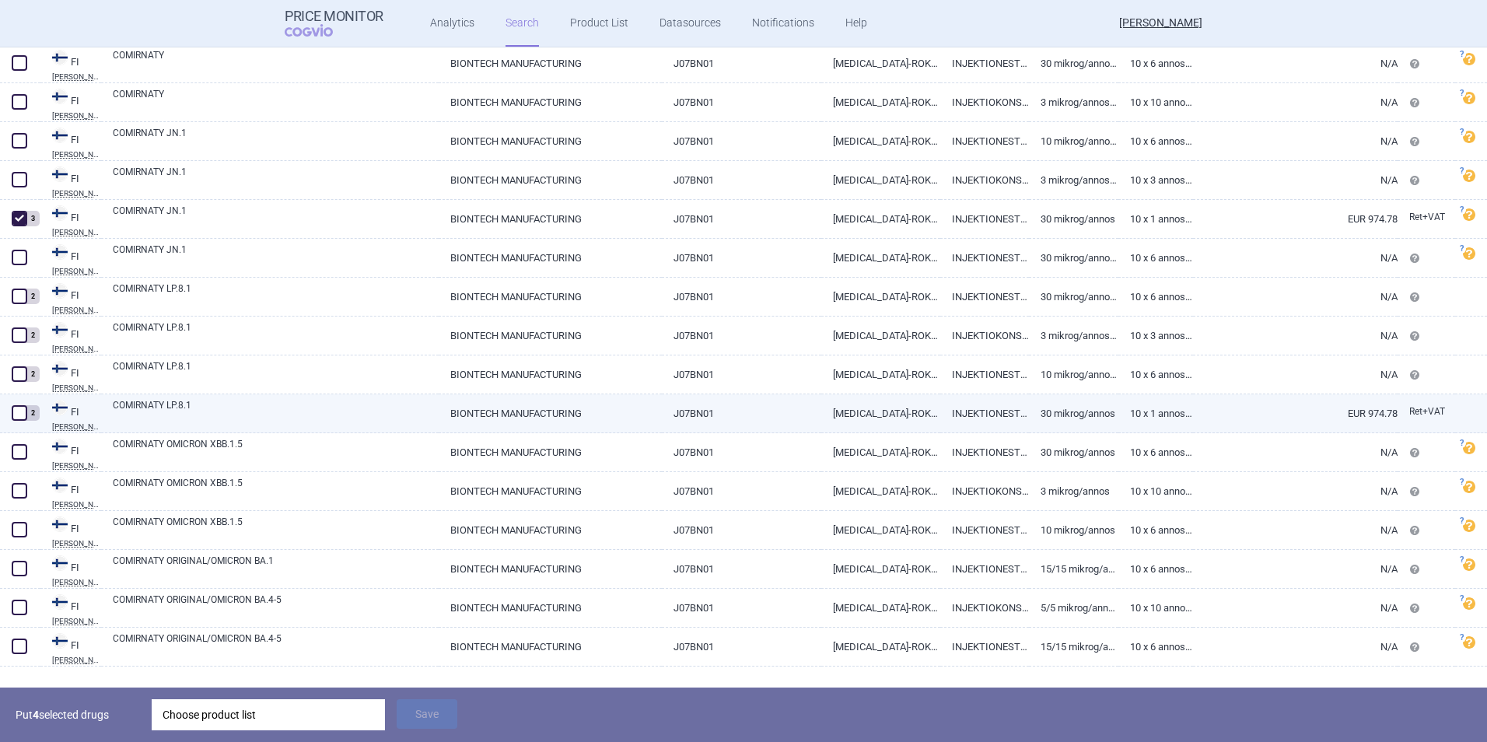
click at [21, 413] on span at bounding box center [20, 413] width 16 height 16
checkbox input "true"
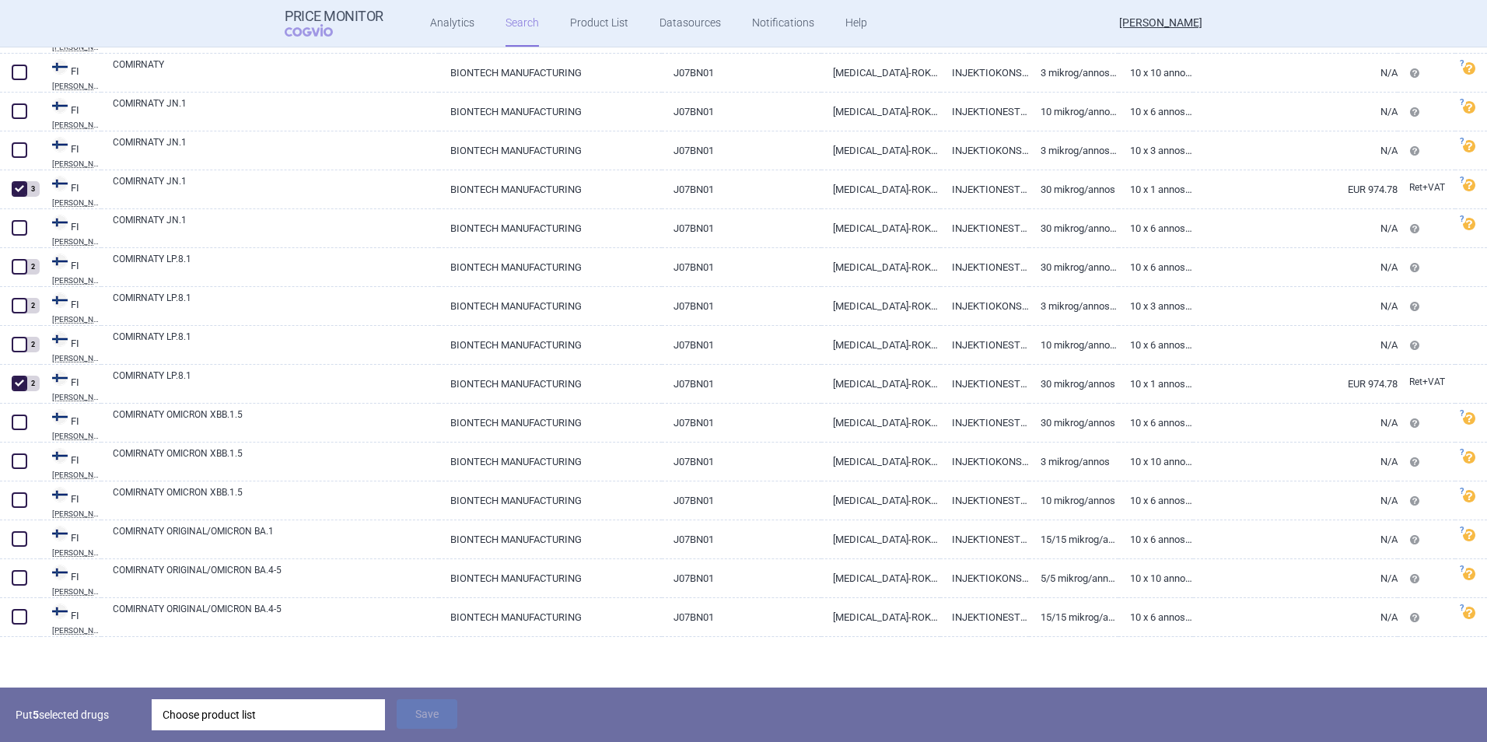
click at [208, 710] on div "Choose product list" at bounding box center [269, 714] width 212 height 31
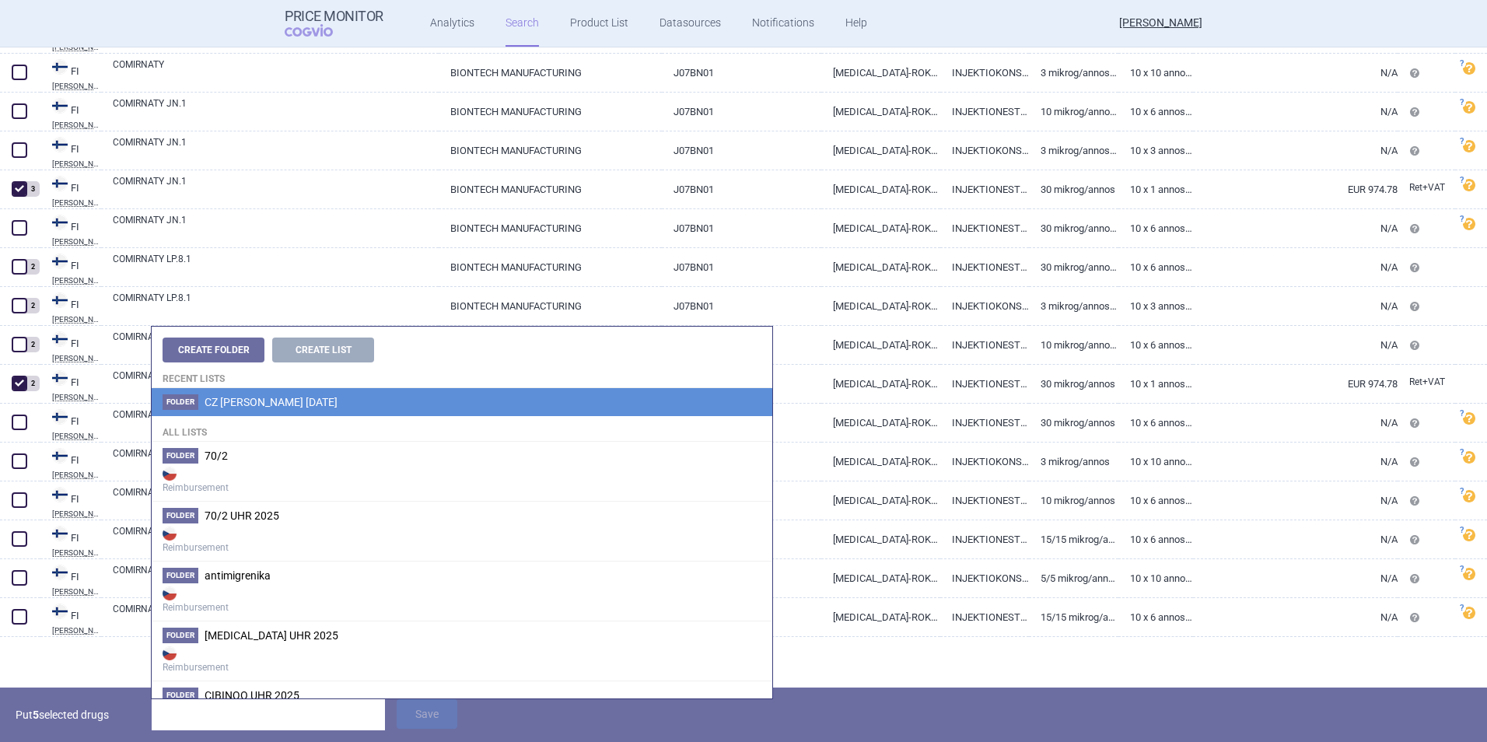
click at [272, 401] on span "CZ [PERSON_NAME] [DATE]" at bounding box center [271, 402] width 133 height 12
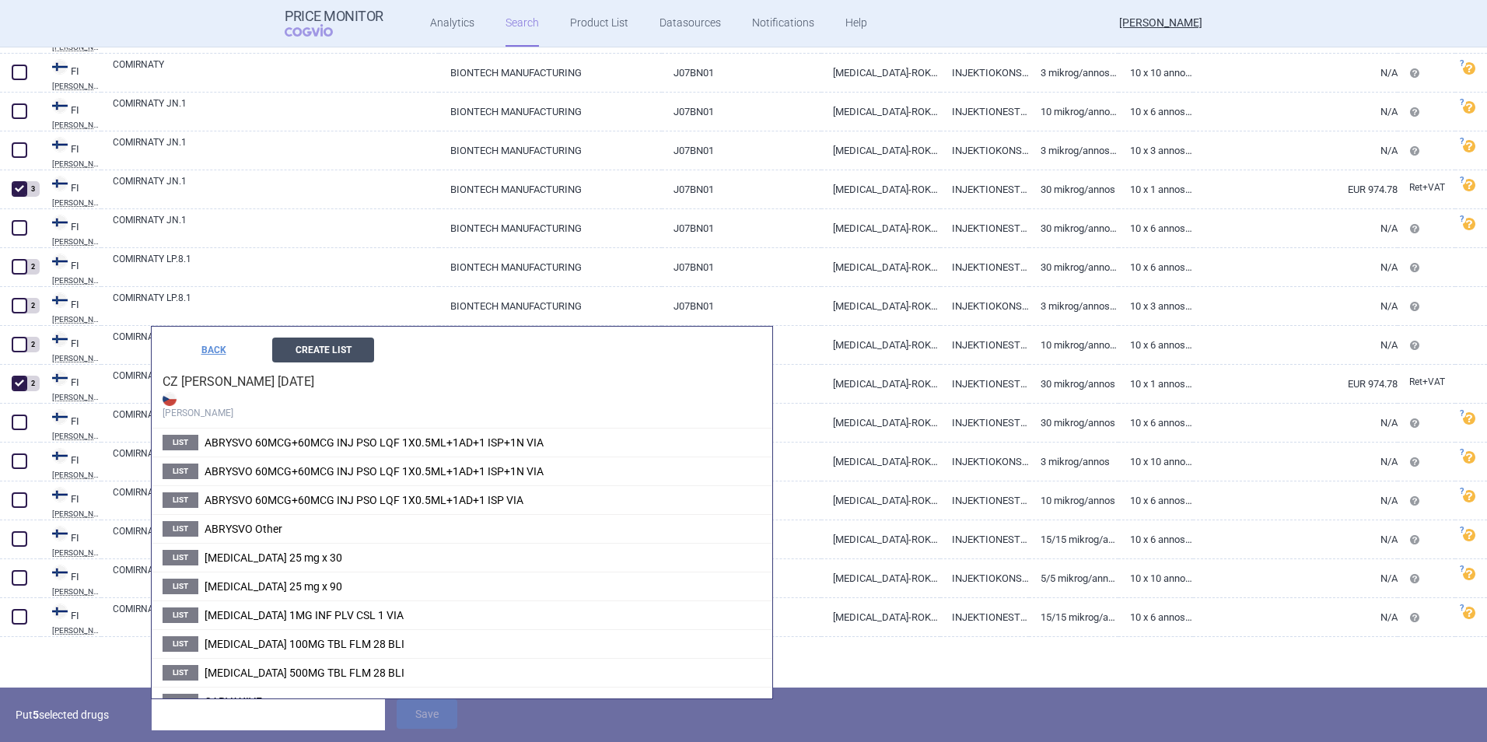
click at [316, 355] on button "Create List" at bounding box center [323, 350] width 102 height 25
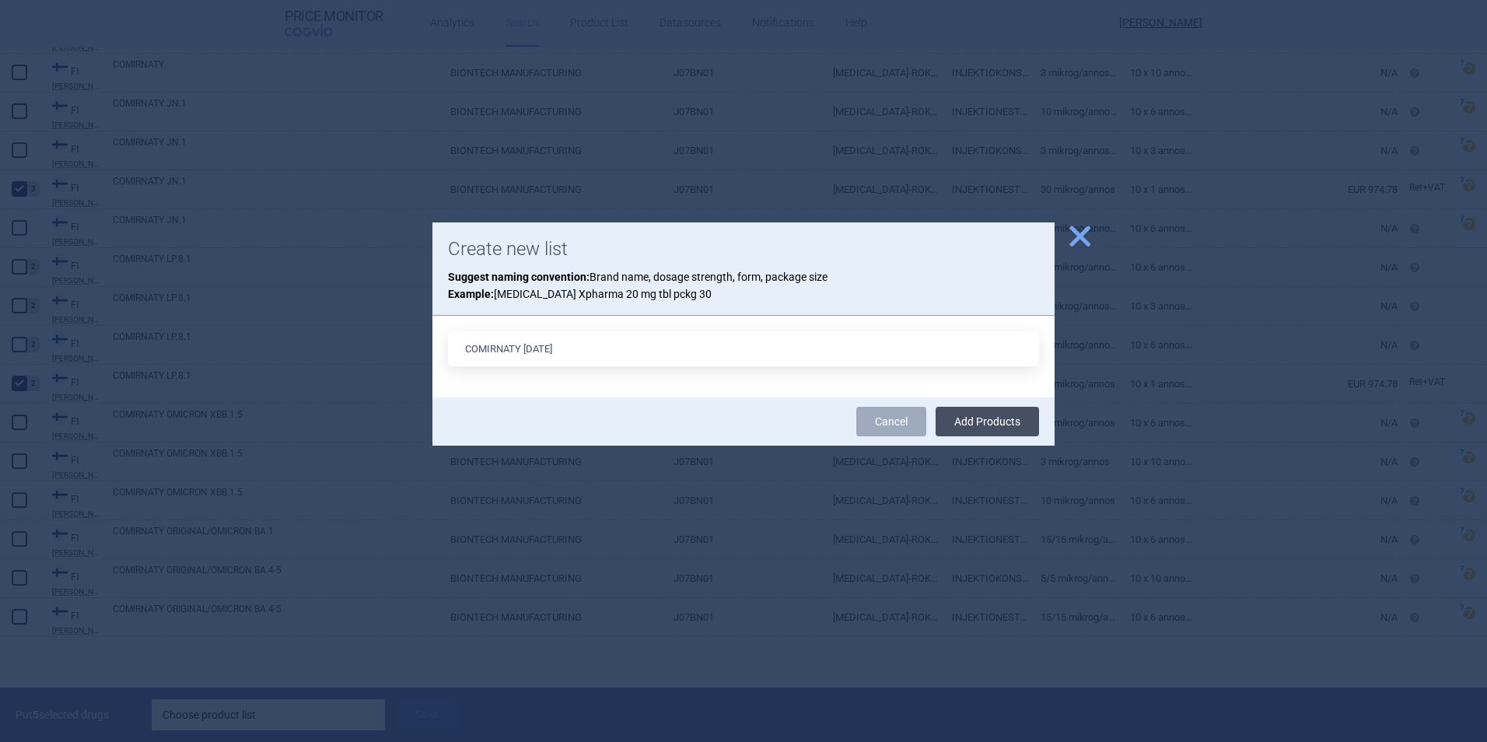
type input "COMIRNATY [DATE]"
click at [980, 415] on button "Add Products" at bounding box center [987, 422] width 103 height 30
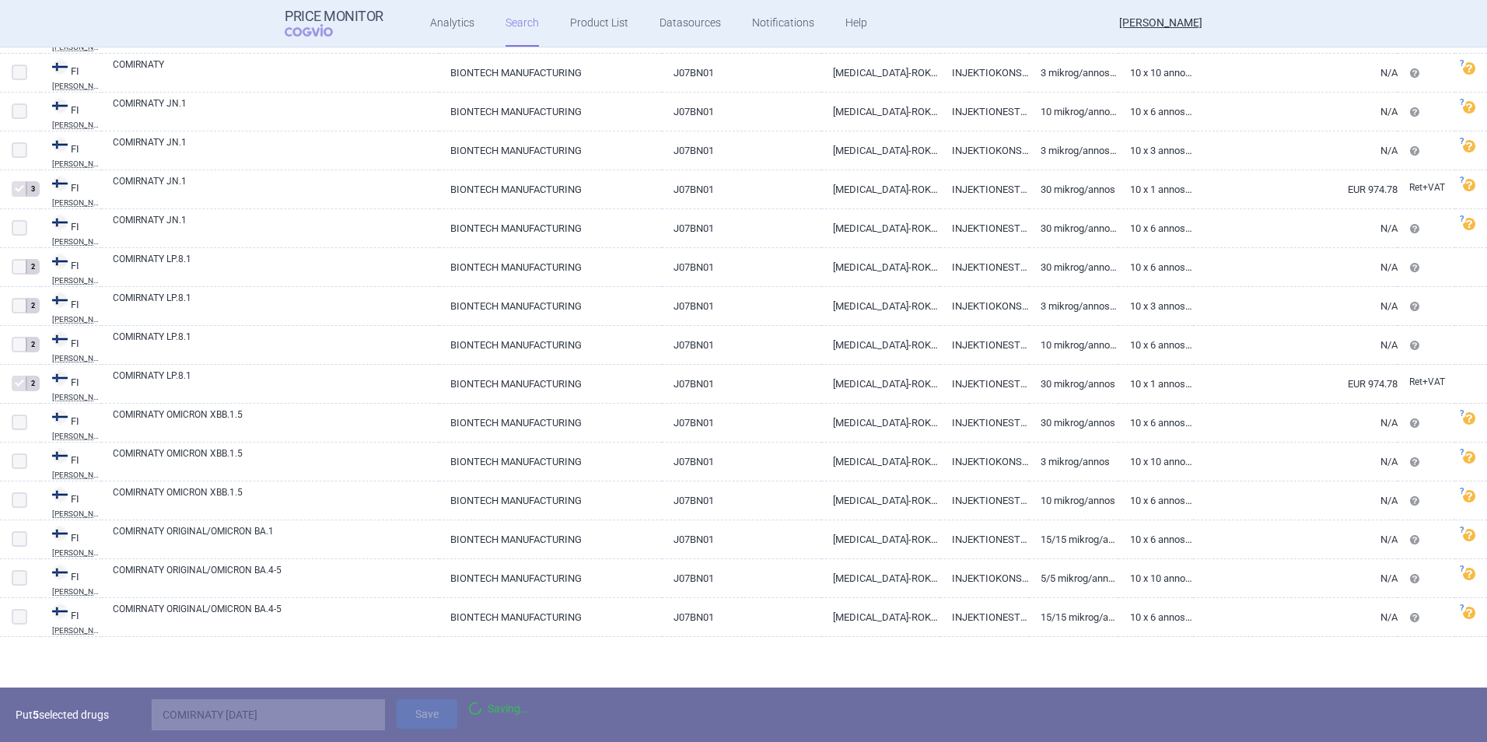
scroll to position [1231, 0]
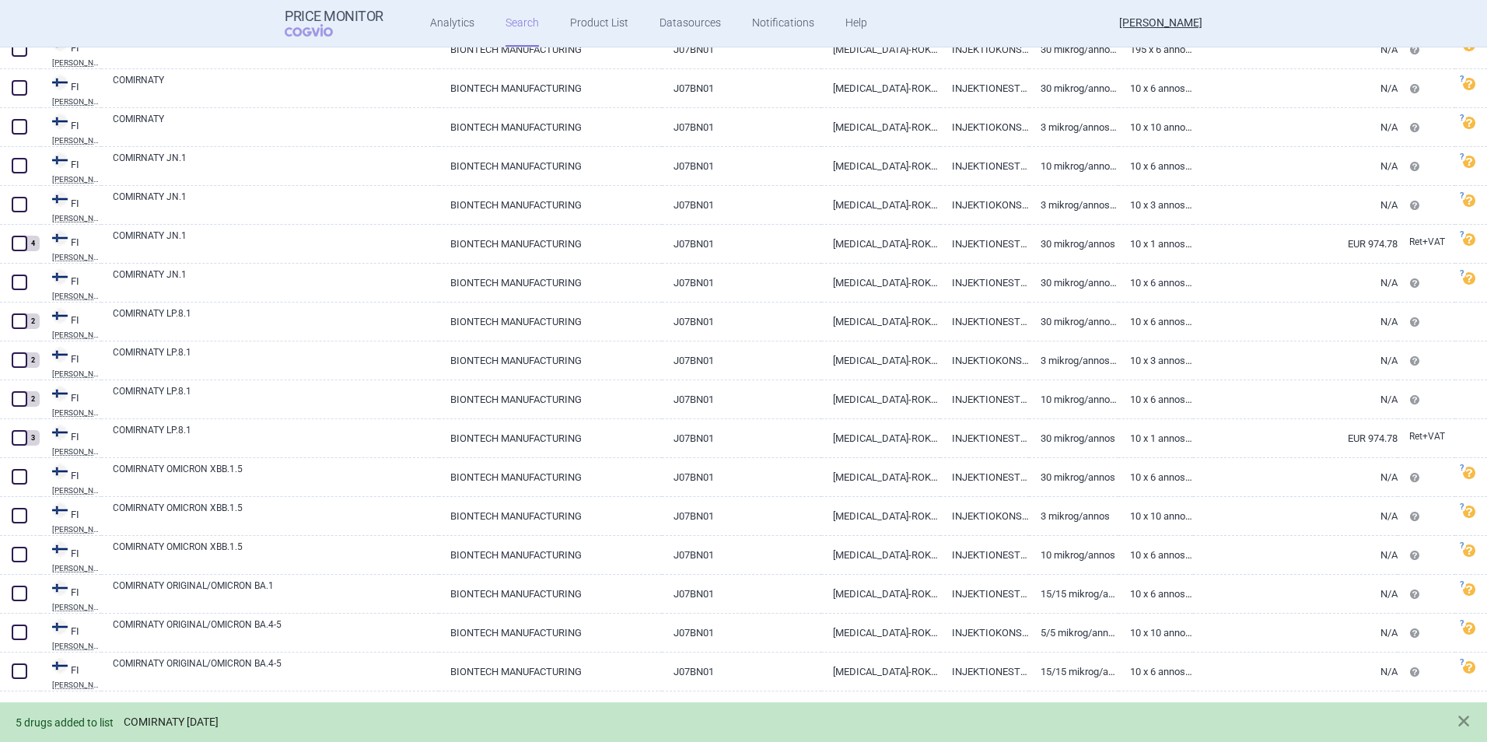
click at [211, 719] on link "COMIRNATY [DATE]" at bounding box center [171, 722] width 95 height 13
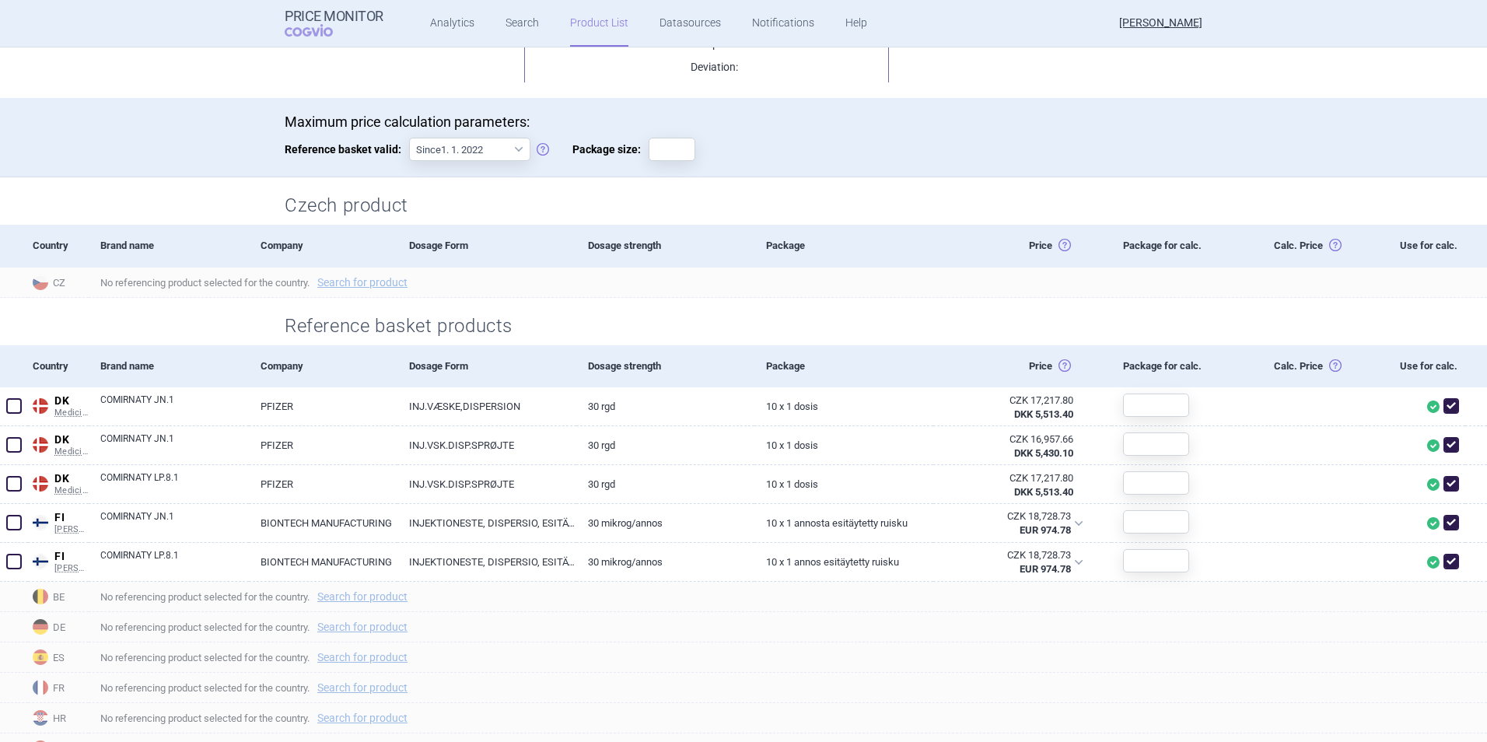
scroll to position [255, 0]
